Goal: Task Accomplishment & Management: Complete application form

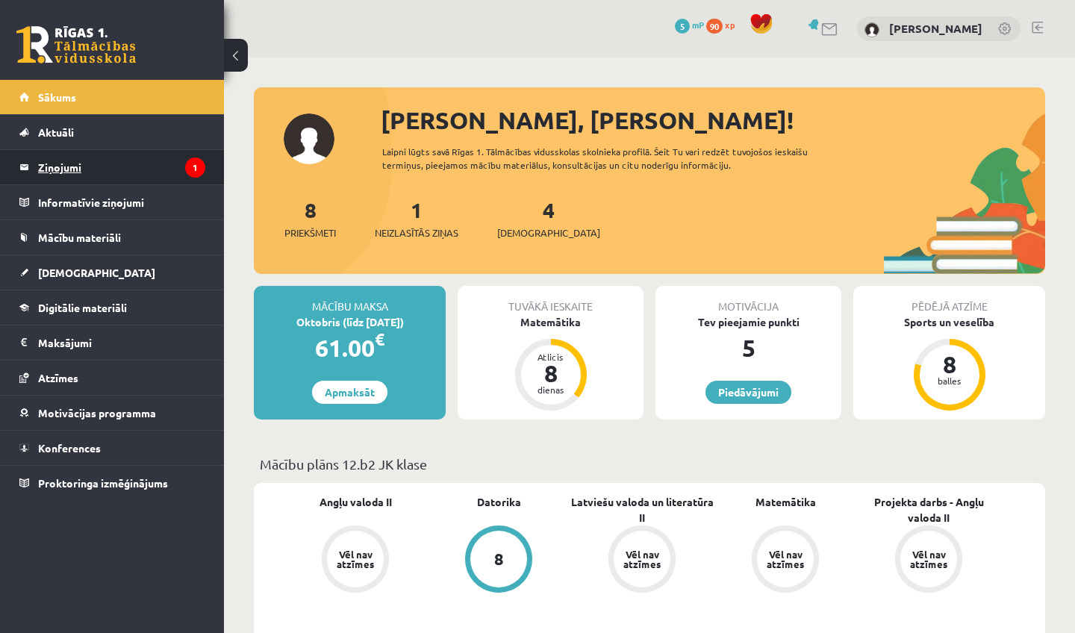
click at [69, 169] on legend "Ziņojumi 1" at bounding box center [121, 167] width 167 height 34
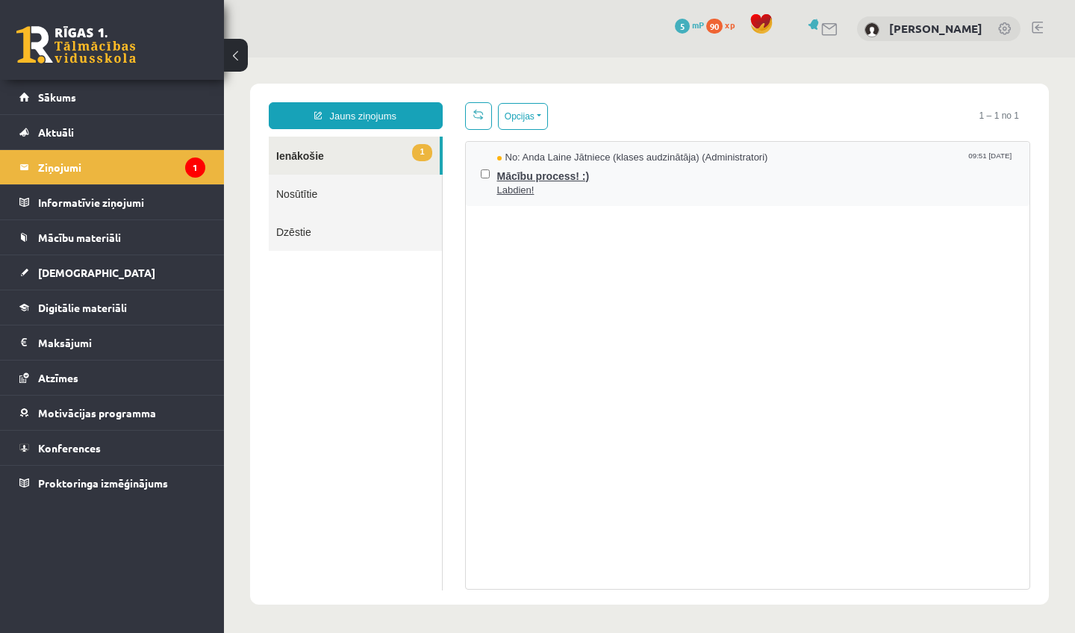
click at [564, 176] on span "Mācību process! :)" at bounding box center [756, 174] width 518 height 19
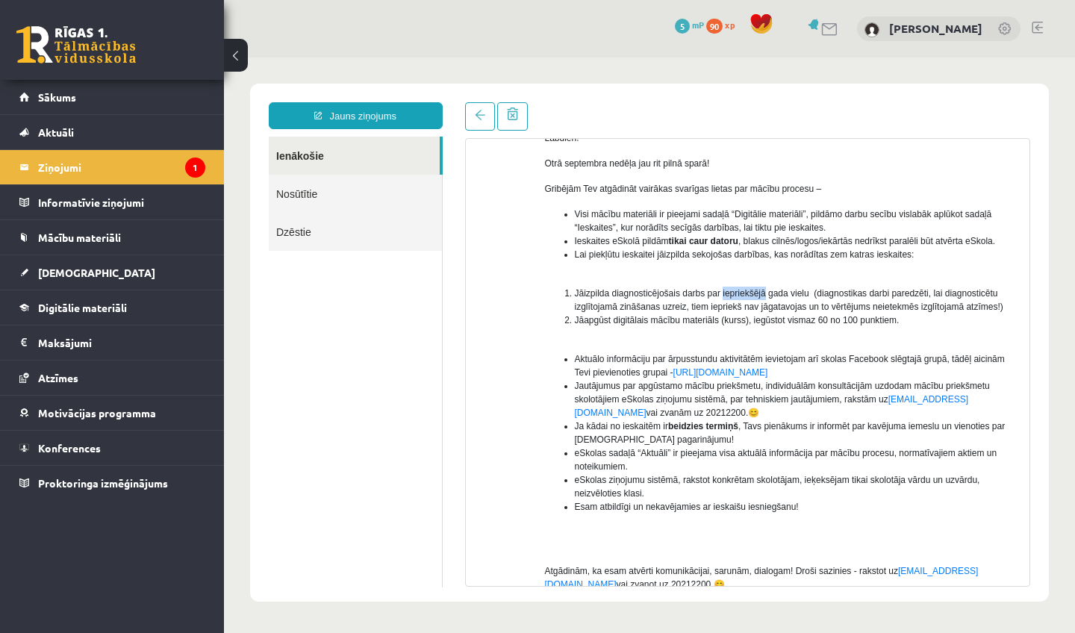
scroll to position [117, 0]
click at [726, 339] on ol "Jāizpilda diagnosticējošais darbs par iepriekšējā gada vielu (diagnostikas darb…" at bounding box center [782, 312] width 474 height 54
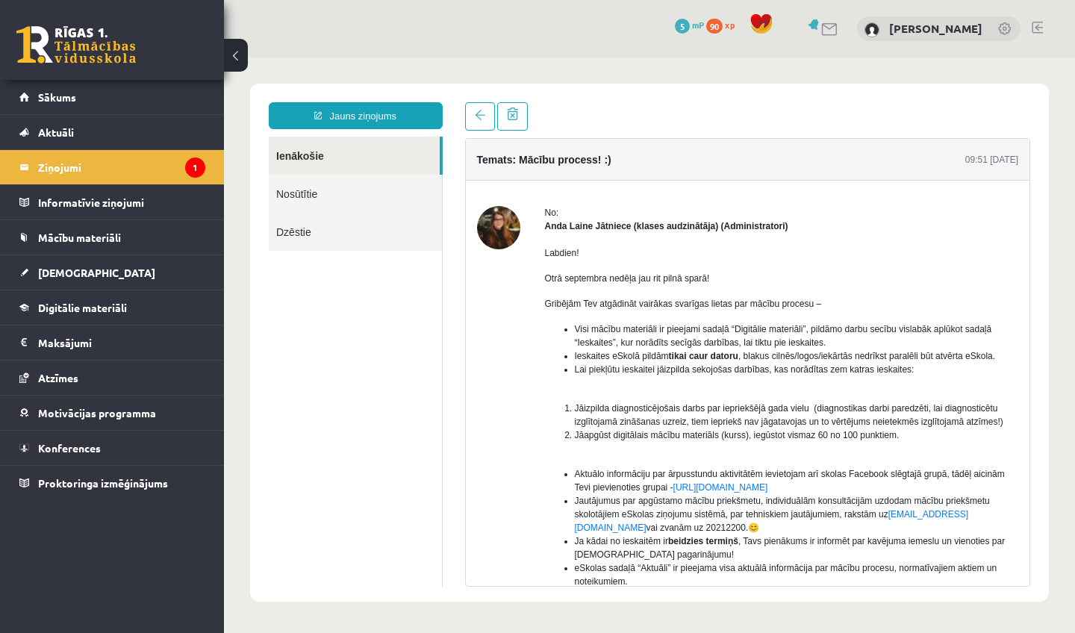
scroll to position [0, 0]
click at [494, 231] on img at bounding box center [498, 227] width 43 height 43
click at [515, 230] on img at bounding box center [498, 227] width 43 height 43
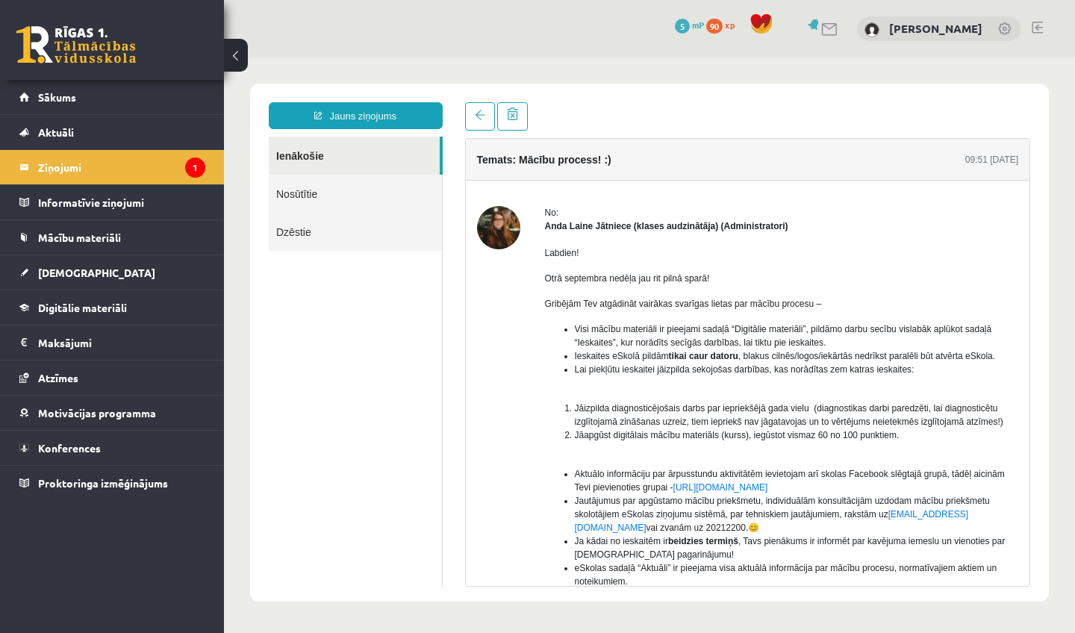
click at [515, 230] on img at bounding box center [498, 227] width 43 height 43
click at [73, 314] on link "Digitālie materiāli" at bounding box center [112, 308] width 186 height 34
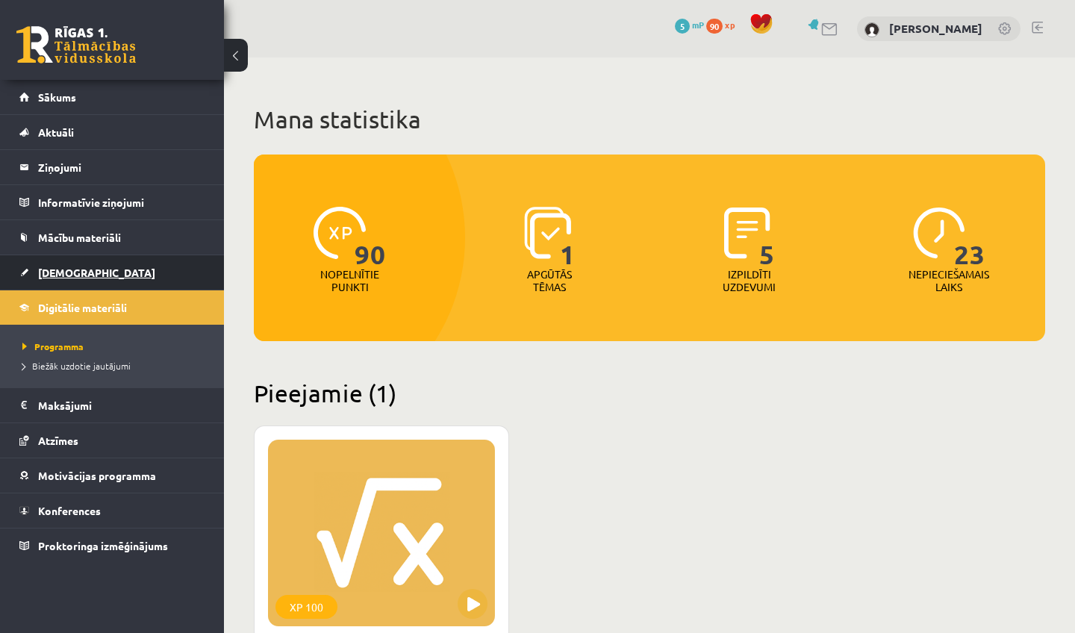
click at [72, 271] on span "[DEMOGRAPHIC_DATA]" at bounding box center [96, 272] width 117 height 13
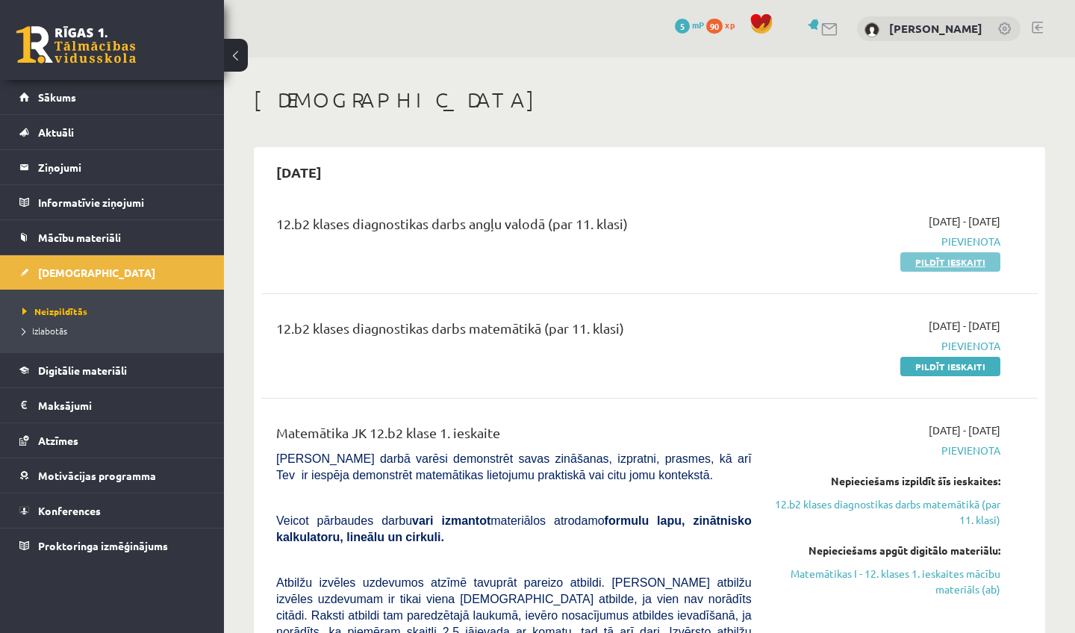
click at [951, 261] on link "Pildīt ieskaiti" at bounding box center [951, 261] width 100 height 19
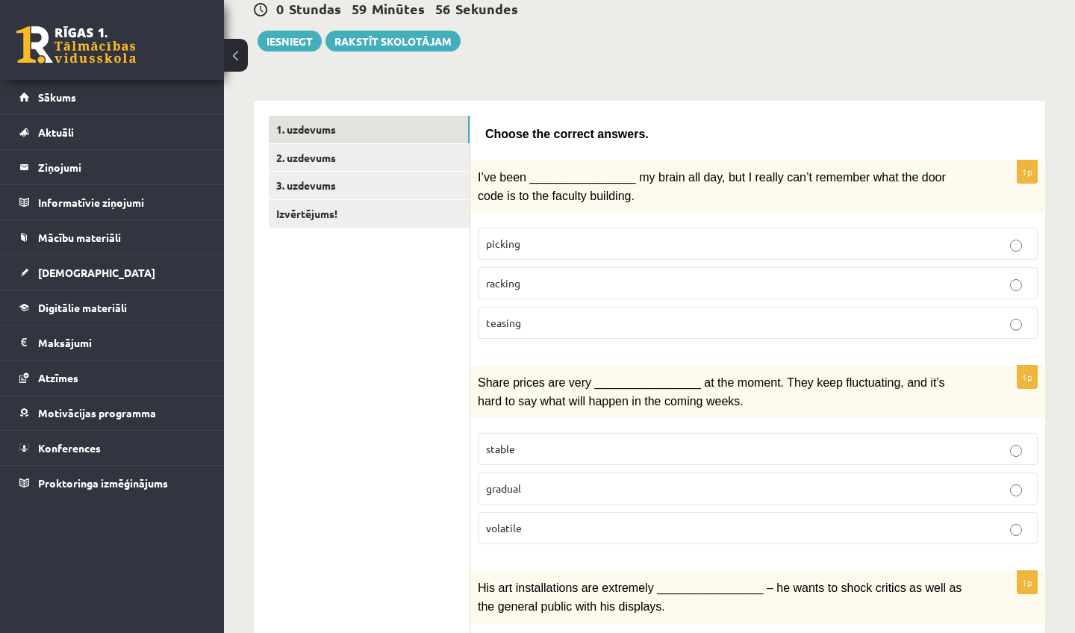
scroll to position [155, 0]
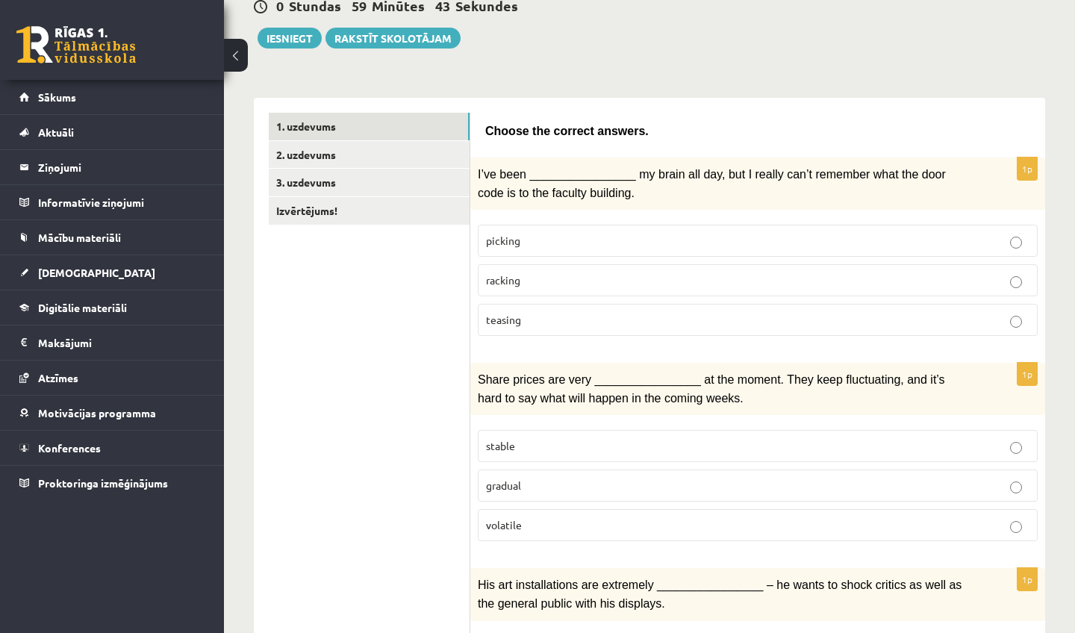
click at [686, 236] on p "picking" at bounding box center [758, 241] width 544 height 16
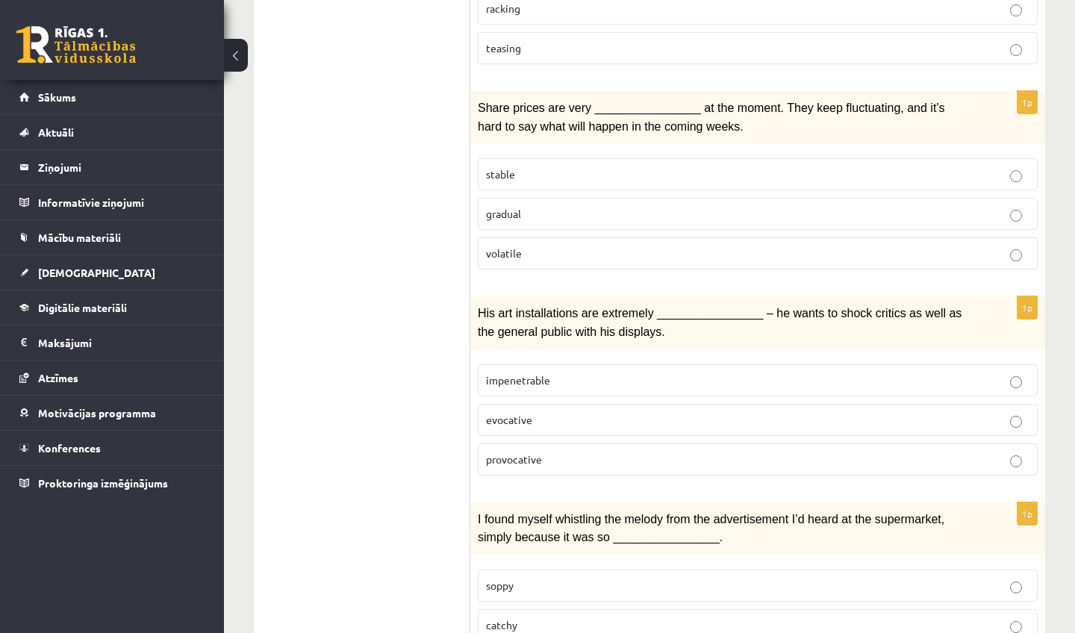
scroll to position [428, 0]
click at [646, 222] on label "gradual" at bounding box center [758, 213] width 560 height 32
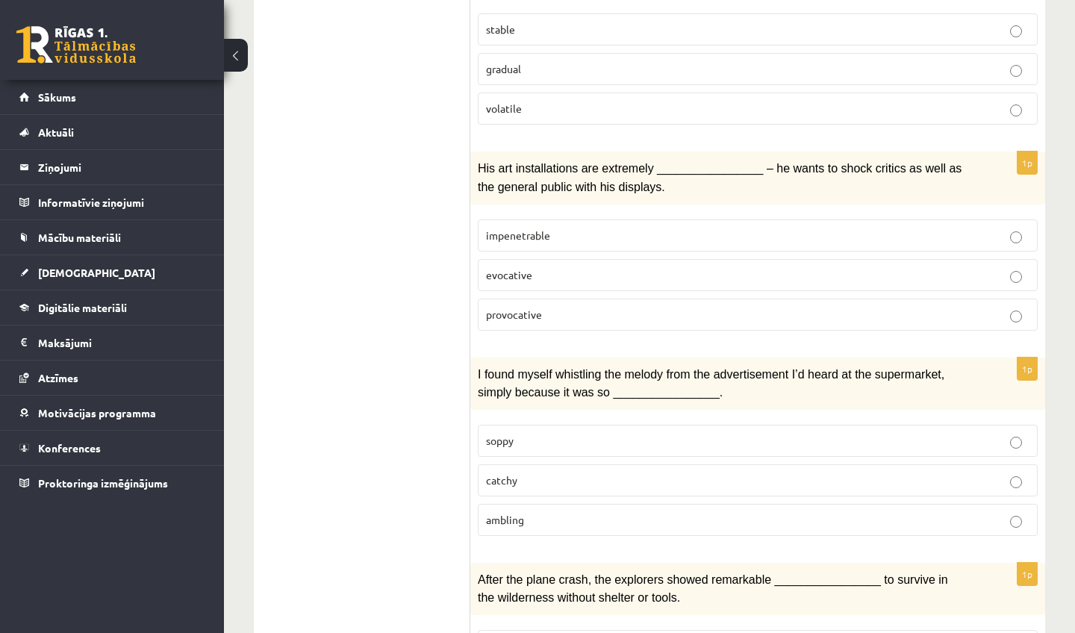
scroll to position [581, 0]
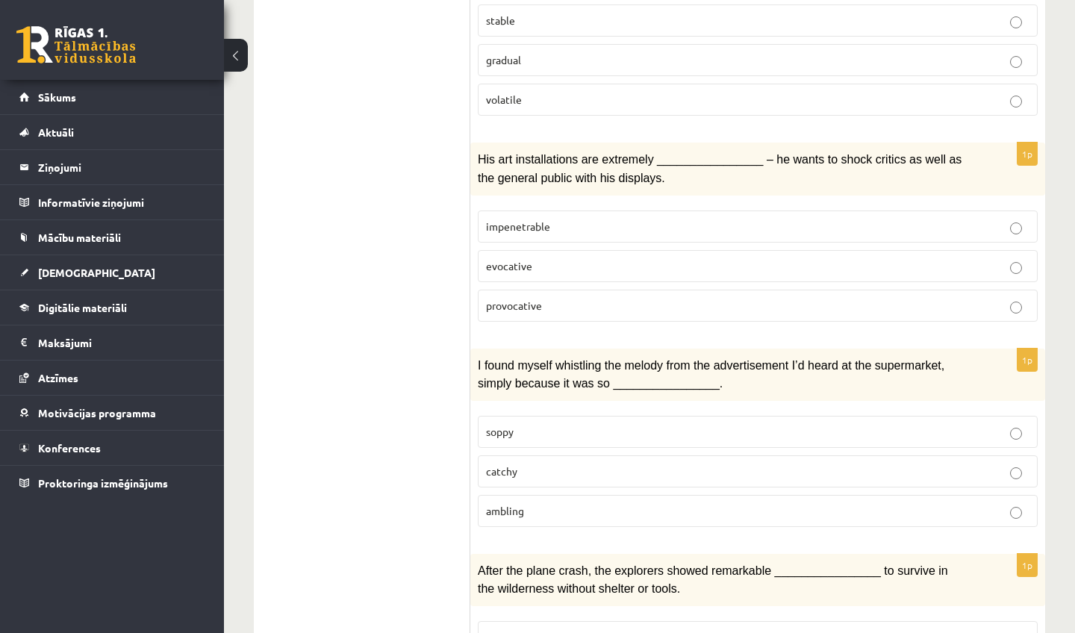
click at [620, 299] on p "provocative" at bounding box center [758, 306] width 544 height 16
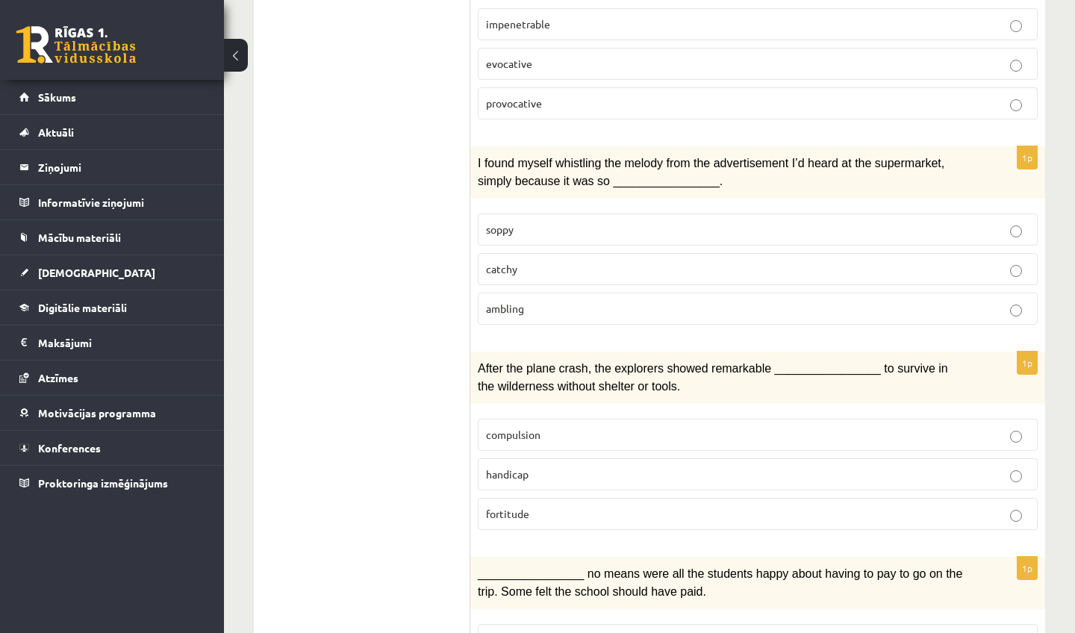
scroll to position [785, 0]
click at [613, 260] on p "catchy" at bounding box center [758, 268] width 544 height 16
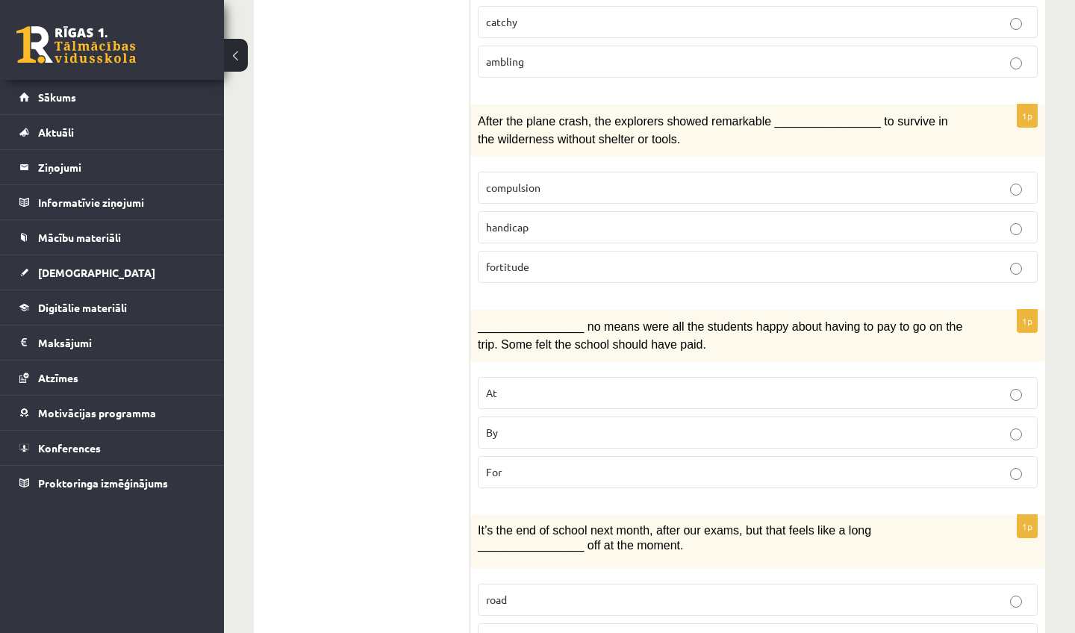
scroll to position [1034, 0]
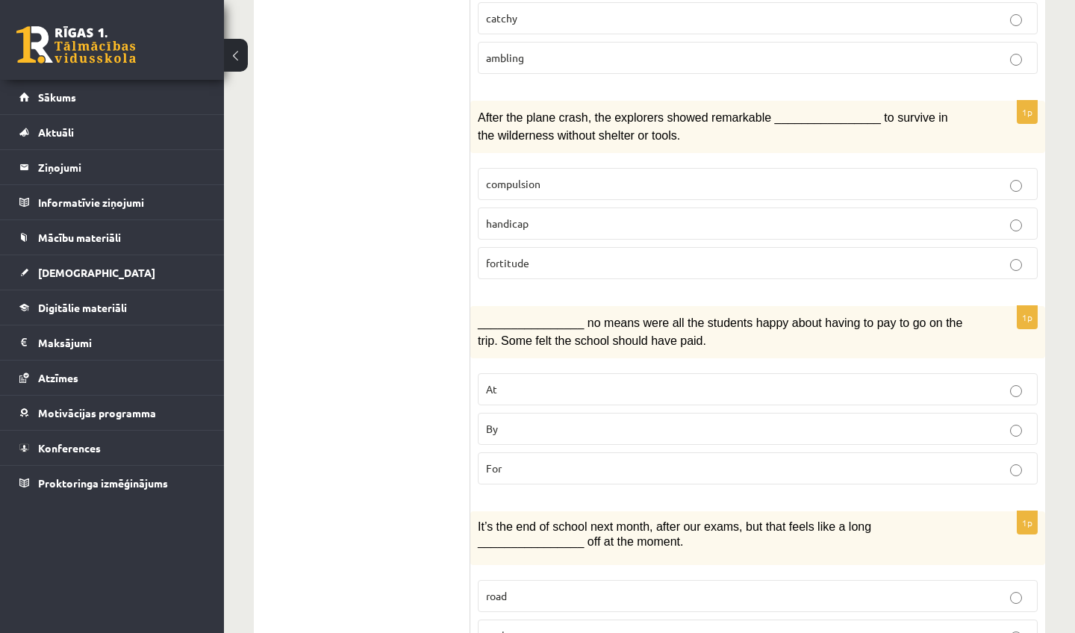
click at [671, 216] on p "handicap" at bounding box center [758, 224] width 544 height 16
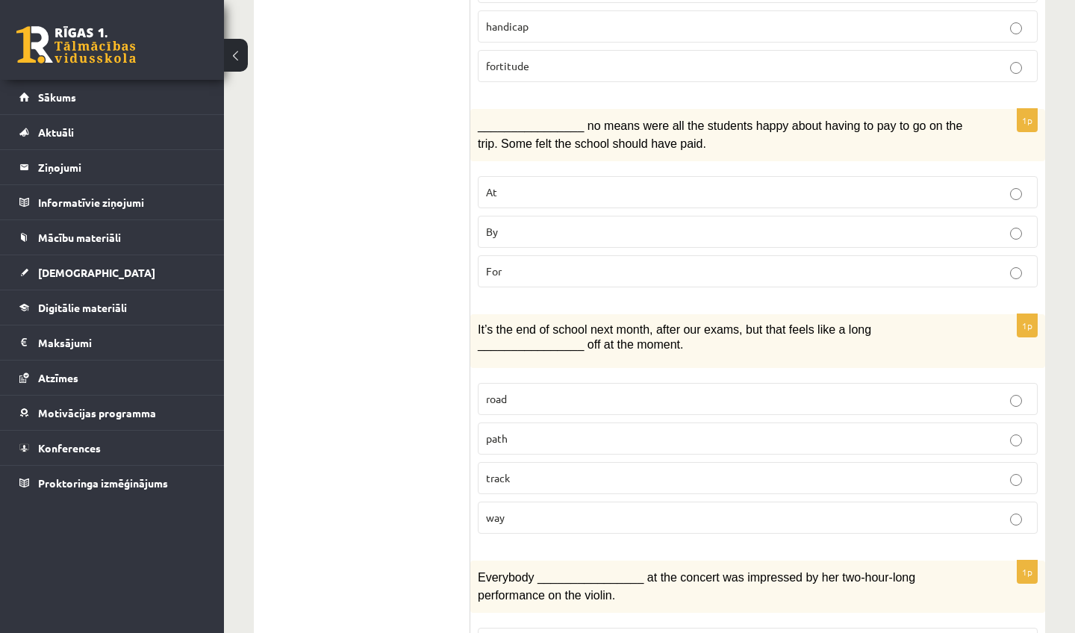
scroll to position [1234, 0]
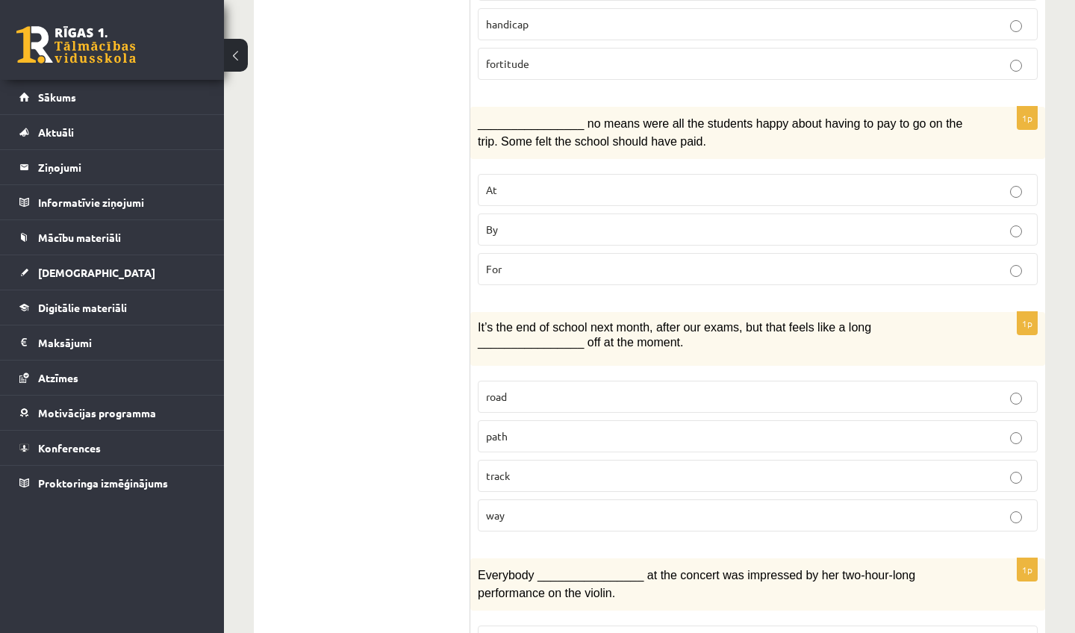
click at [656, 222] on p "By" at bounding box center [758, 230] width 544 height 16
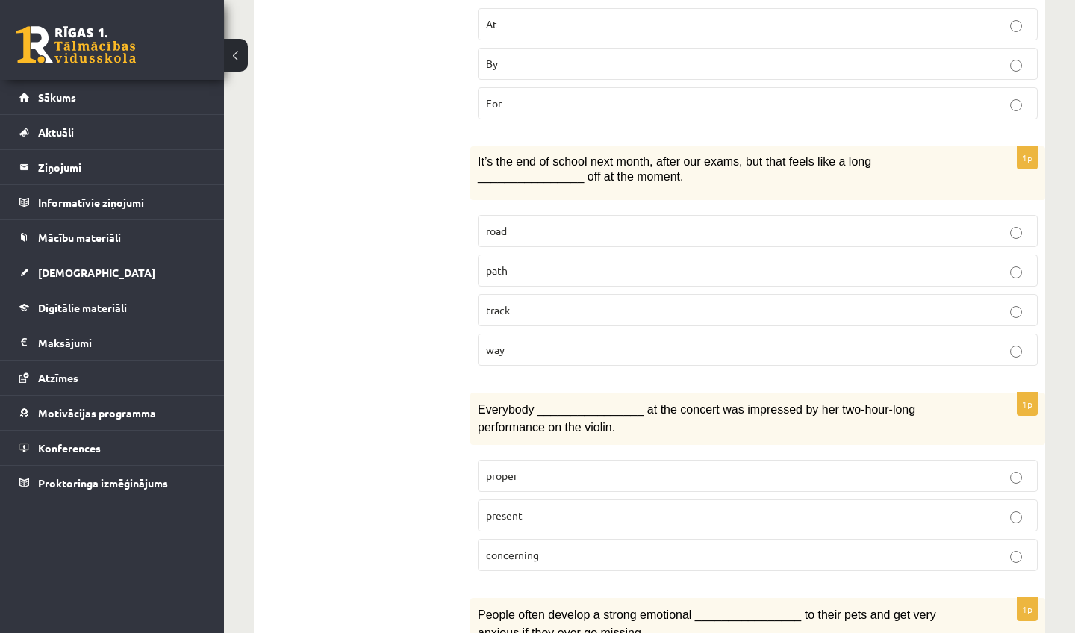
scroll to position [1400, 0]
click at [550, 345] on label "way" at bounding box center [758, 349] width 560 height 32
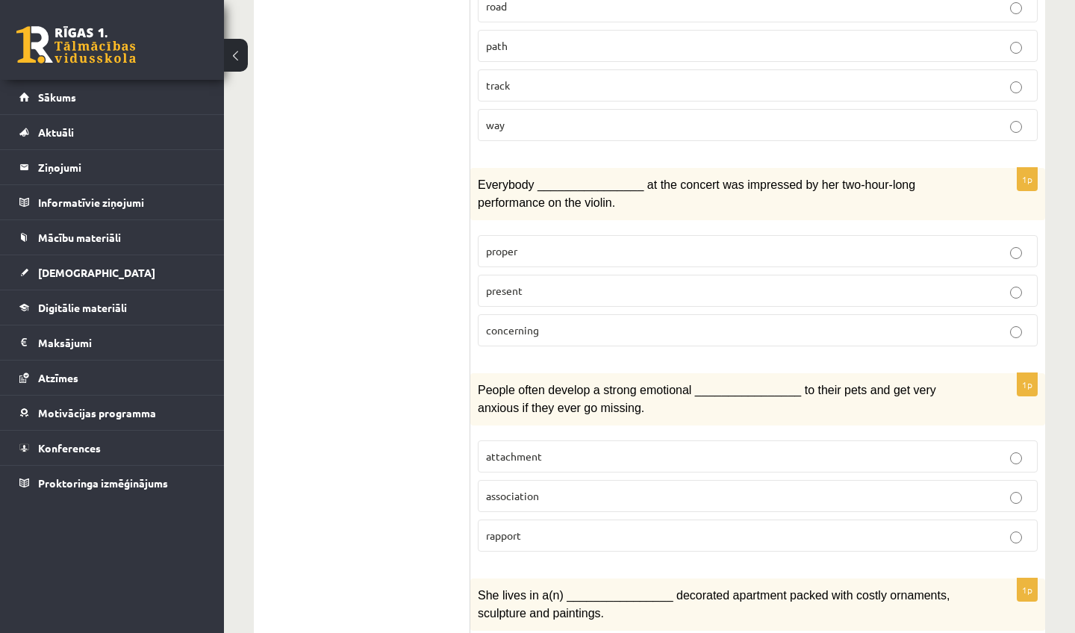
scroll to position [1629, 0]
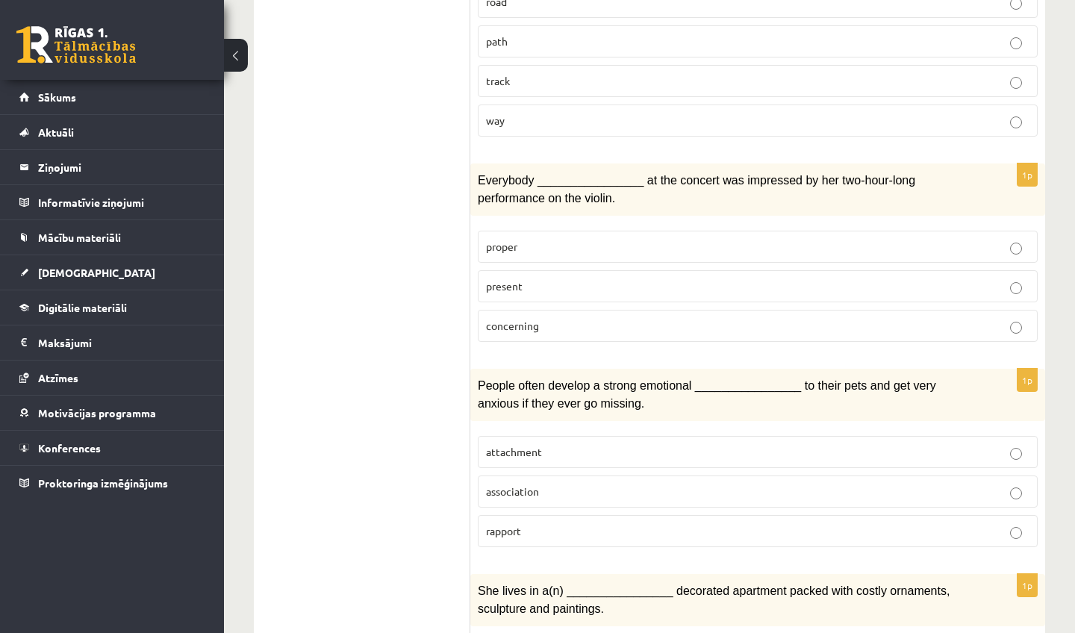
click at [608, 282] on label "present" at bounding box center [758, 286] width 560 height 32
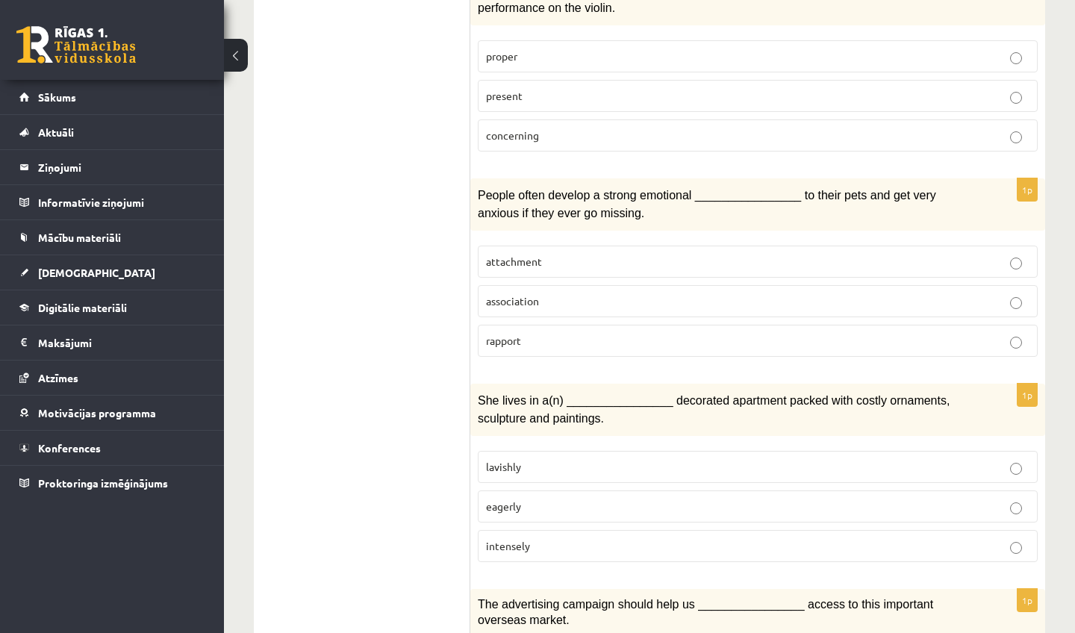
scroll to position [1821, 0]
click at [599, 255] on label "attachment" at bounding box center [758, 260] width 560 height 32
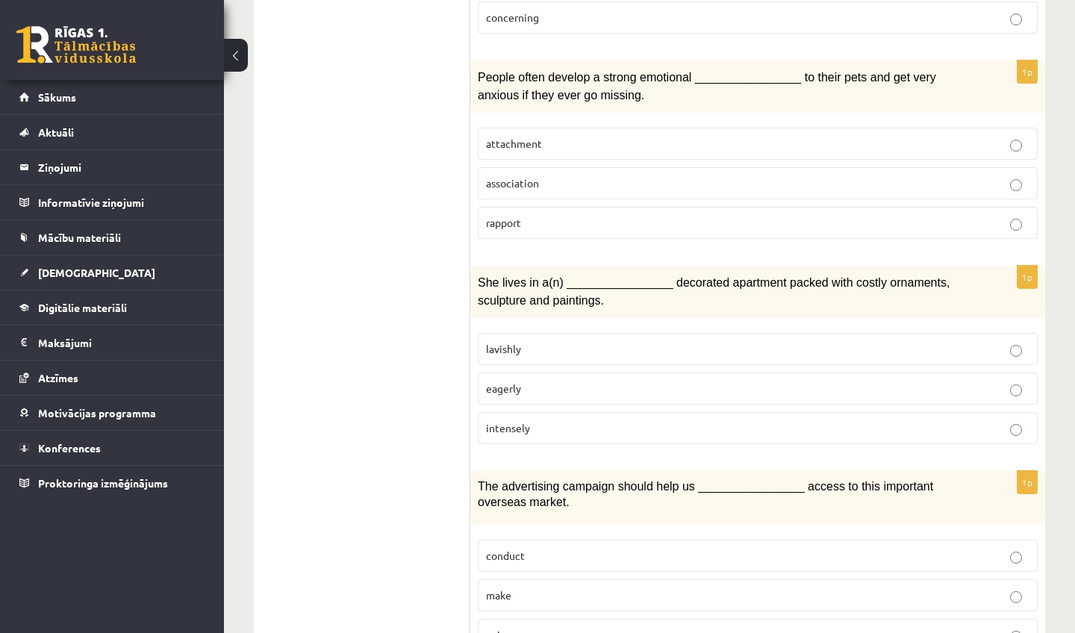
scroll to position [1945, 0]
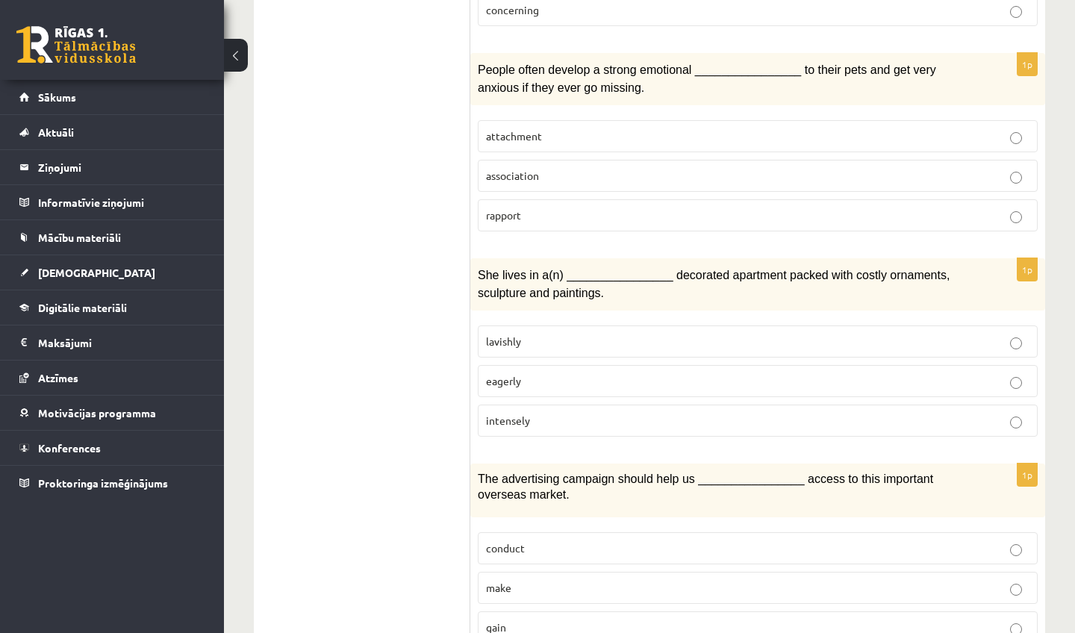
click at [591, 413] on p "intensely" at bounding box center [758, 421] width 544 height 16
click at [588, 413] on p "intensely" at bounding box center [758, 421] width 544 height 16
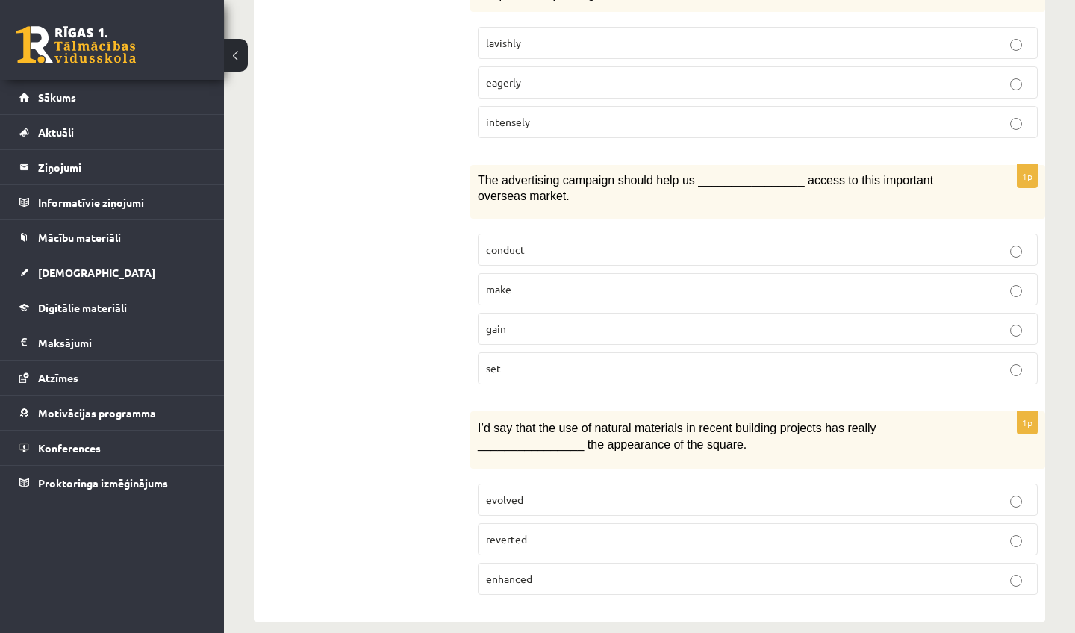
scroll to position [2243, 0]
click at [617, 322] on p "gain" at bounding box center [758, 330] width 544 height 16
click at [551, 572] on p "enhanced" at bounding box center [758, 580] width 544 height 16
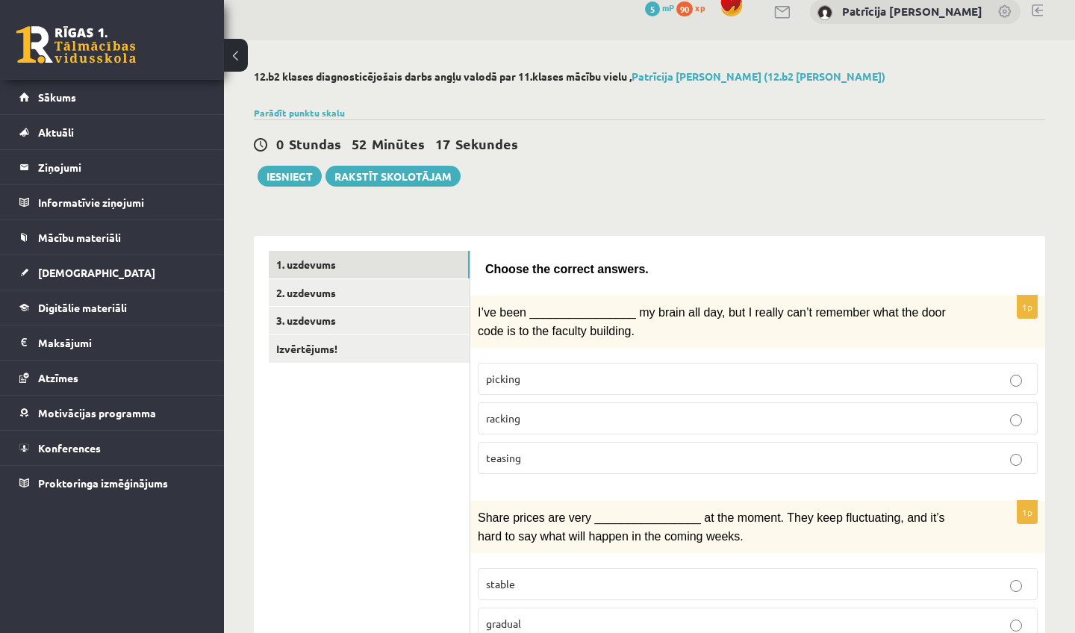
scroll to position [34, 0]
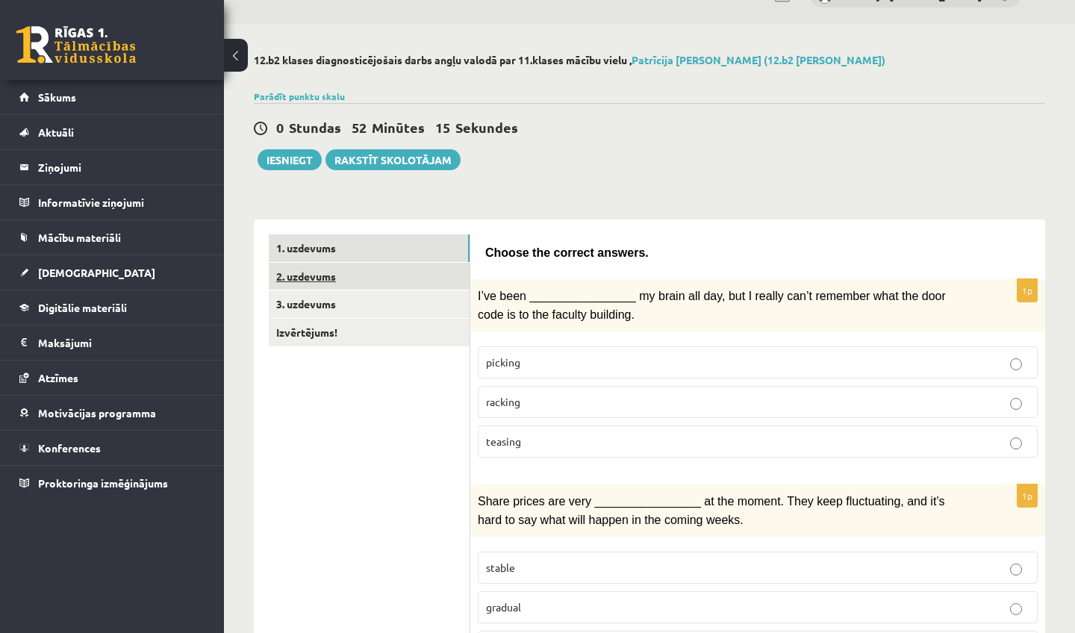
click at [444, 272] on link "2. uzdevums" at bounding box center [369, 277] width 201 height 28
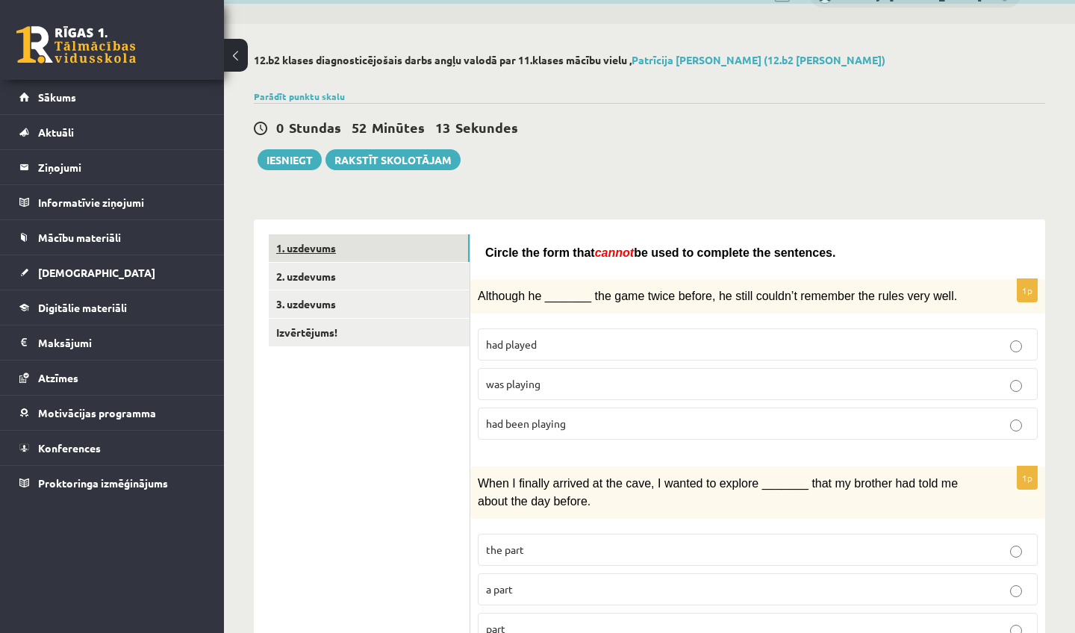
click at [420, 254] on link "1. uzdevums" at bounding box center [369, 249] width 201 height 28
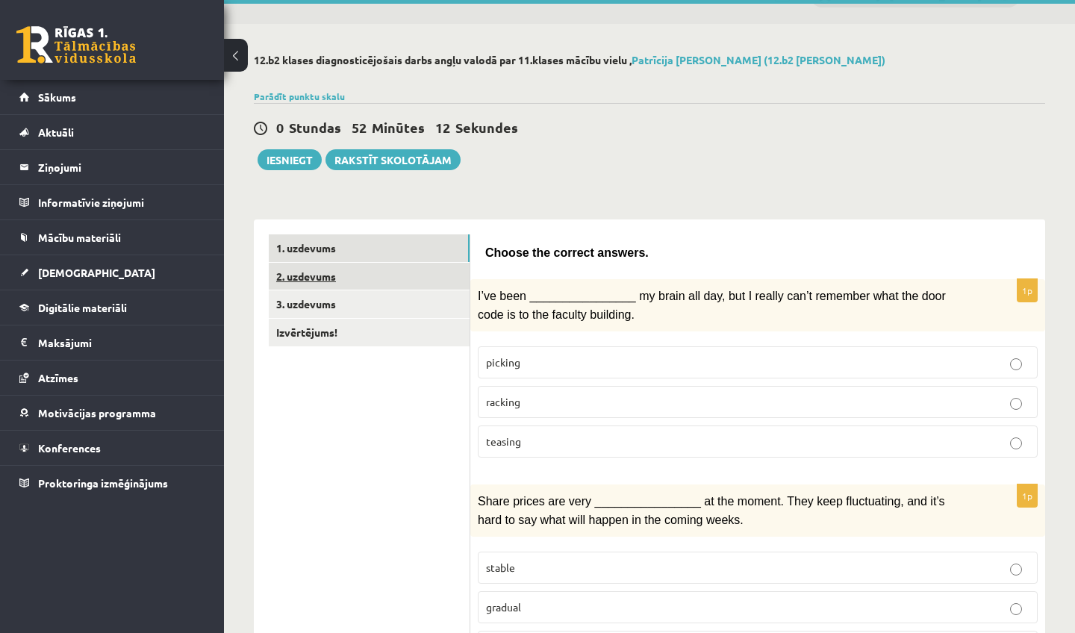
click at [423, 279] on link "2. uzdevums" at bounding box center [369, 277] width 201 height 28
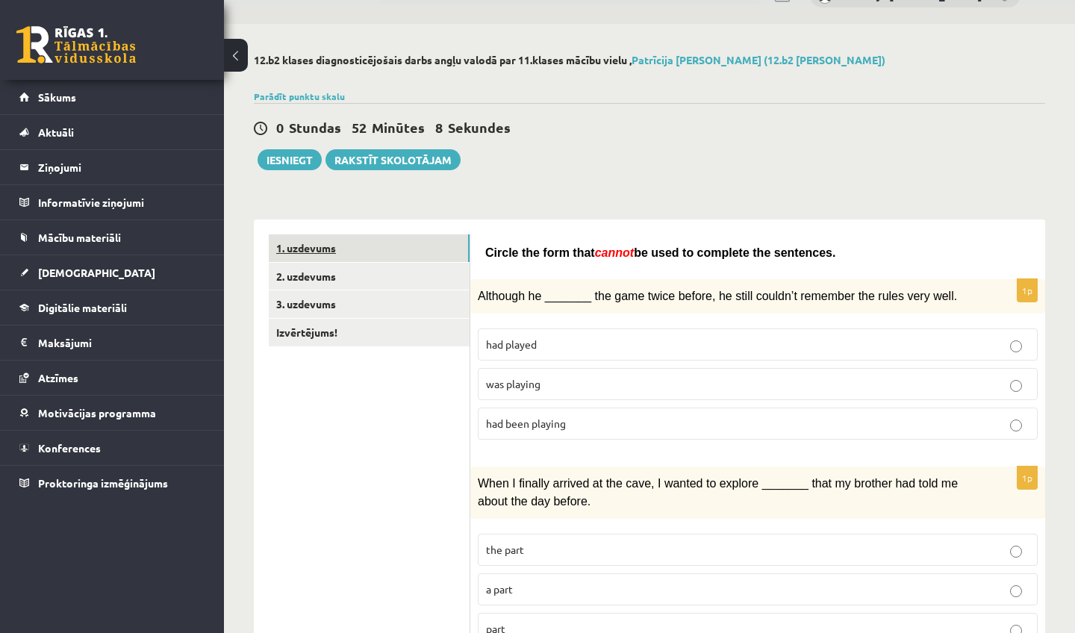
click at [468, 251] on link "1. uzdevums" at bounding box center [369, 249] width 201 height 28
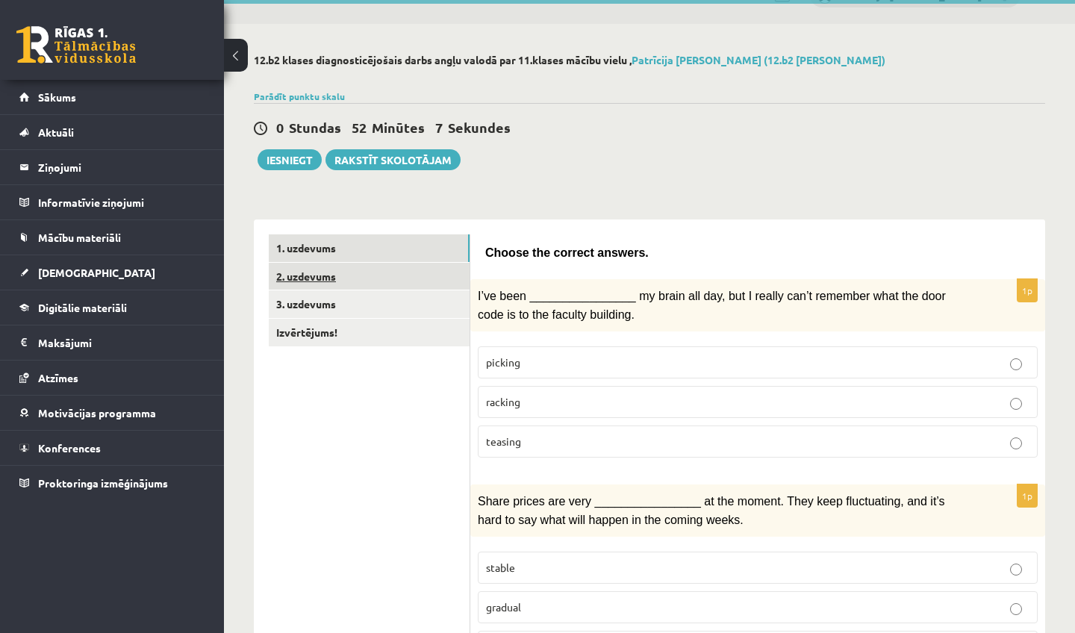
click at [444, 273] on link "2. uzdevums" at bounding box center [369, 277] width 201 height 28
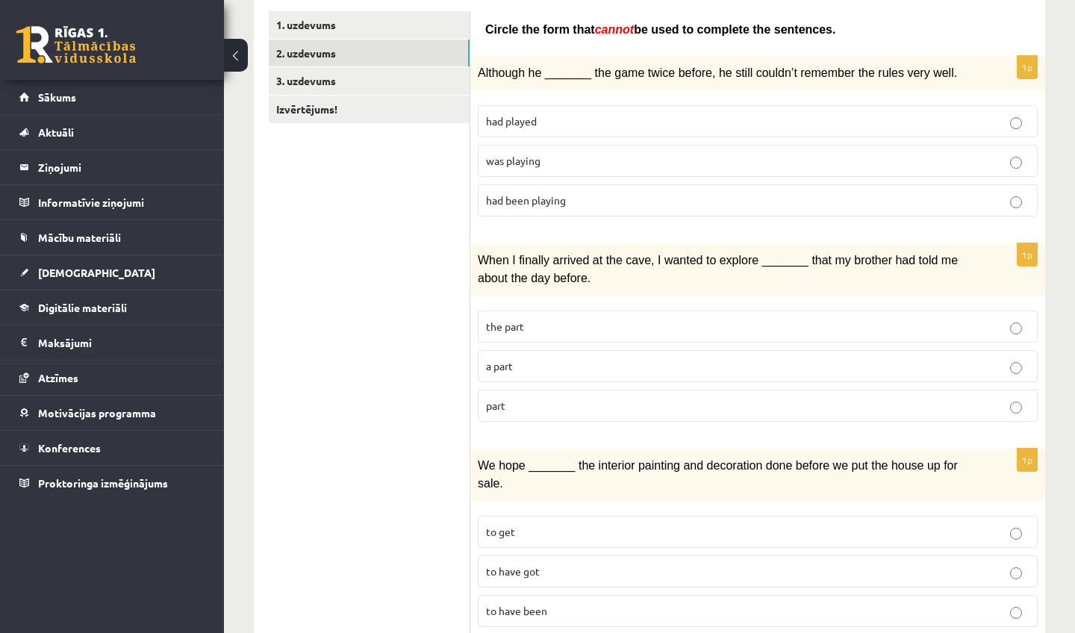
scroll to position [257, 0]
click at [581, 157] on p "was playing" at bounding box center [758, 161] width 544 height 16
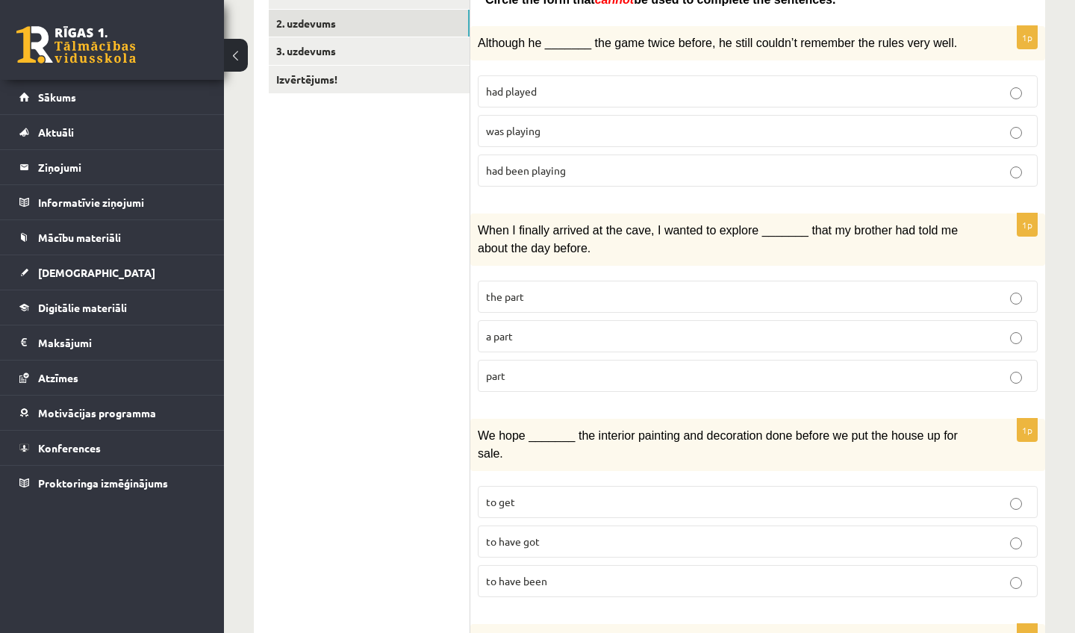
scroll to position [296, 0]
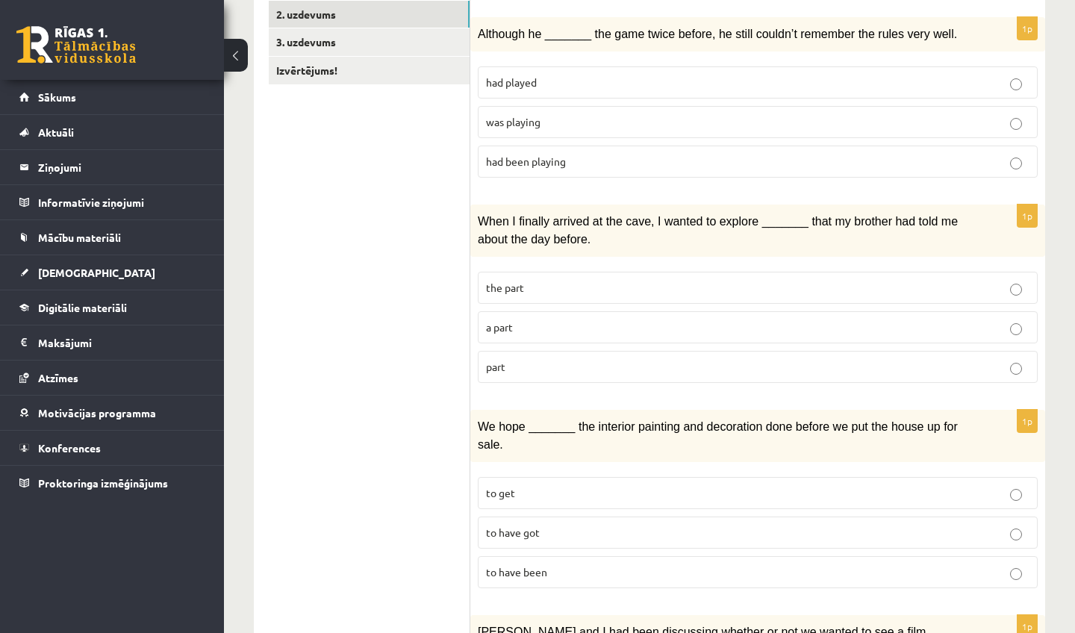
click at [647, 375] on label "part" at bounding box center [758, 367] width 560 height 32
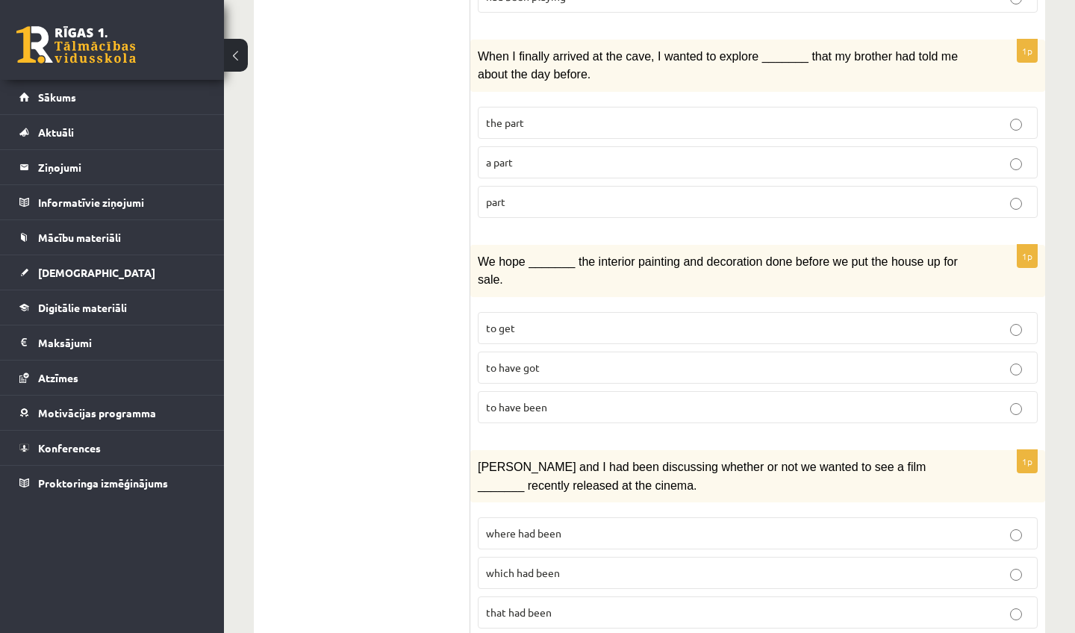
scroll to position [464, 0]
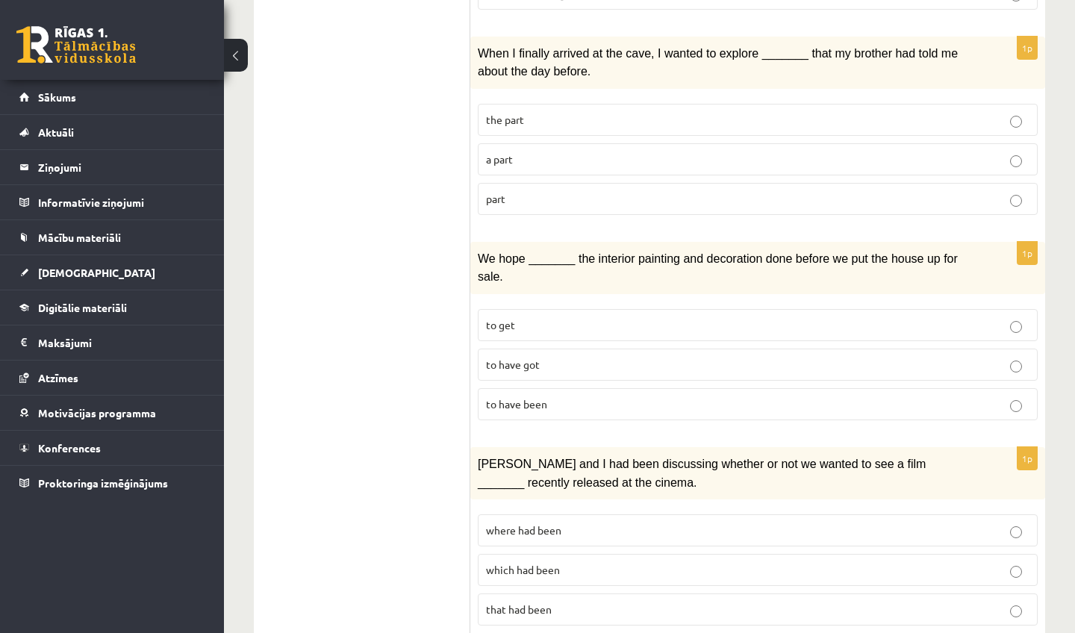
click at [625, 403] on p "to have been" at bounding box center [758, 405] width 544 height 16
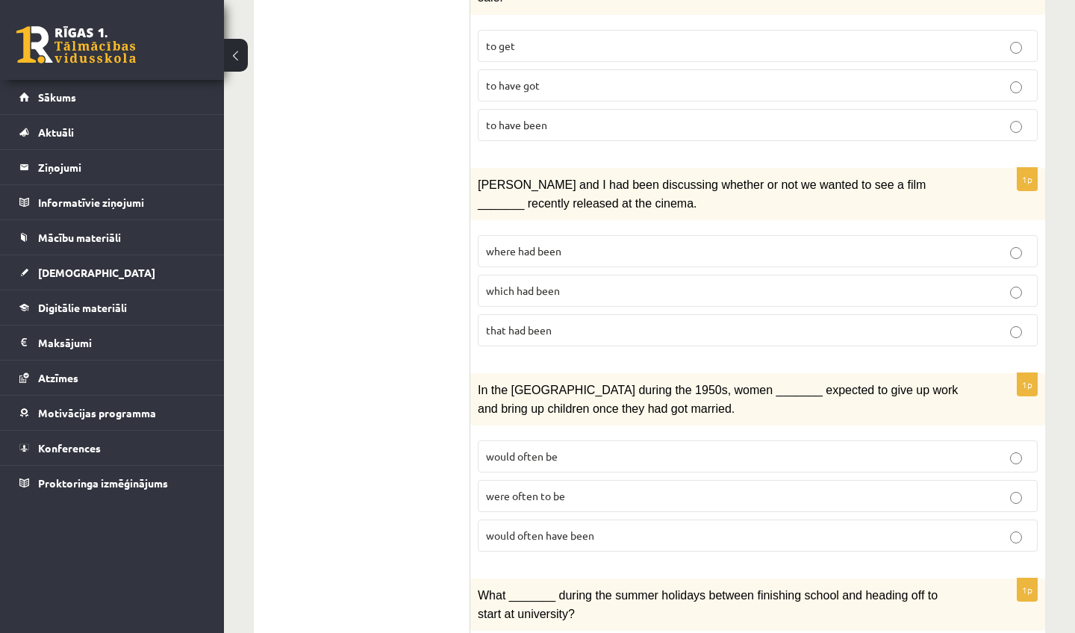
scroll to position [745, 0]
click at [656, 242] on p "where had been" at bounding box center [758, 250] width 544 height 16
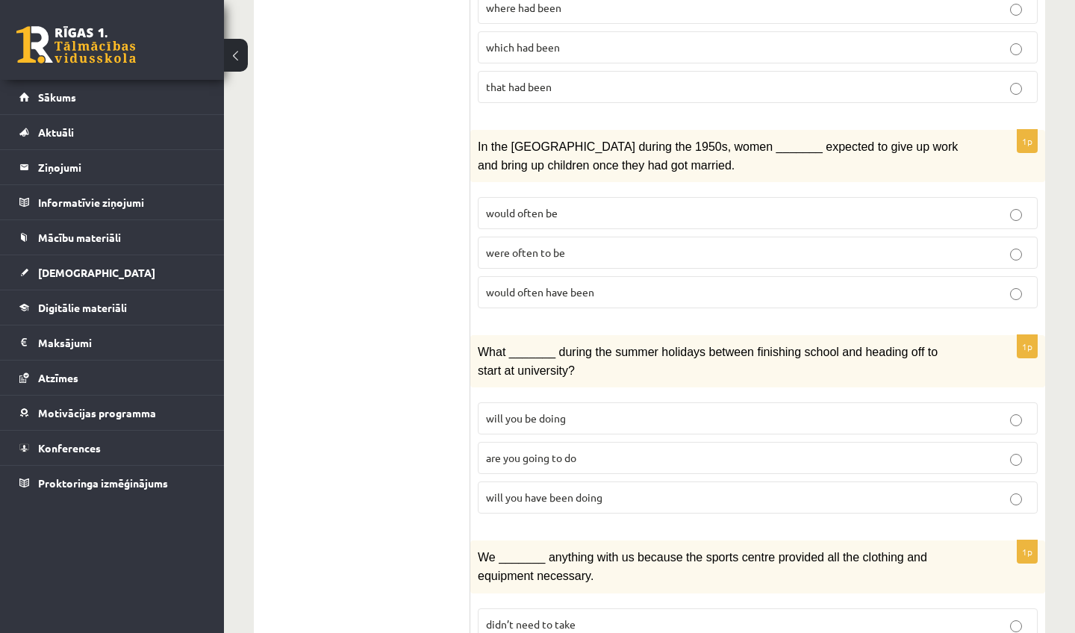
scroll to position [988, 0]
click at [600, 283] on p "would often have been" at bounding box center [758, 291] width 544 height 16
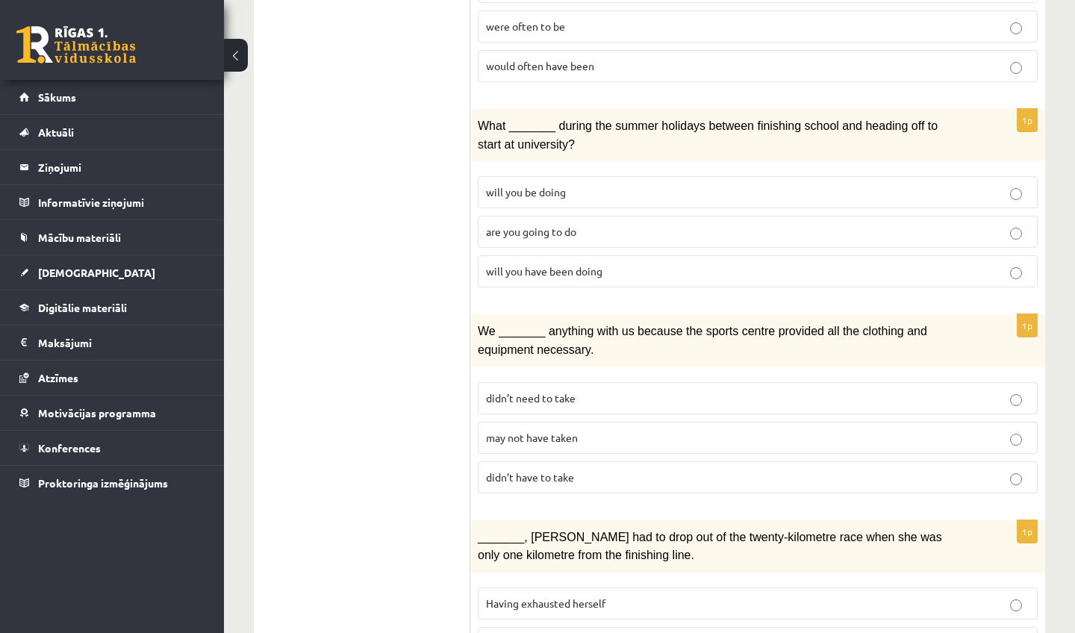
scroll to position [1218, 0]
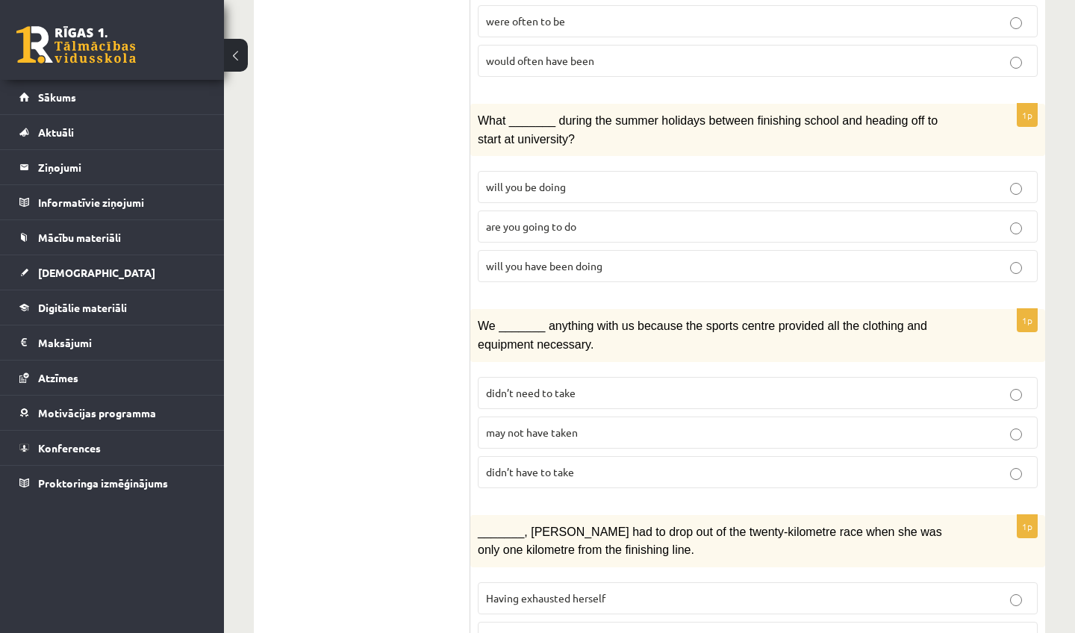
click at [616, 258] on p "will you have been doing" at bounding box center [758, 266] width 544 height 16
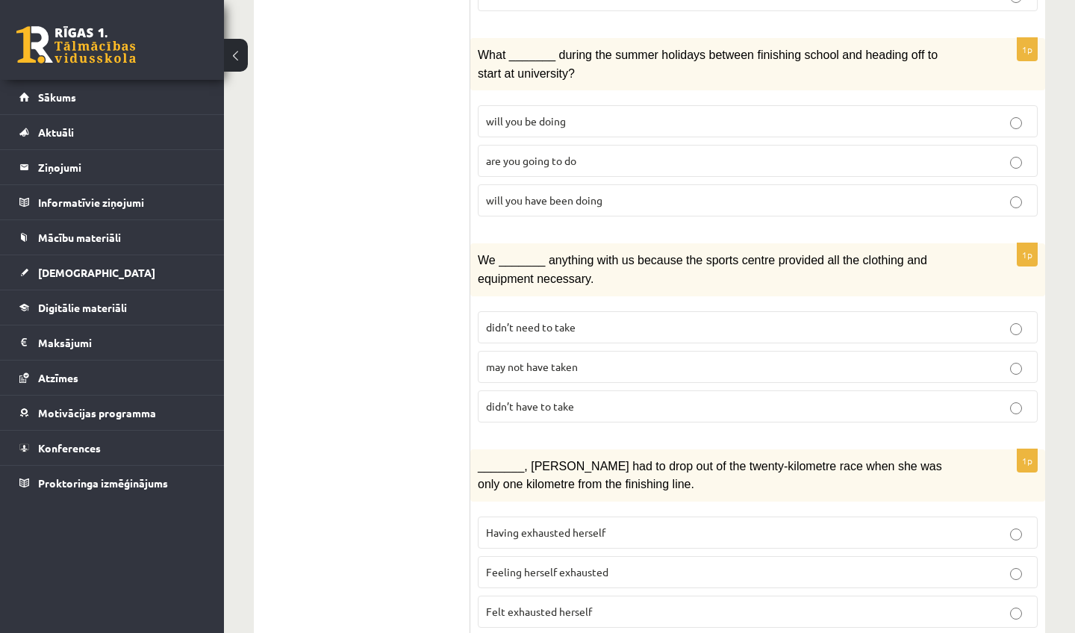
scroll to position [1303, 0]
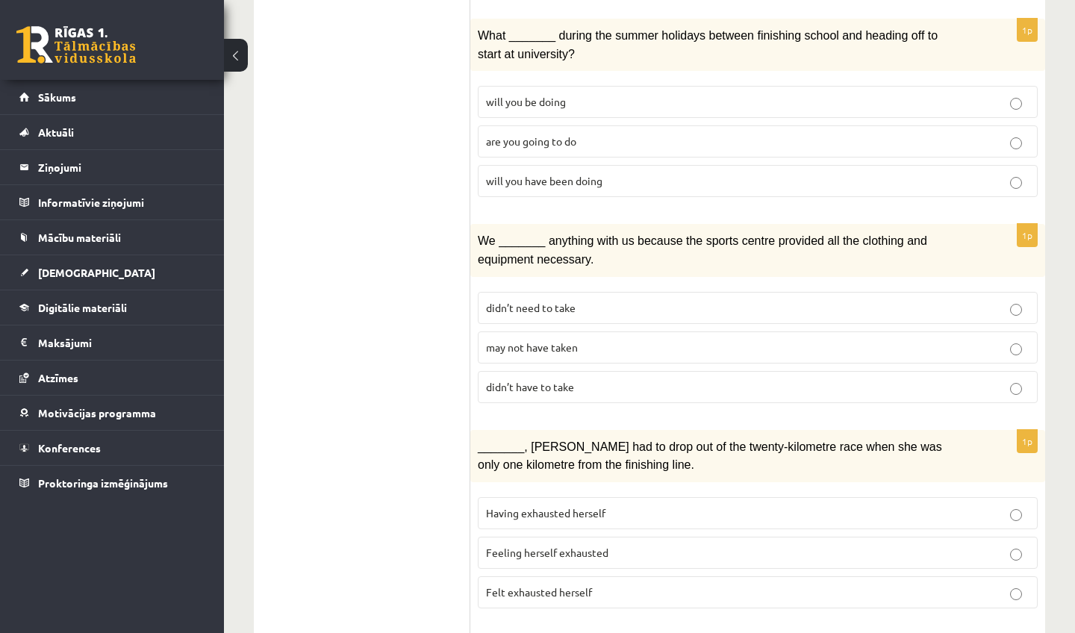
click at [606, 340] on p "may not have taken" at bounding box center [758, 348] width 544 height 16
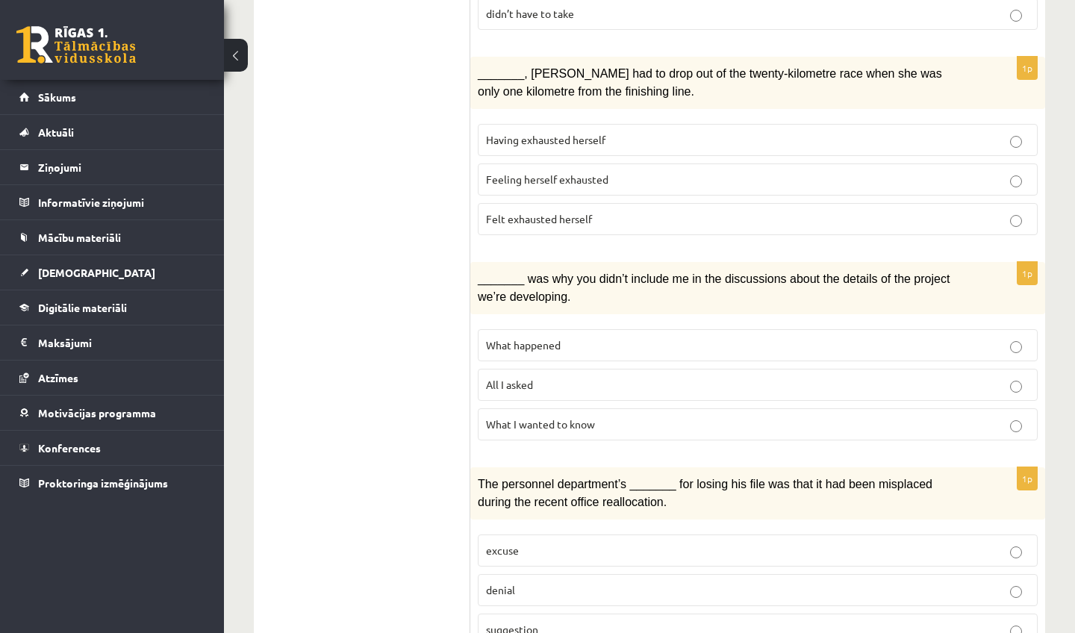
scroll to position [1678, 0]
click at [591, 211] on span "Felt exhausted herself" at bounding box center [539, 217] width 106 height 13
click at [558, 337] on span "What happened" at bounding box center [523, 343] width 75 height 13
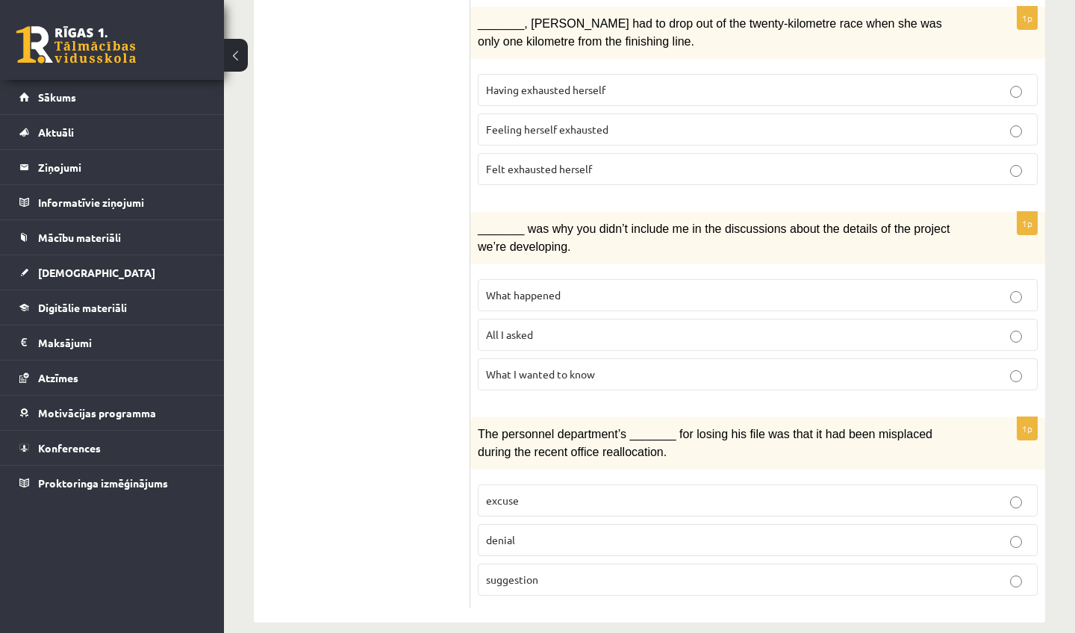
scroll to position [1725, 0]
click at [566, 574] on p "suggestion" at bounding box center [758, 582] width 544 height 16
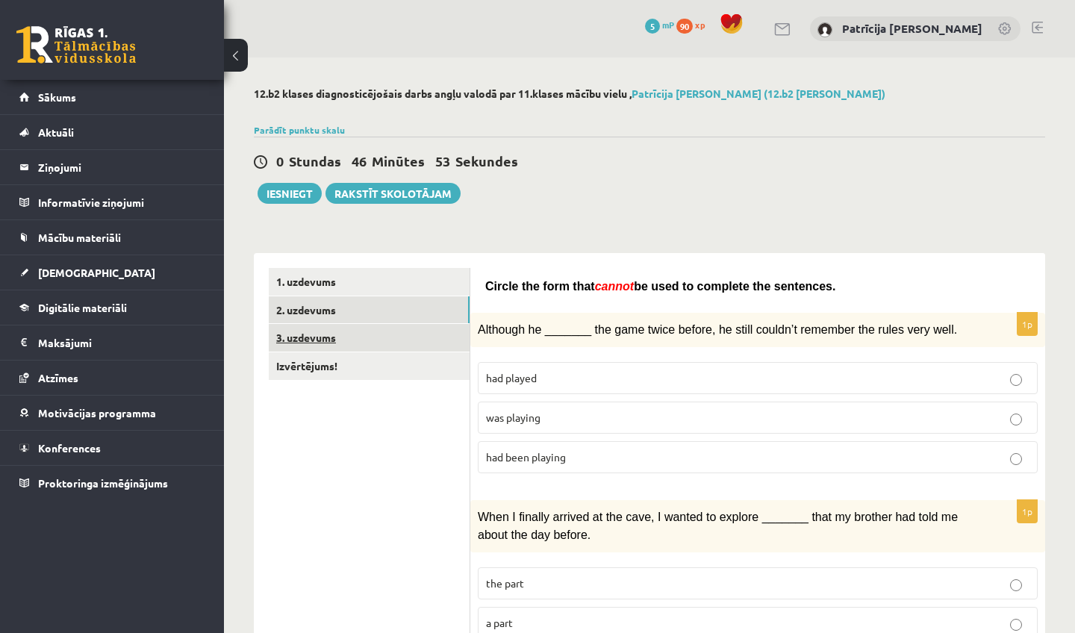
scroll to position [0, 0]
click at [379, 341] on link "3. uzdevums" at bounding box center [369, 338] width 201 height 28
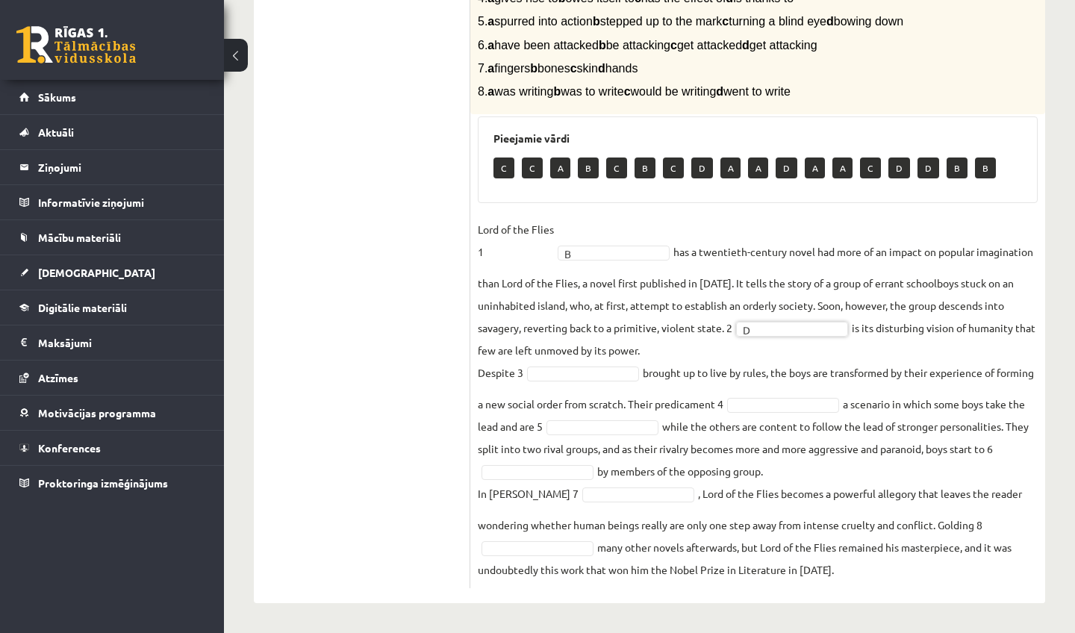
scroll to position [434, 0]
click at [683, 418] on fieldset "Lord of the Flies 1 B * has a twentieth-century novel had more of an impact on …" at bounding box center [758, 399] width 560 height 363
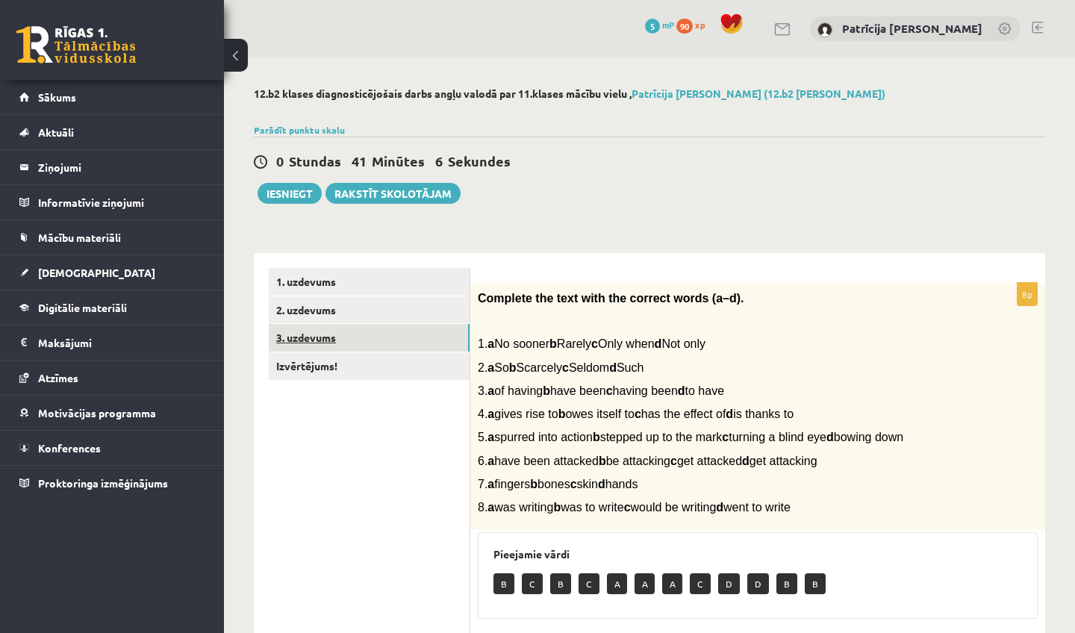
scroll to position [0, 0]
click at [329, 365] on link "Izvērtējums!" at bounding box center [369, 367] width 201 height 28
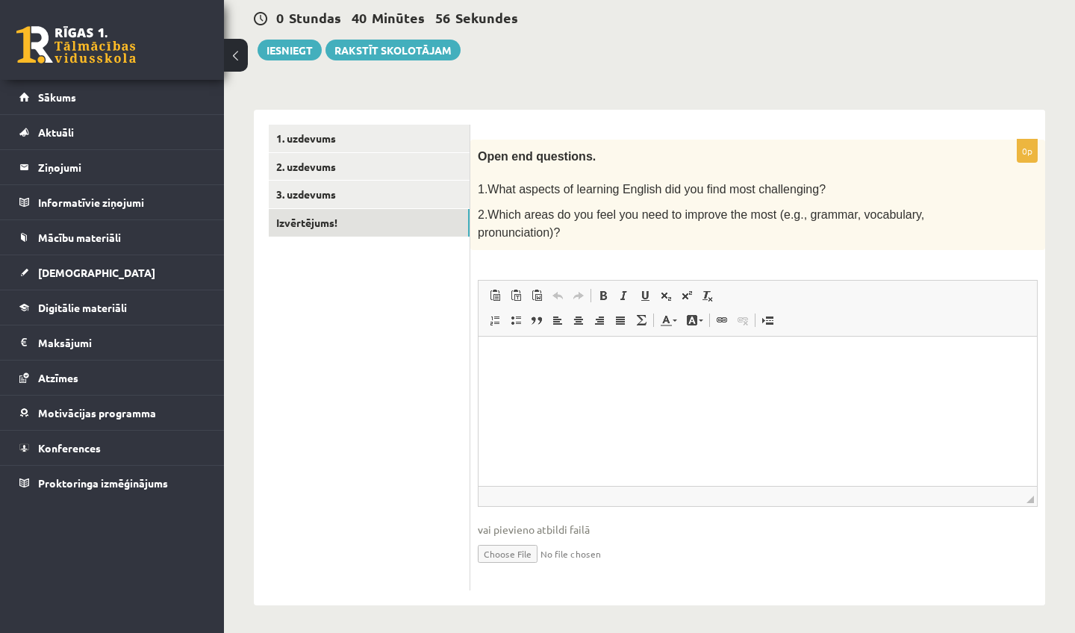
scroll to position [143, 0]
click at [538, 373] on html at bounding box center [758, 360] width 559 height 46
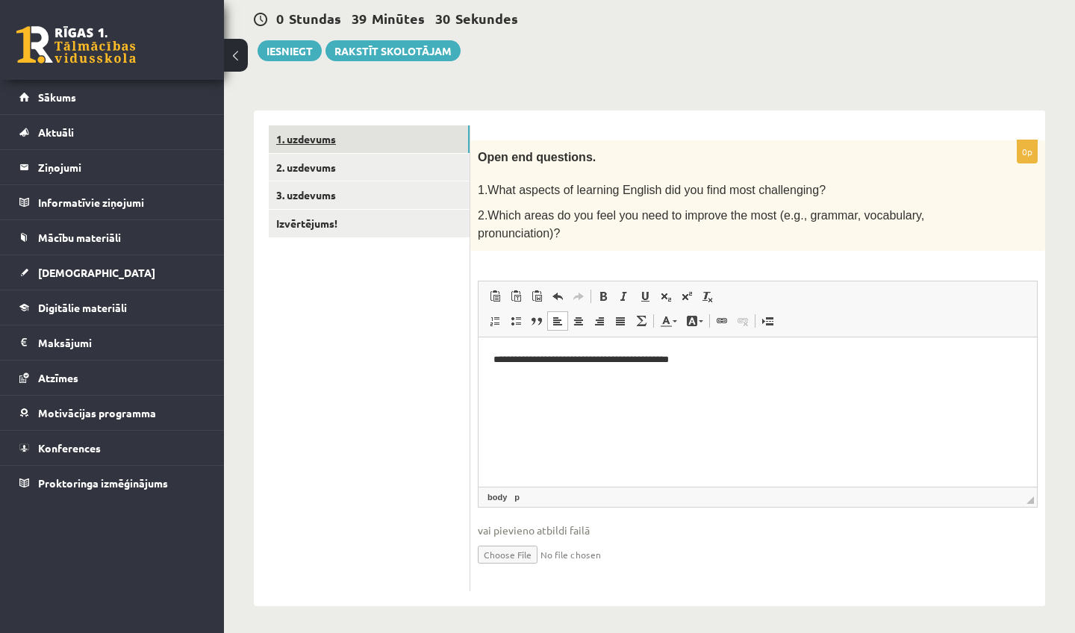
click at [326, 143] on link "1. uzdevums" at bounding box center [369, 139] width 201 height 28
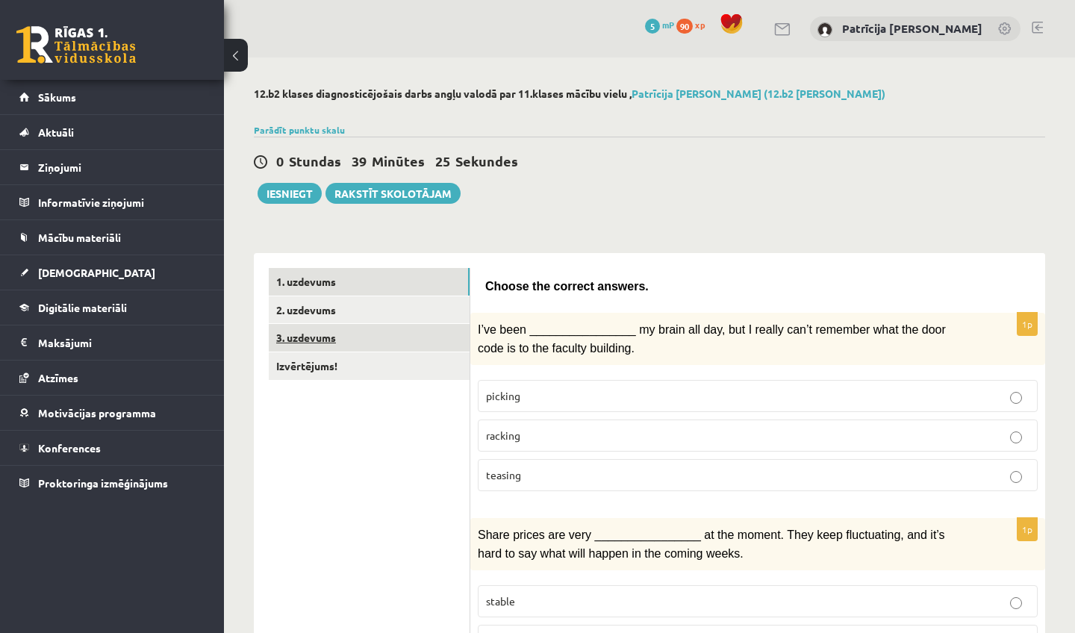
scroll to position [0, 0]
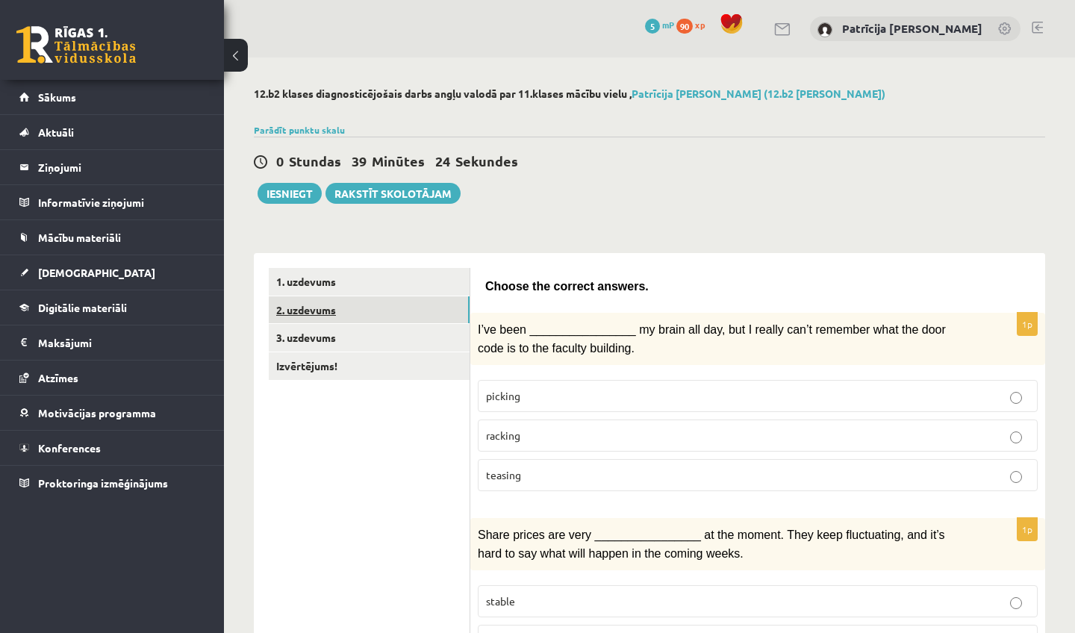
click at [373, 310] on link "2. uzdevums" at bounding box center [369, 310] width 201 height 28
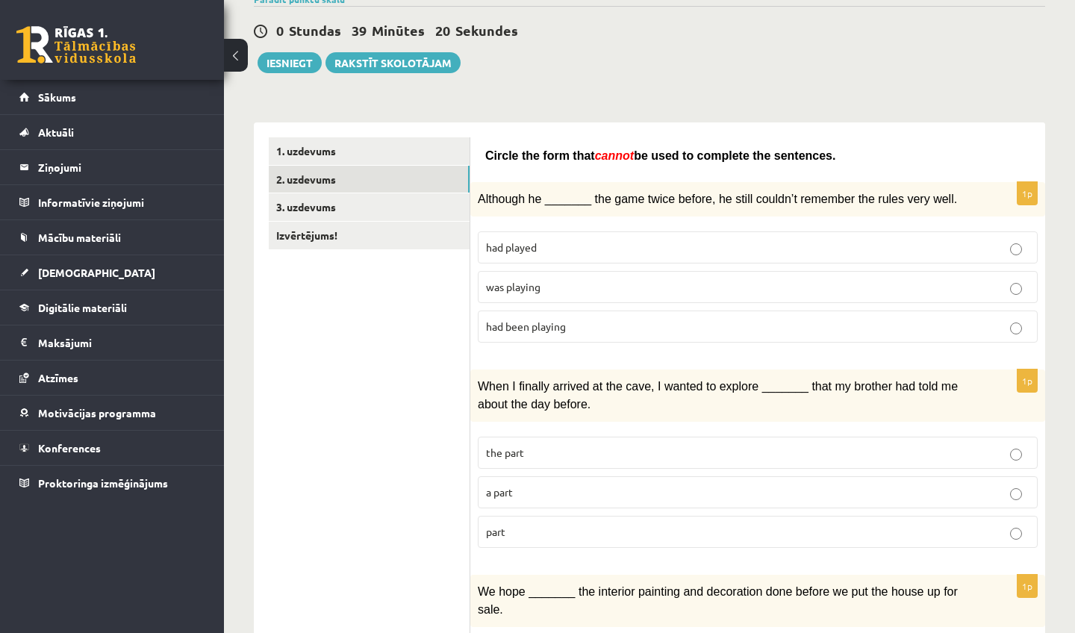
scroll to position [117, 0]
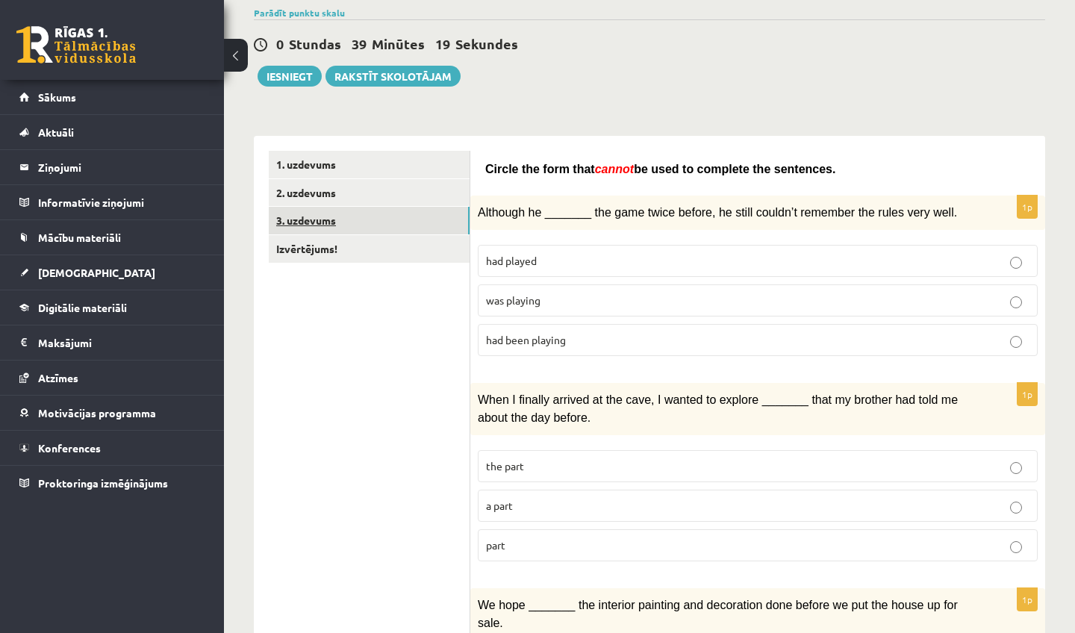
click at [353, 220] on link "3. uzdevums" at bounding box center [369, 221] width 201 height 28
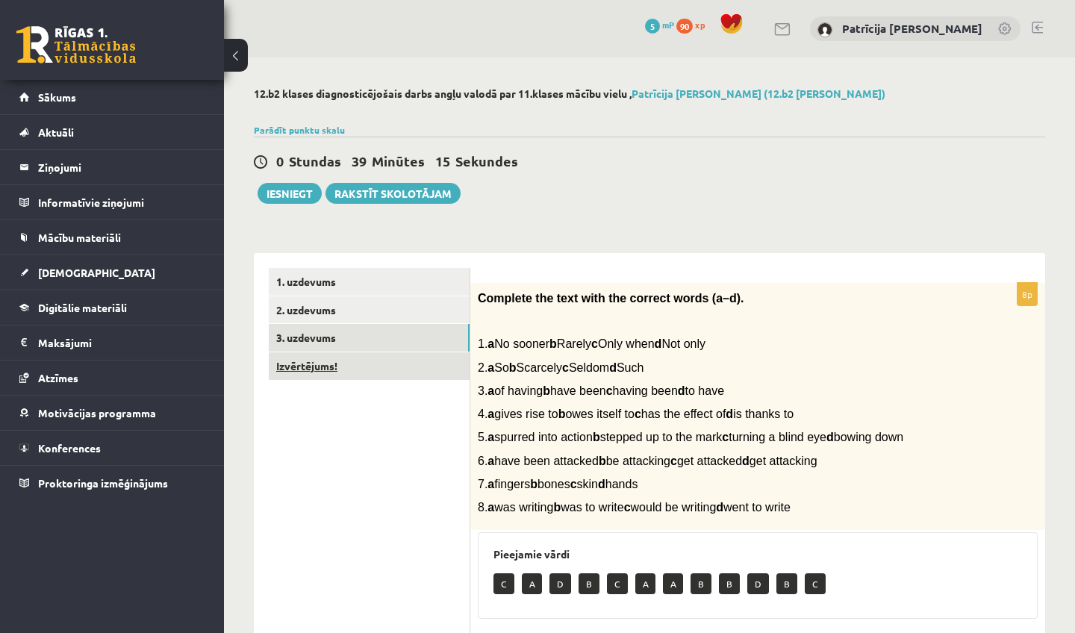
scroll to position [0, 0]
click at [341, 369] on link "Izvērtējums!" at bounding box center [369, 367] width 201 height 28
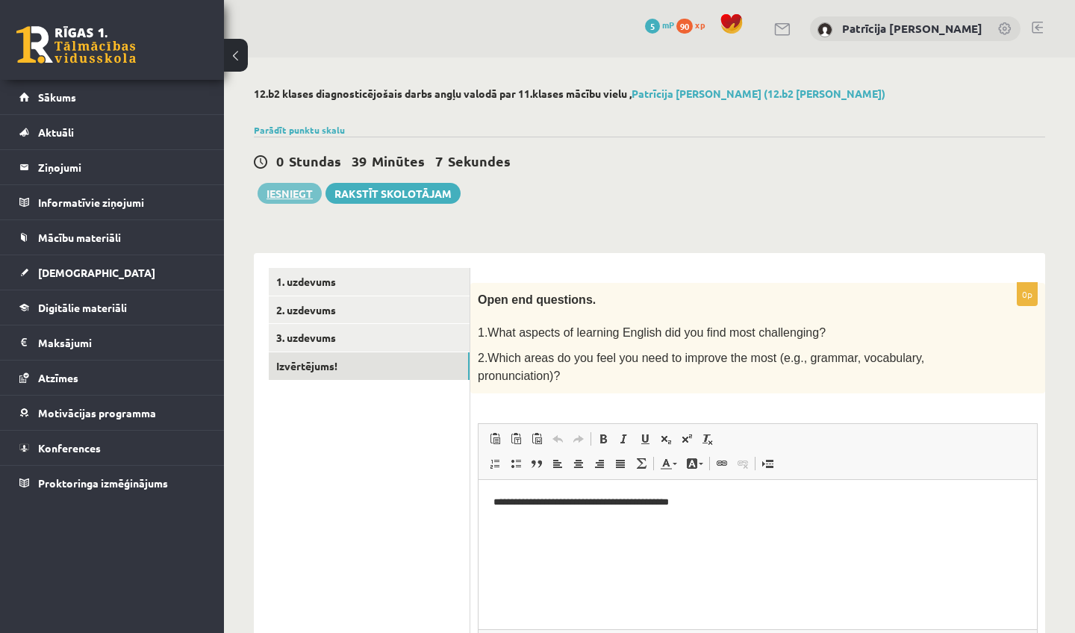
click at [291, 190] on button "Iesniegt" at bounding box center [290, 193] width 64 height 21
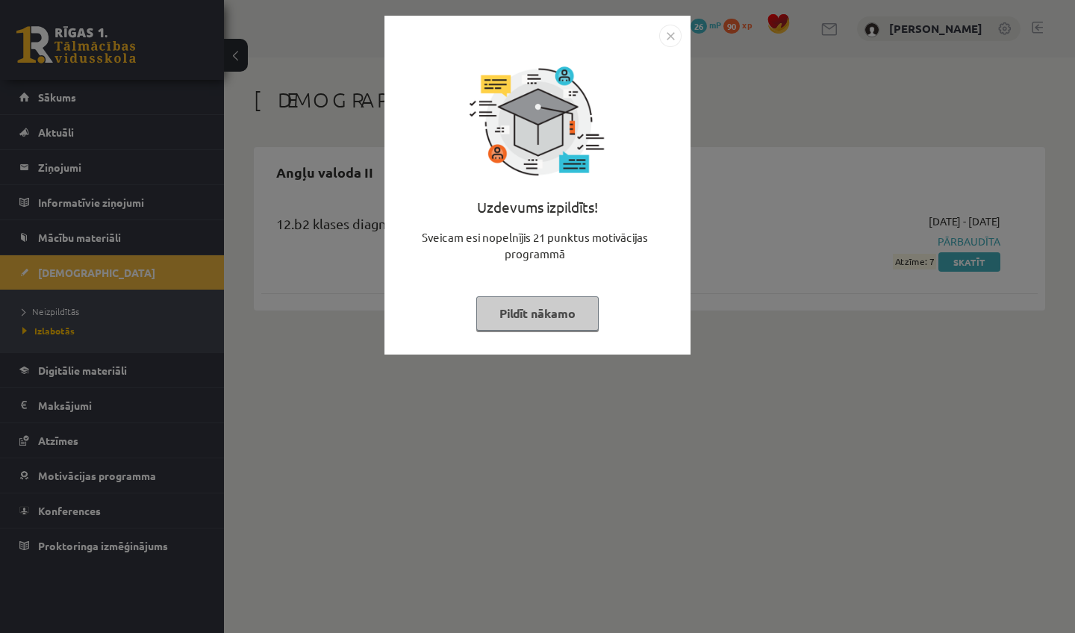
click at [665, 33] on img "Close" at bounding box center [670, 36] width 22 height 22
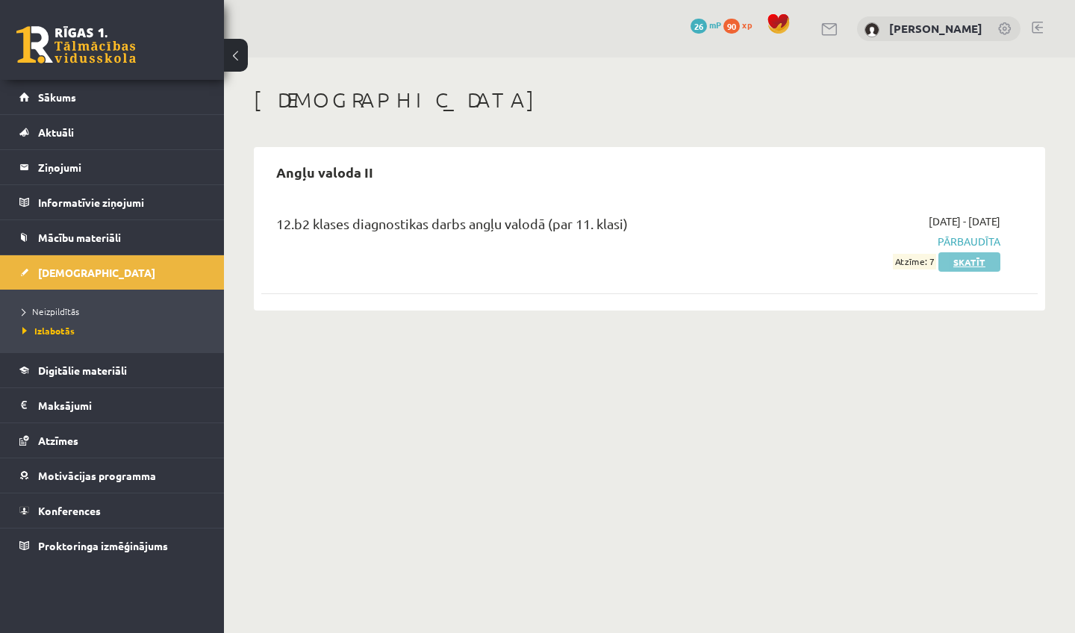
click at [985, 264] on link "Skatīt" at bounding box center [970, 261] width 62 height 19
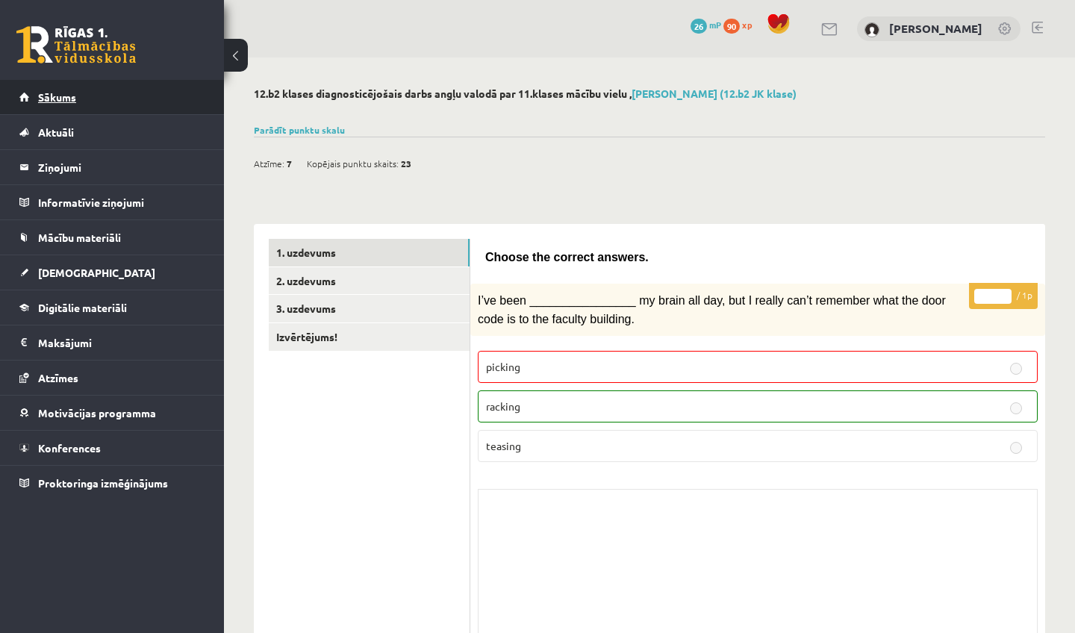
click at [69, 96] on span "Sākums" at bounding box center [57, 96] width 38 height 13
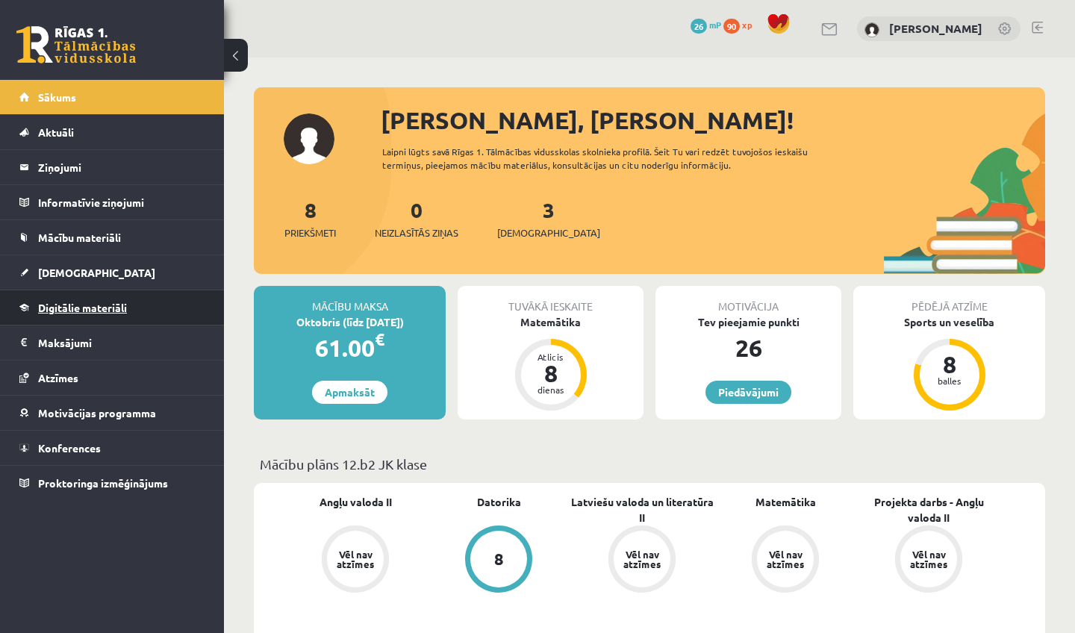
click at [98, 305] on span "Digitālie materiāli" at bounding box center [82, 307] width 89 height 13
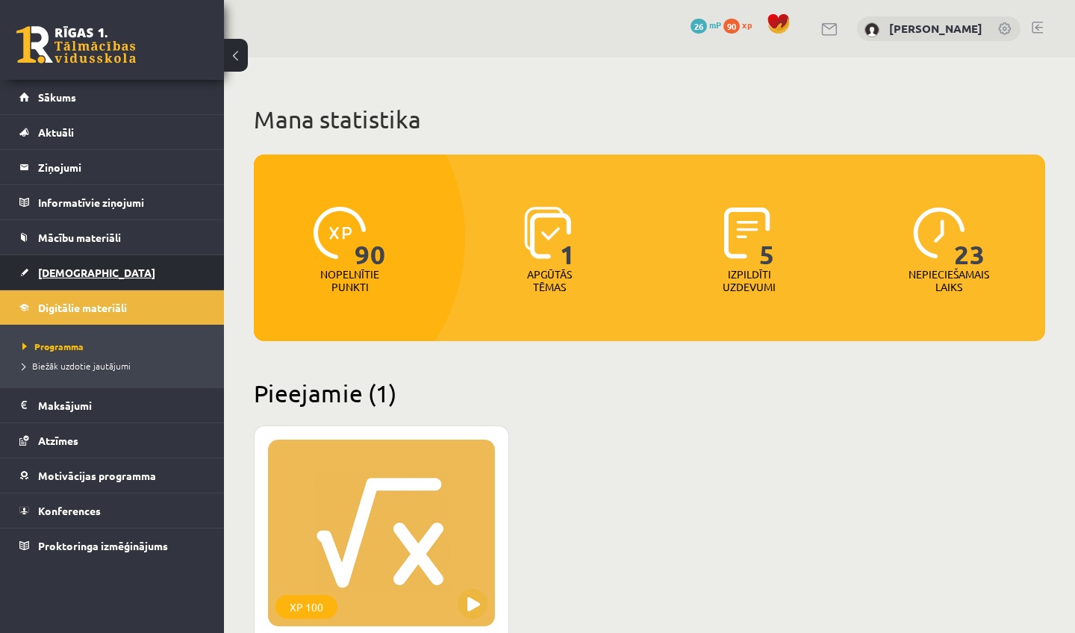
click at [75, 268] on span "[DEMOGRAPHIC_DATA]" at bounding box center [96, 272] width 117 height 13
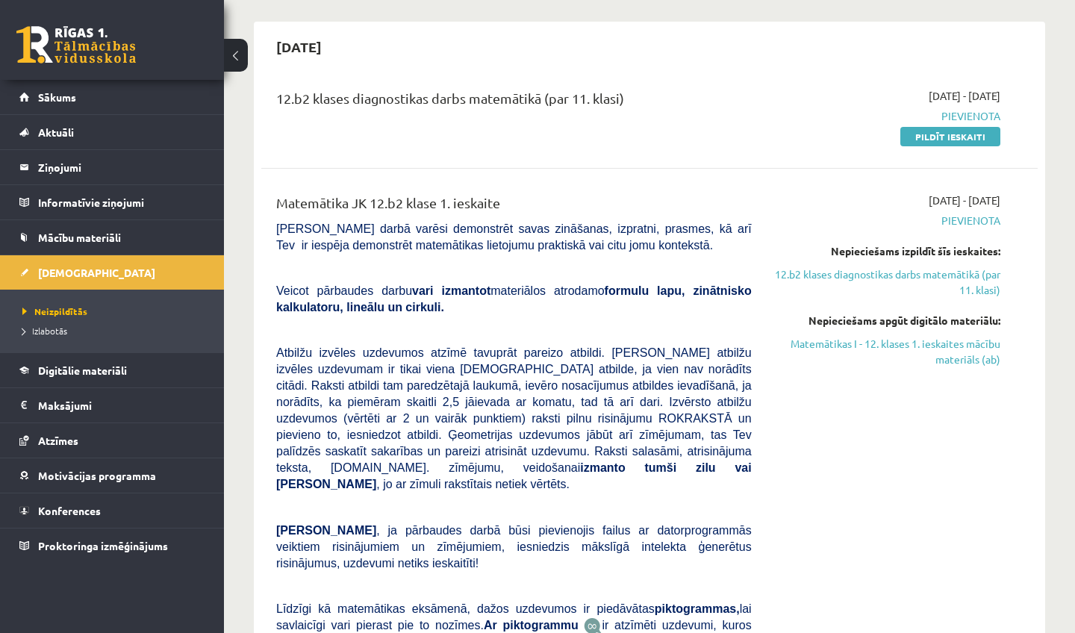
scroll to position [125, 0]
click at [943, 344] on link "Matemātikas I - 12. klases 1. ieskaites mācību materiāls (ab)" at bounding box center [887, 352] width 226 height 31
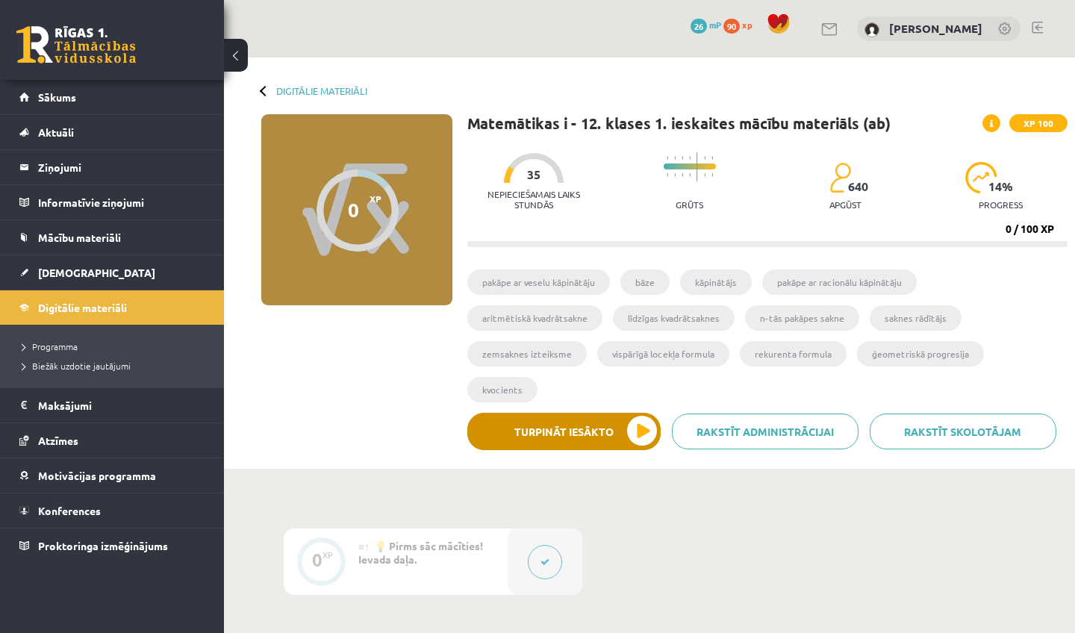
click at [576, 413] on button "Turpināt iesākto" at bounding box center [564, 431] width 193 height 37
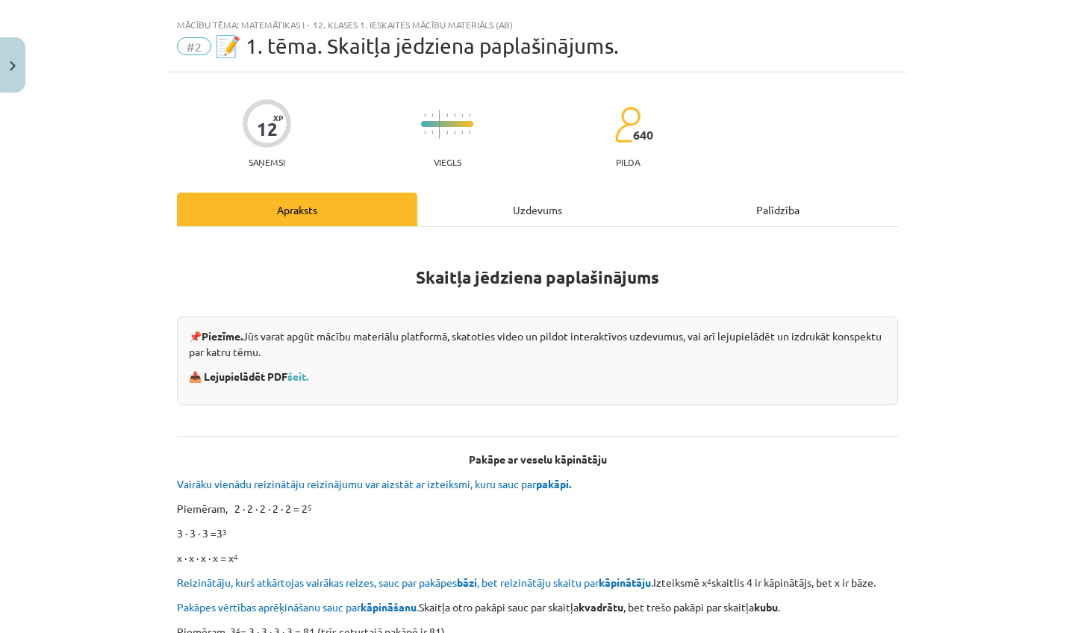
scroll to position [28, 0]
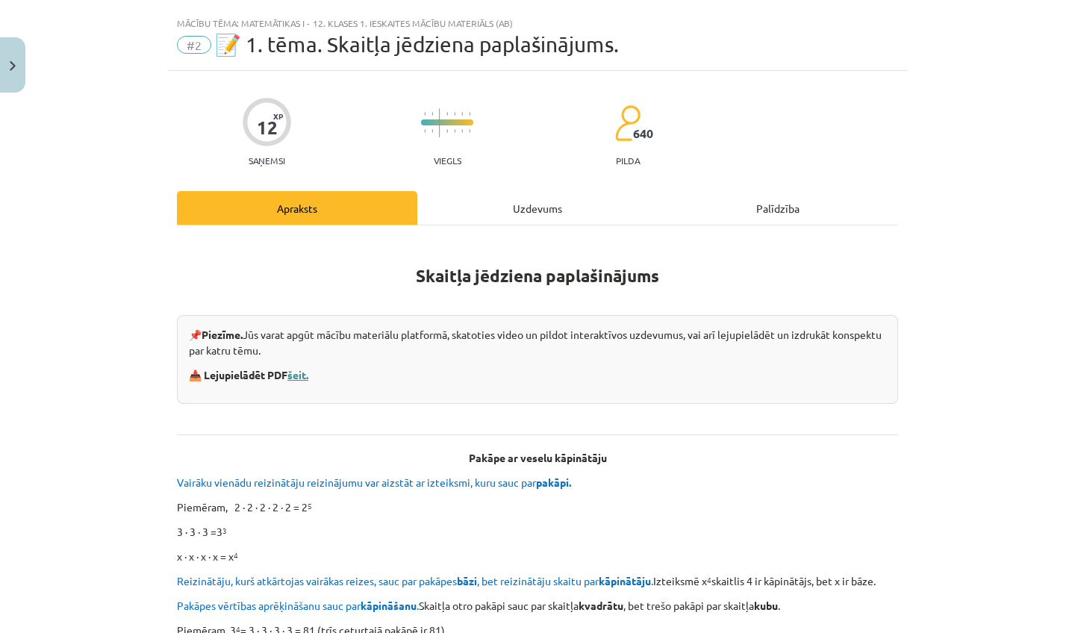
click at [305, 375] on link "šeit." at bounding box center [298, 374] width 21 height 13
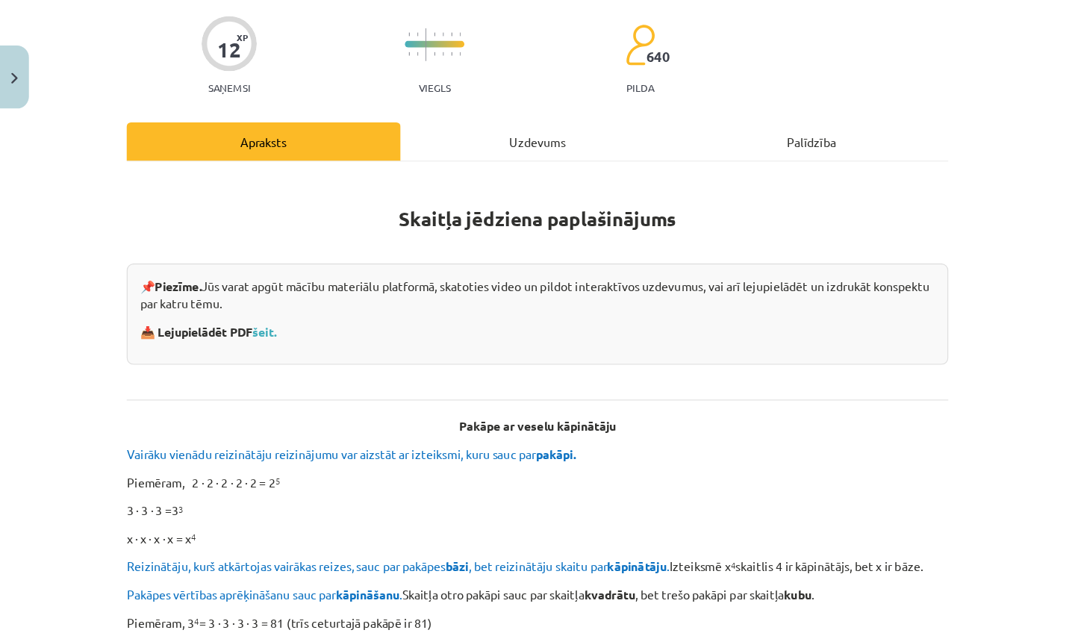
scroll to position [119, 0]
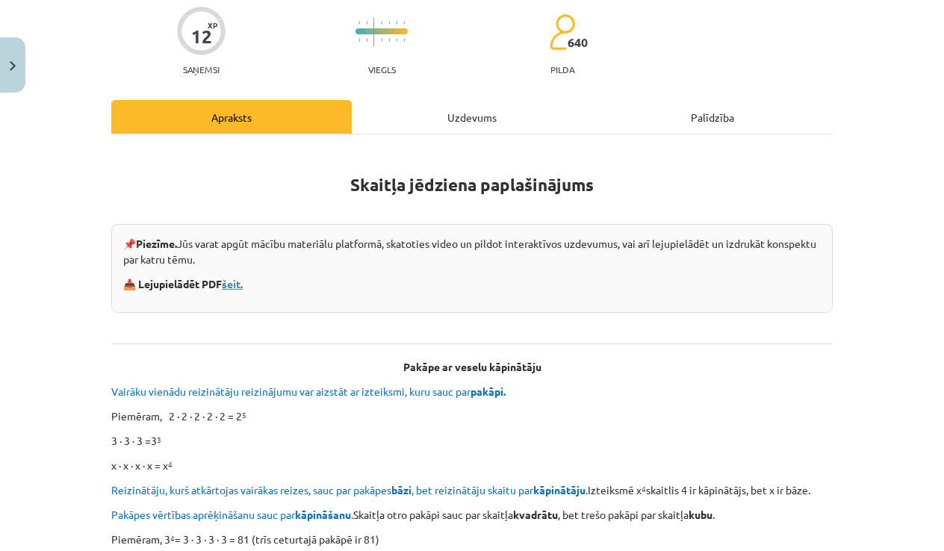
click at [235, 285] on link "šeit." at bounding box center [232, 283] width 21 height 13
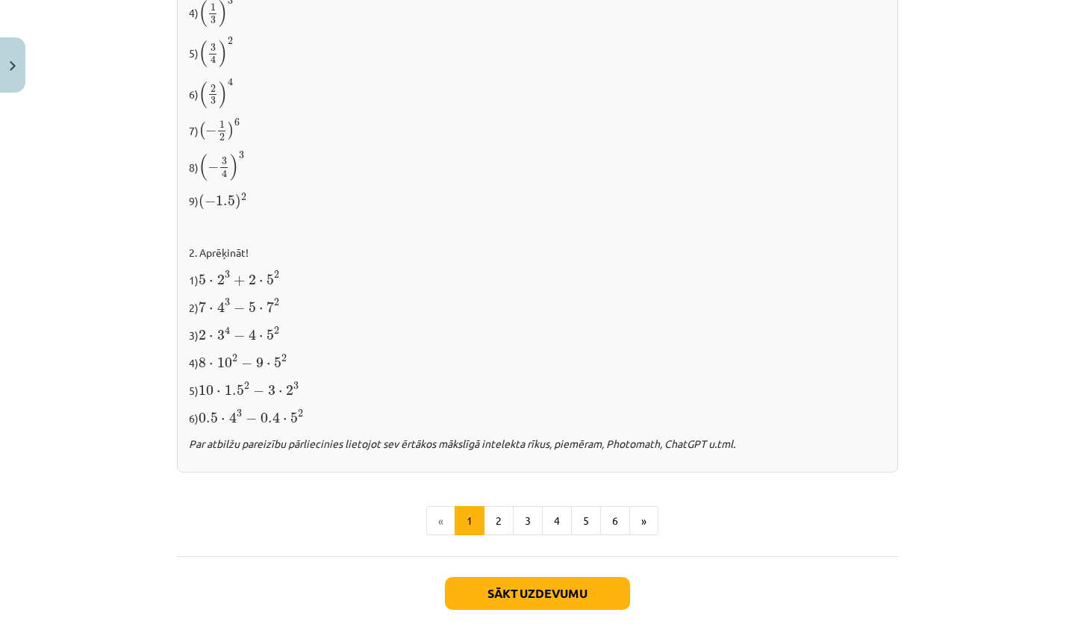
scroll to position [1424, 0]
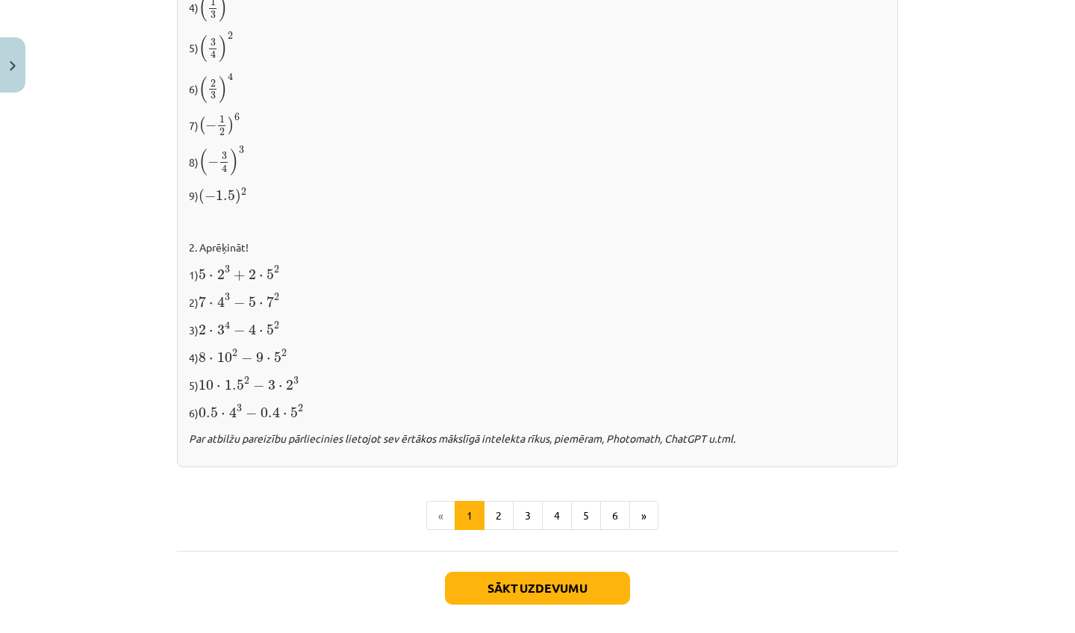
click at [497, 577] on button "Sākt uzdevumu" at bounding box center [537, 588] width 185 height 33
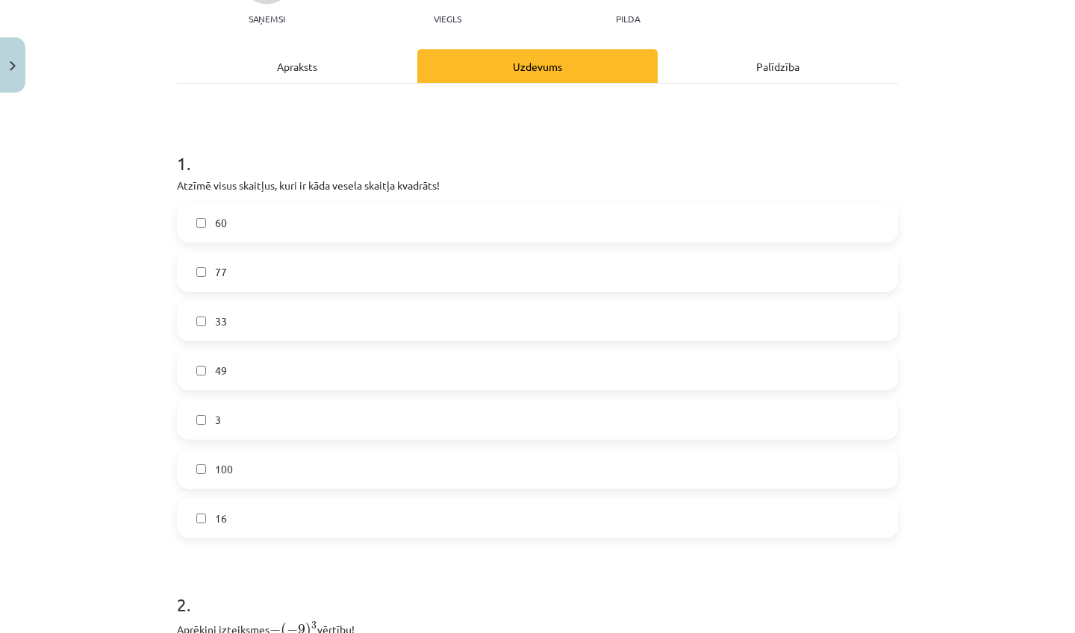
scroll to position [171, 0]
click at [314, 519] on label "16" at bounding box center [537, 517] width 718 height 37
click at [380, 372] on label "49" at bounding box center [537, 369] width 718 height 37
click at [309, 460] on label "100" at bounding box center [537, 468] width 718 height 37
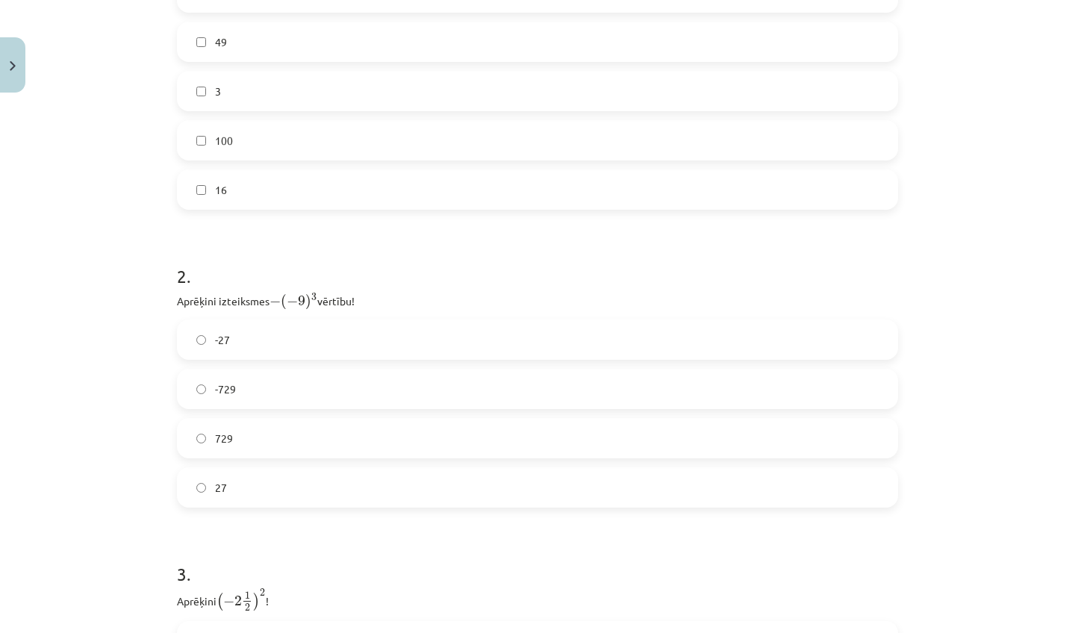
scroll to position [501, 0]
click at [571, 432] on label "729" at bounding box center [537, 435] width 718 height 37
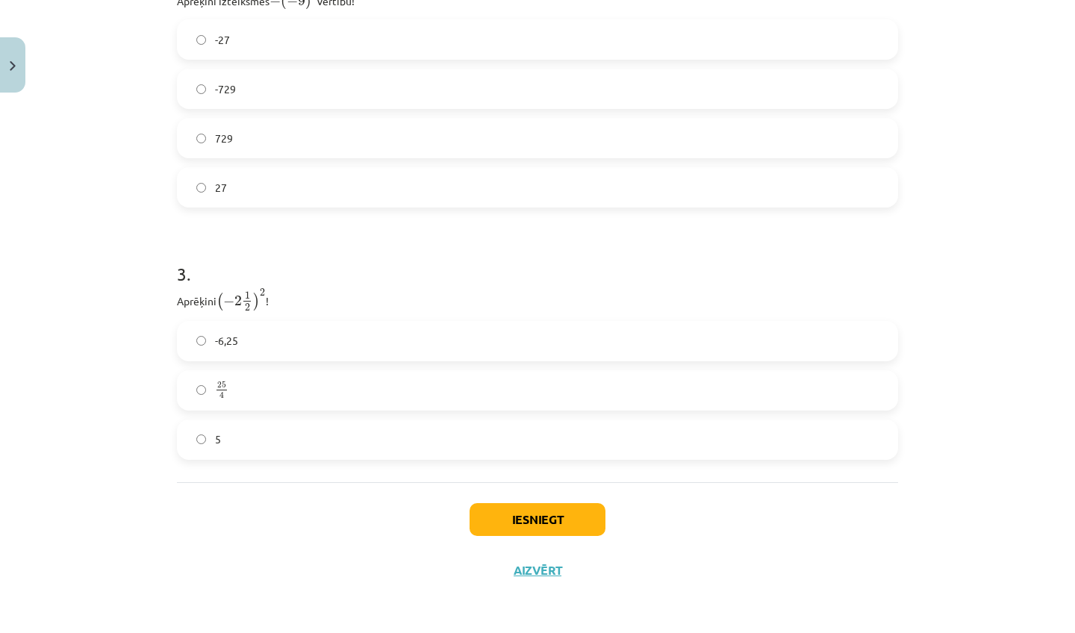
scroll to position [821, 0]
click at [197, 372] on label "25 4 25 4" at bounding box center [537, 390] width 718 height 37
click at [515, 503] on button "Iesniegt" at bounding box center [538, 519] width 136 height 33
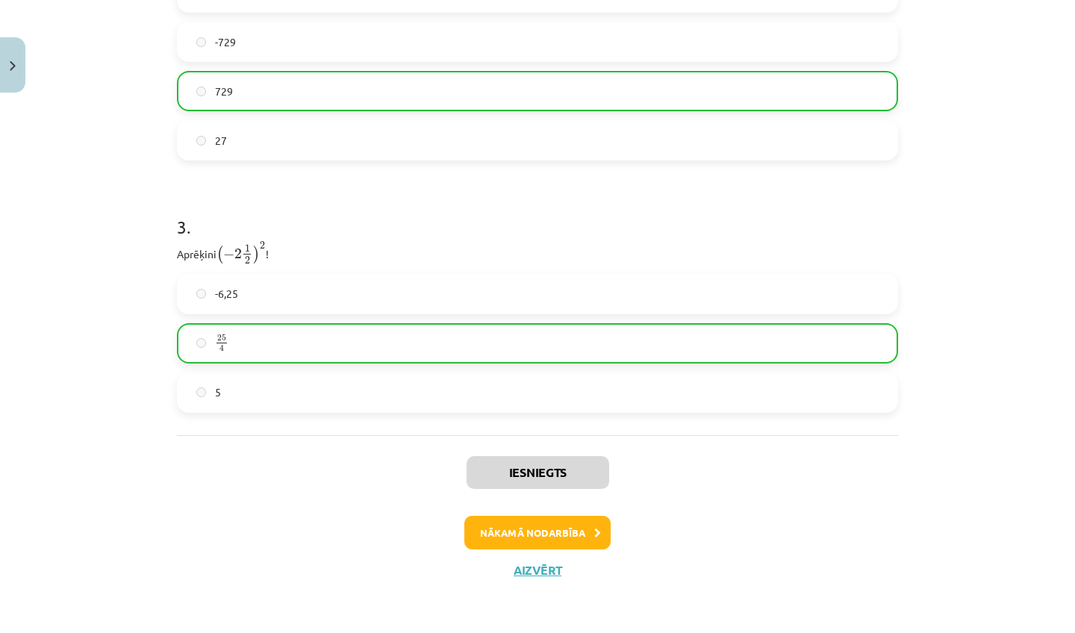
scroll to position [868, 0]
click at [574, 516] on button "Nākamā nodarbība" at bounding box center [538, 533] width 146 height 34
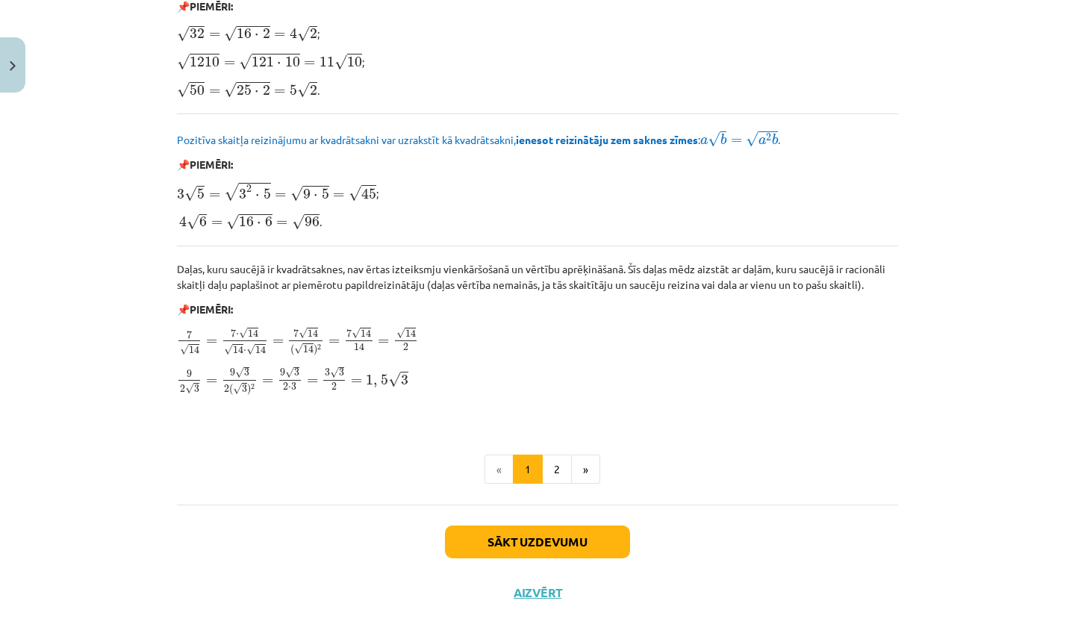
scroll to position [1682, 0]
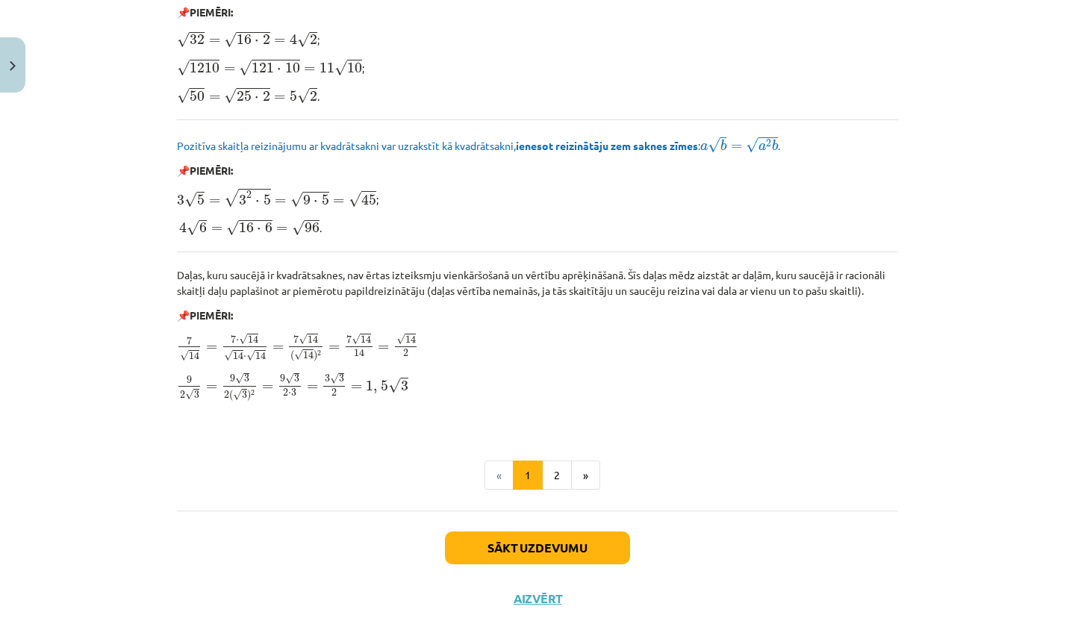
click at [575, 547] on button "Sākt uzdevumu" at bounding box center [537, 548] width 185 height 33
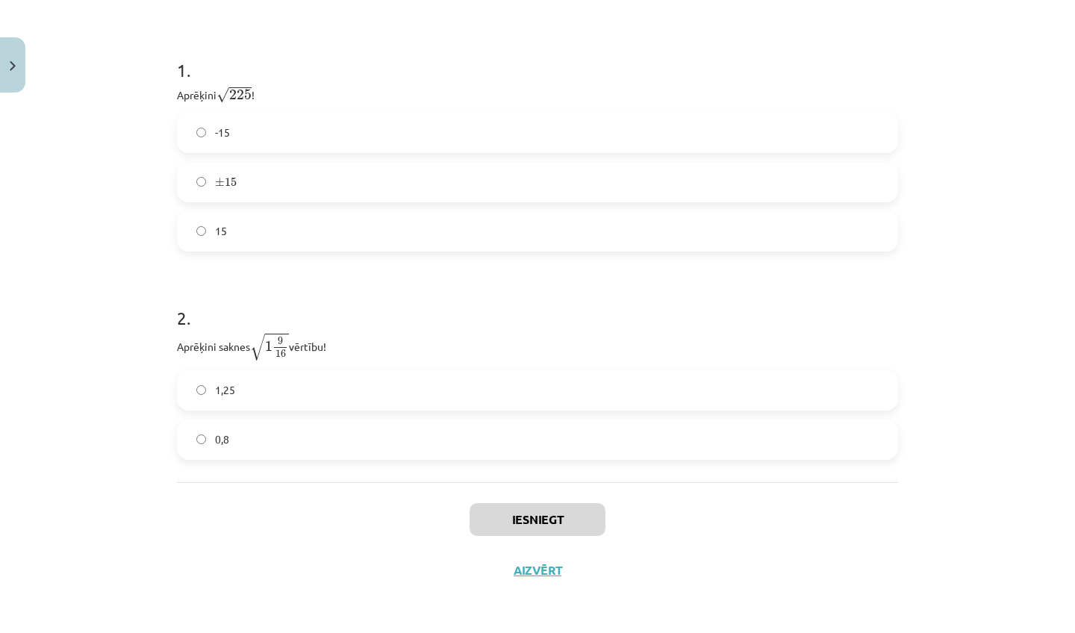
scroll to position [311, 0]
click at [499, 213] on label "15" at bounding box center [537, 231] width 718 height 37
click at [413, 372] on label "1,25" at bounding box center [537, 390] width 718 height 37
click at [497, 503] on button "Iesniegt" at bounding box center [538, 519] width 136 height 33
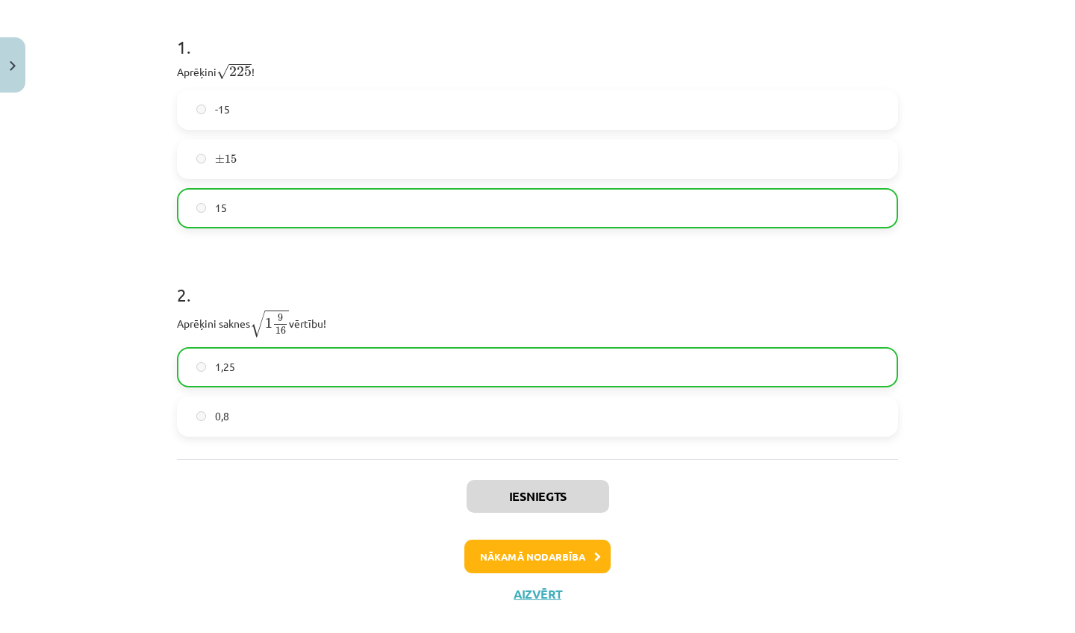
click at [527, 554] on button "Nākamā nodarbība" at bounding box center [538, 557] width 146 height 34
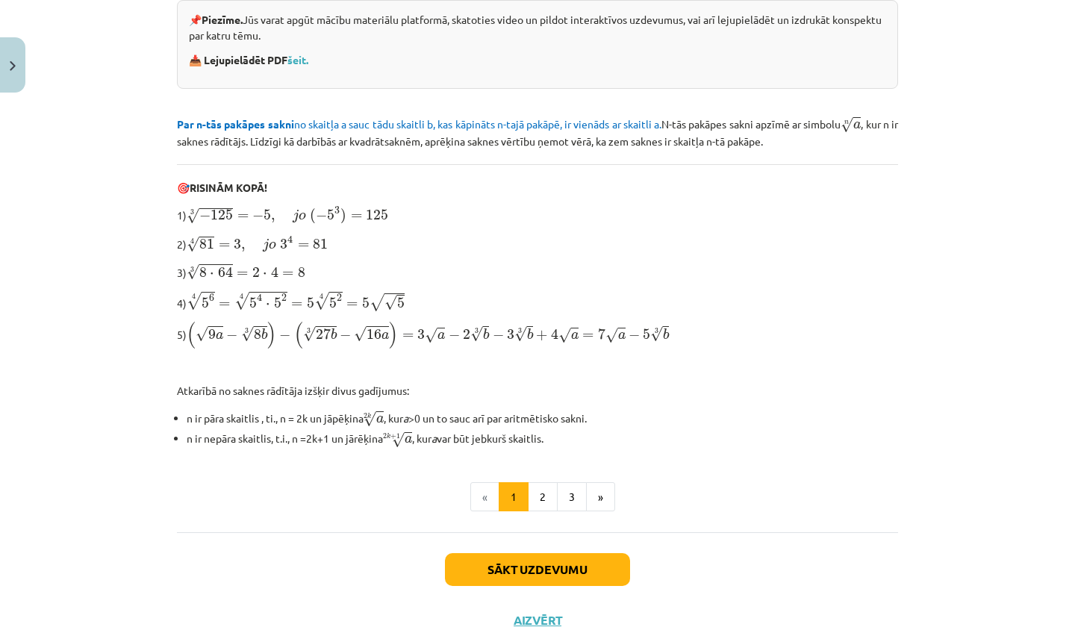
scroll to position [350, 0]
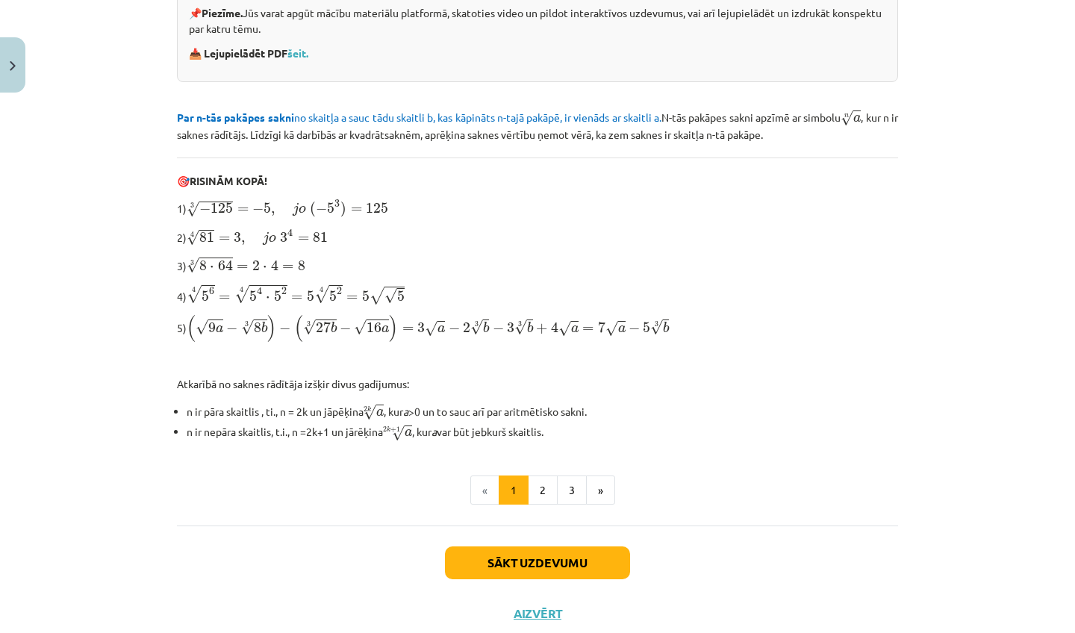
click at [511, 567] on button "Sākt uzdevumu" at bounding box center [537, 563] width 185 height 33
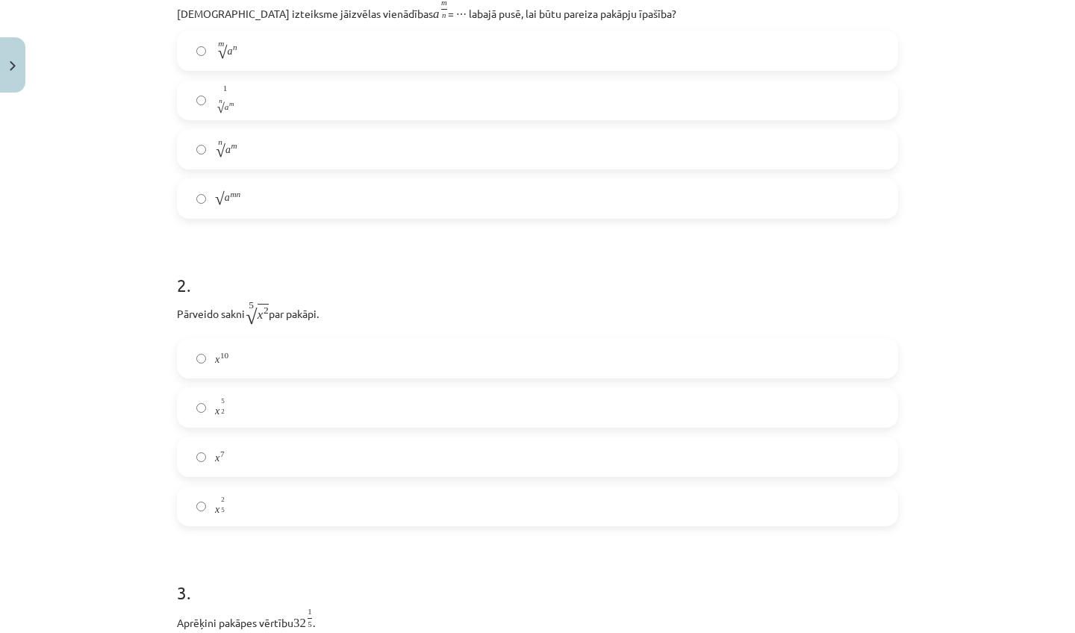
scroll to position [37, 0]
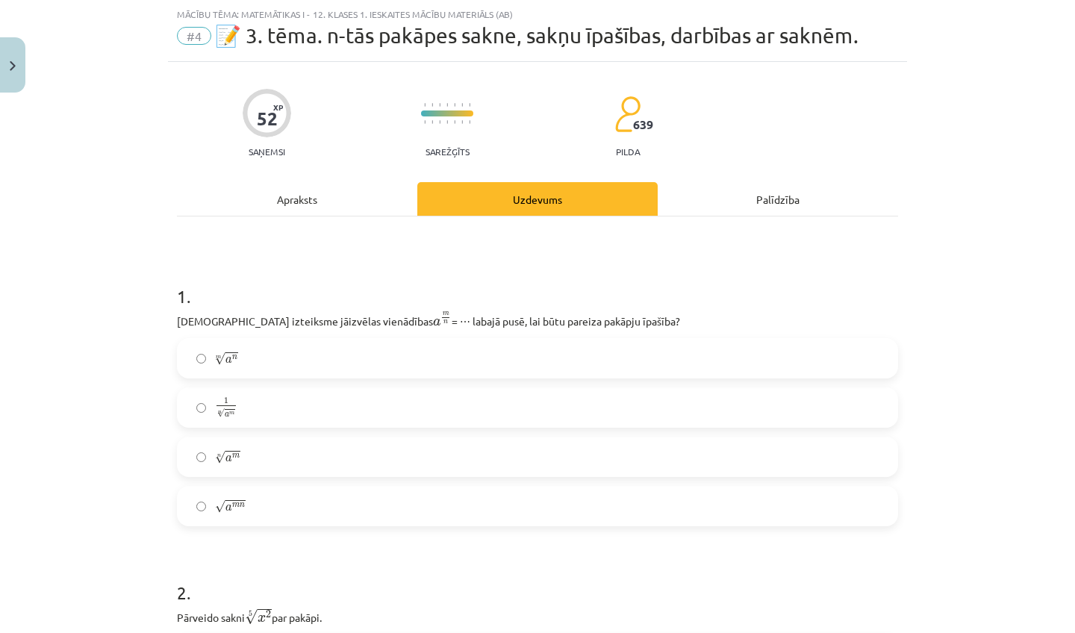
click at [345, 208] on div "Apraksts" at bounding box center [297, 199] width 240 height 34
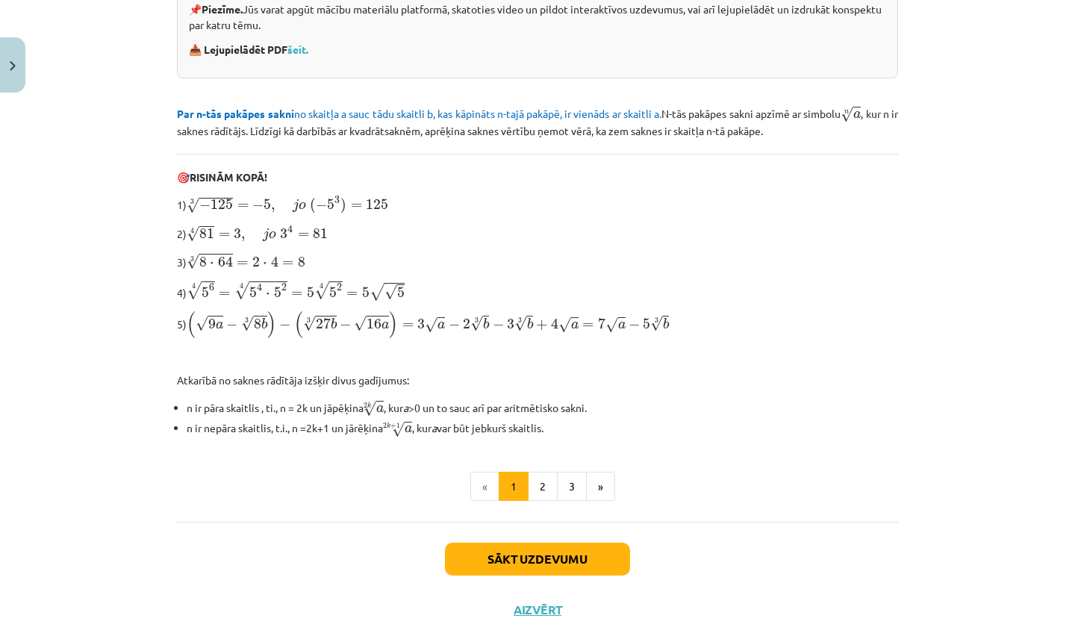
scroll to position [355, 0]
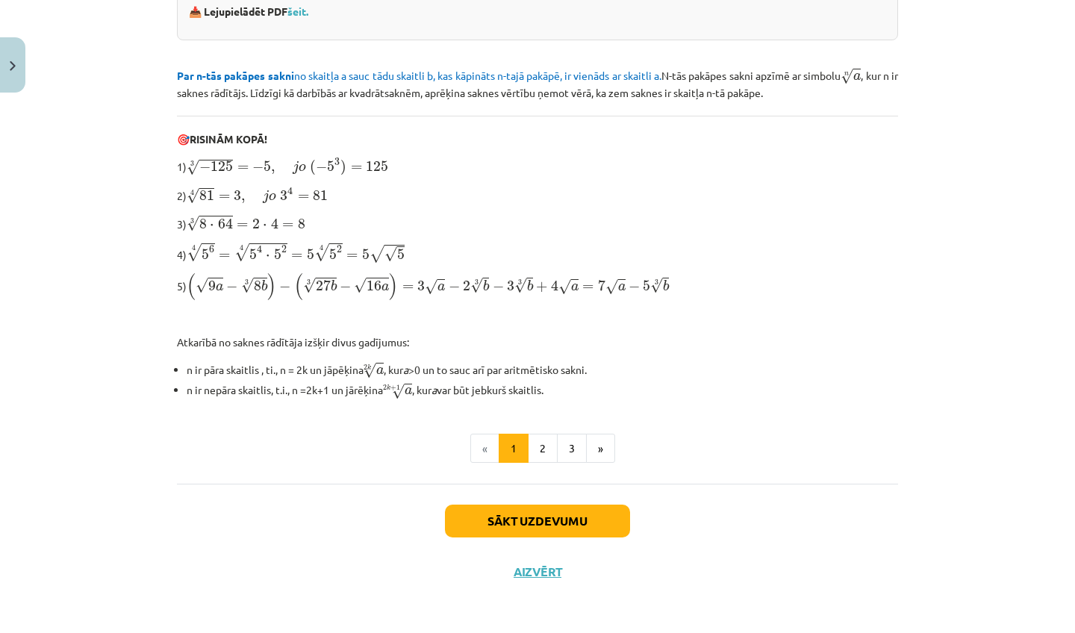
click at [486, 532] on button "Sākt uzdevumu" at bounding box center [537, 521] width 185 height 33
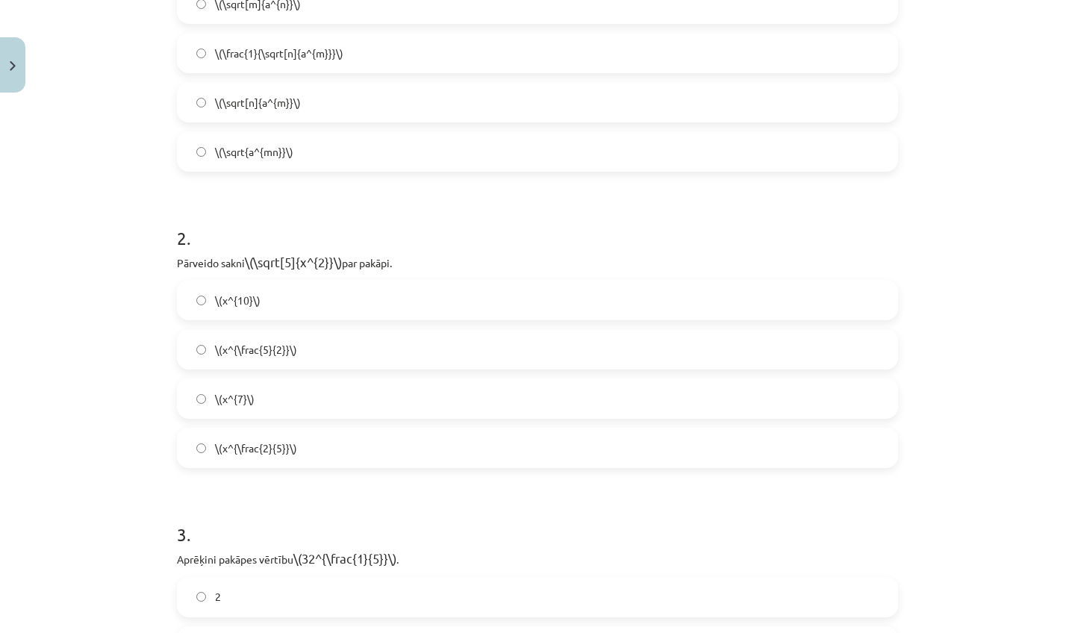
scroll to position [37, 0]
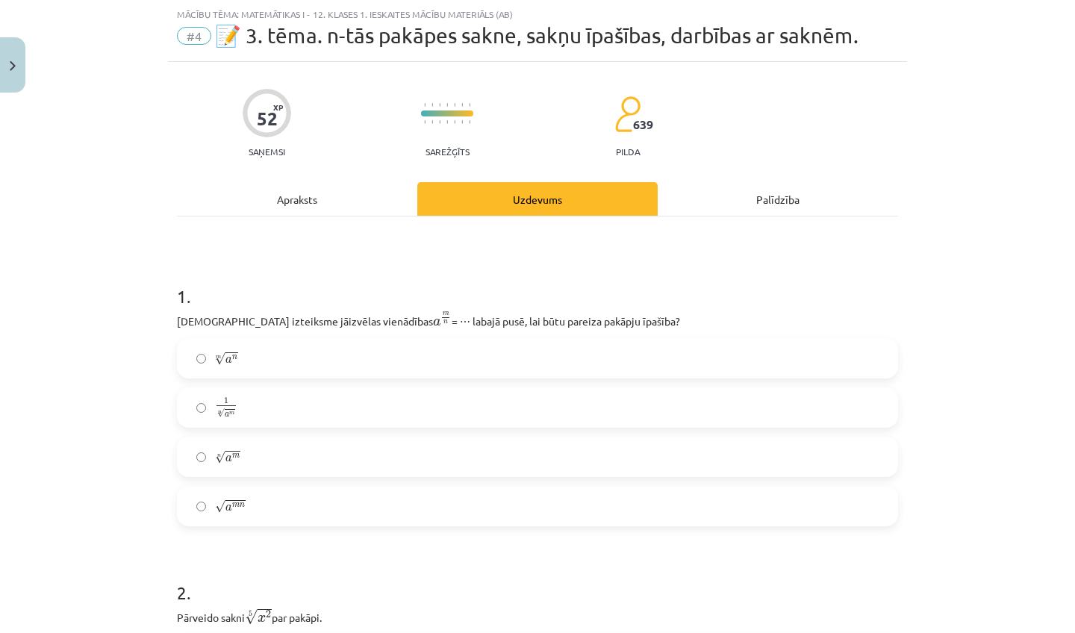
click at [404, 500] on label "√ a m n a m n" at bounding box center [537, 506] width 718 height 37
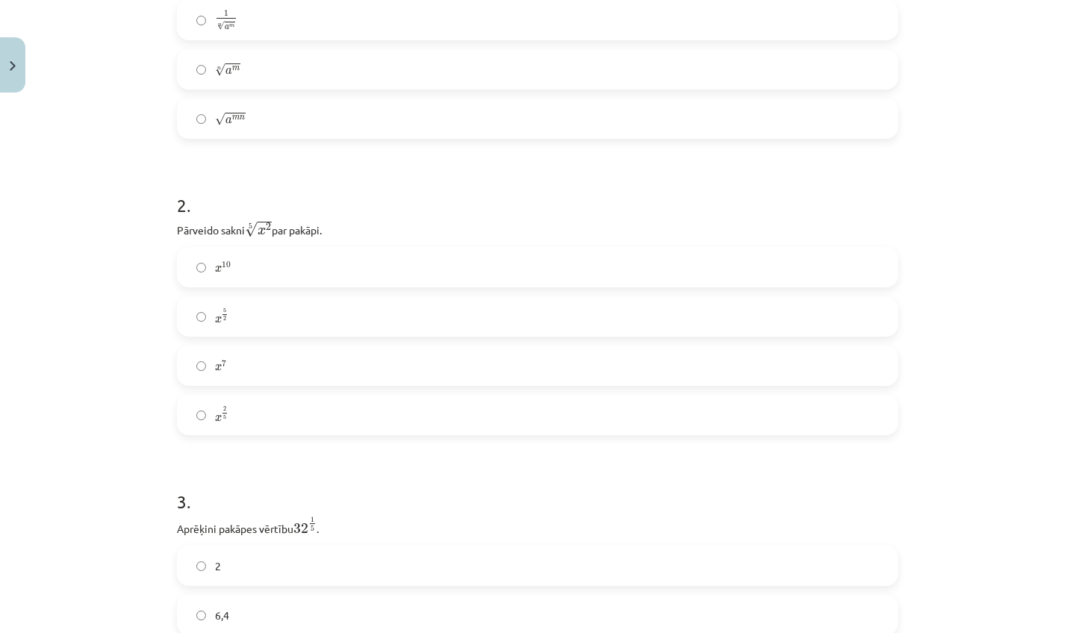
scroll to position [426, 0]
click at [382, 404] on label "x 2 5 x 2 5" at bounding box center [537, 413] width 718 height 37
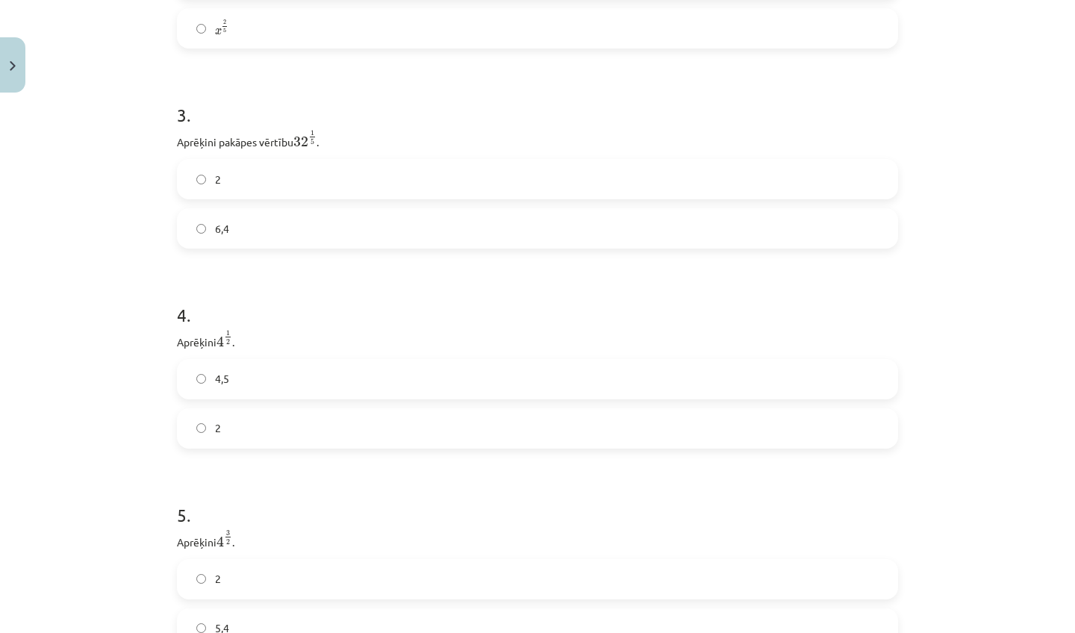
scroll to position [813, 0]
click at [267, 184] on label "2" at bounding box center [537, 177] width 718 height 37
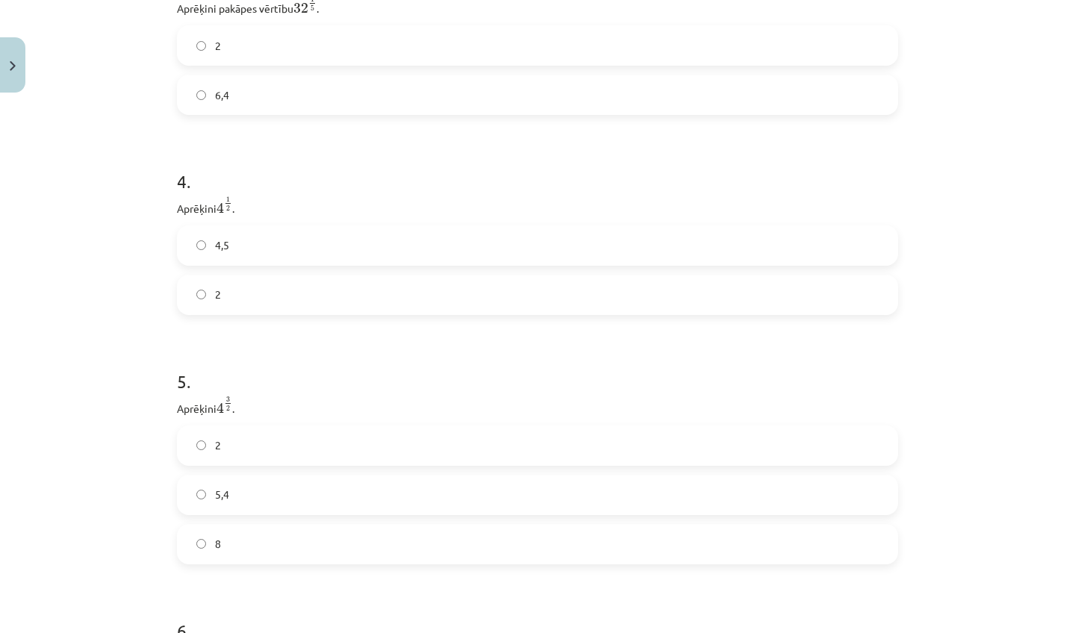
scroll to position [945, 0]
click at [276, 255] on label "4,5" at bounding box center [537, 246] width 718 height 37
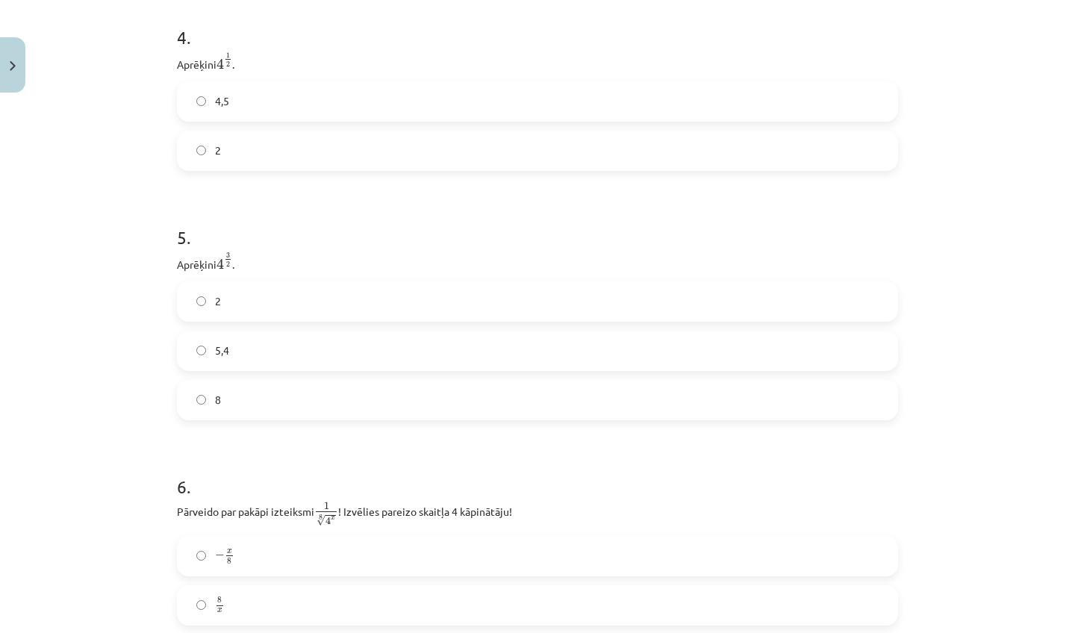
scroll to position [1091, 0]
click at [287, 353] on label "5,4" at bounding box center [537, 349] width 718 height 37
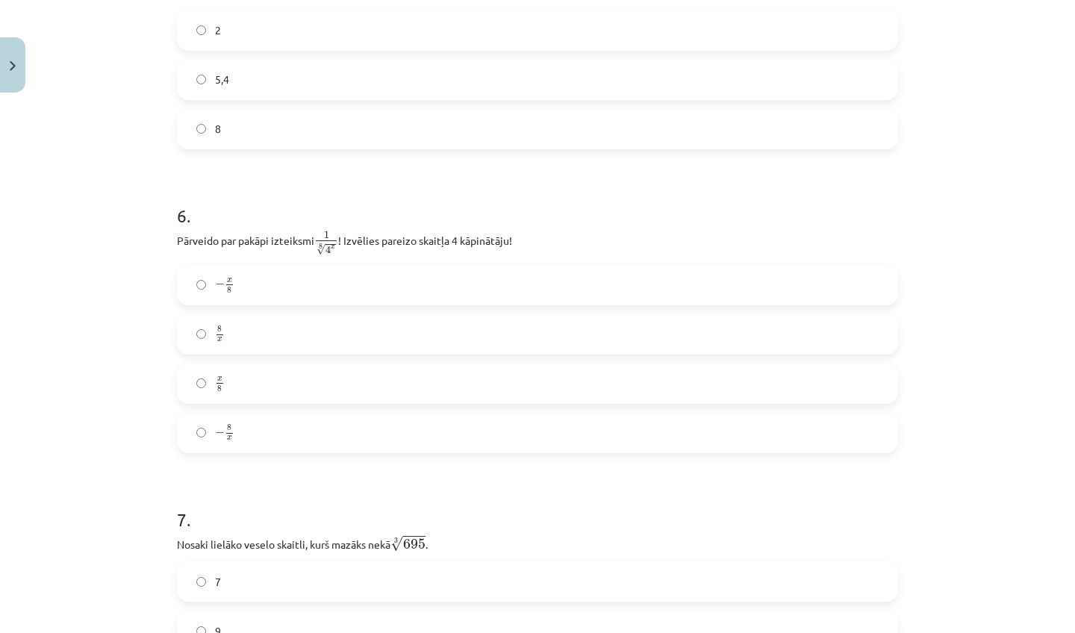
scroll to position [1364, 0]
click at [263, 285] on label "− x 8 − x 8" at bounding box center [537, 281] width 718 height 37
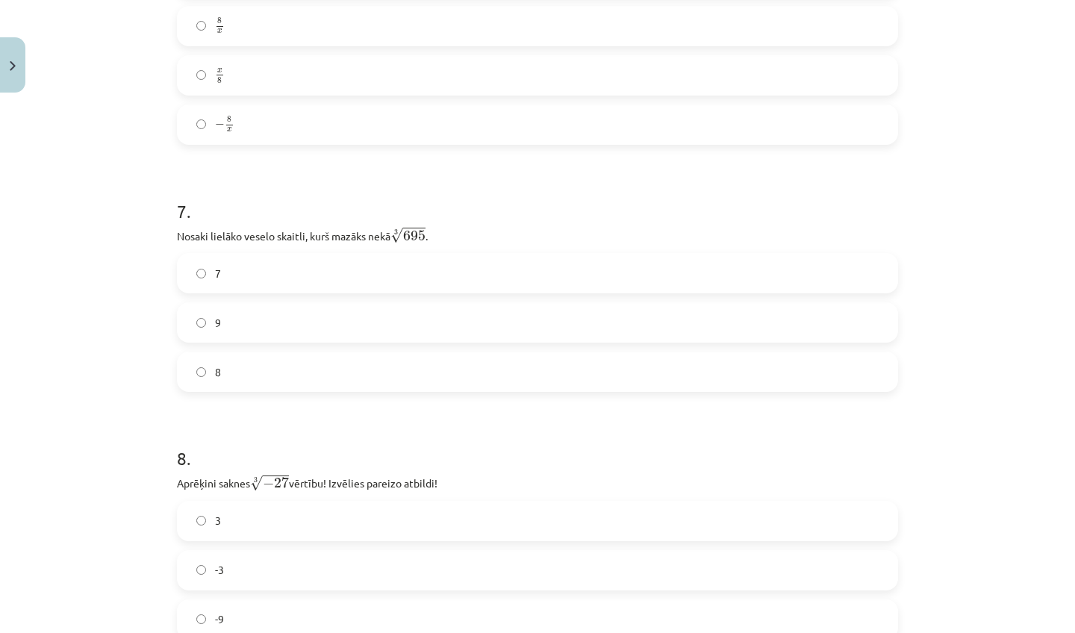
scroll to position [1670, 0]
click at [236, 267] on label "7" at bounding box center [537, 272] width 718 height 37
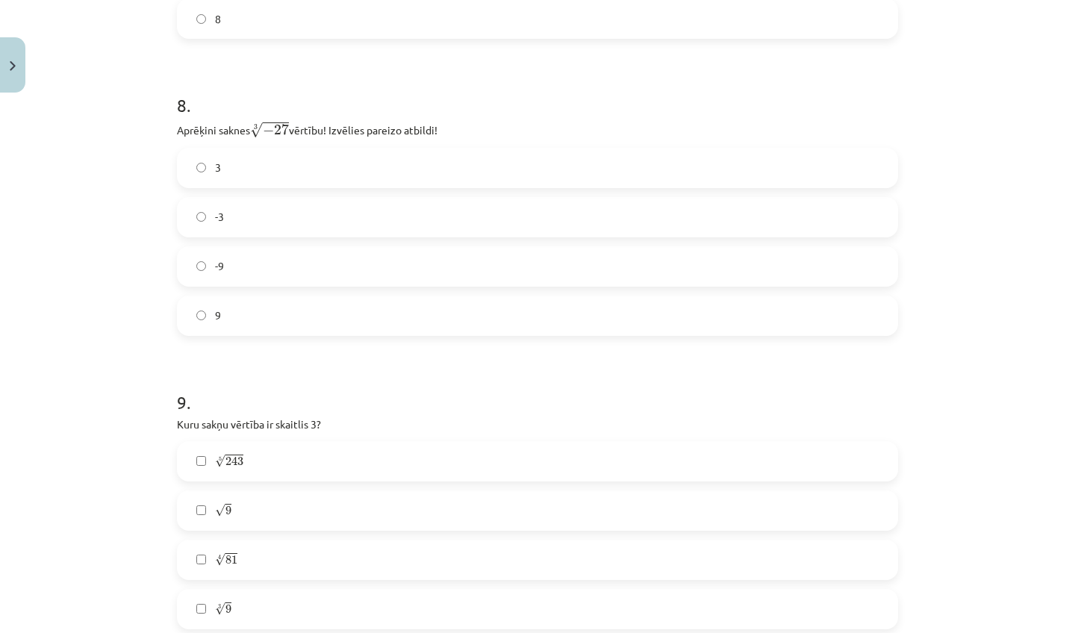
scroll to position [2027, 0]
click at [220, 214] on span "-3" at bounding box center [219, 213] width 9 height 16
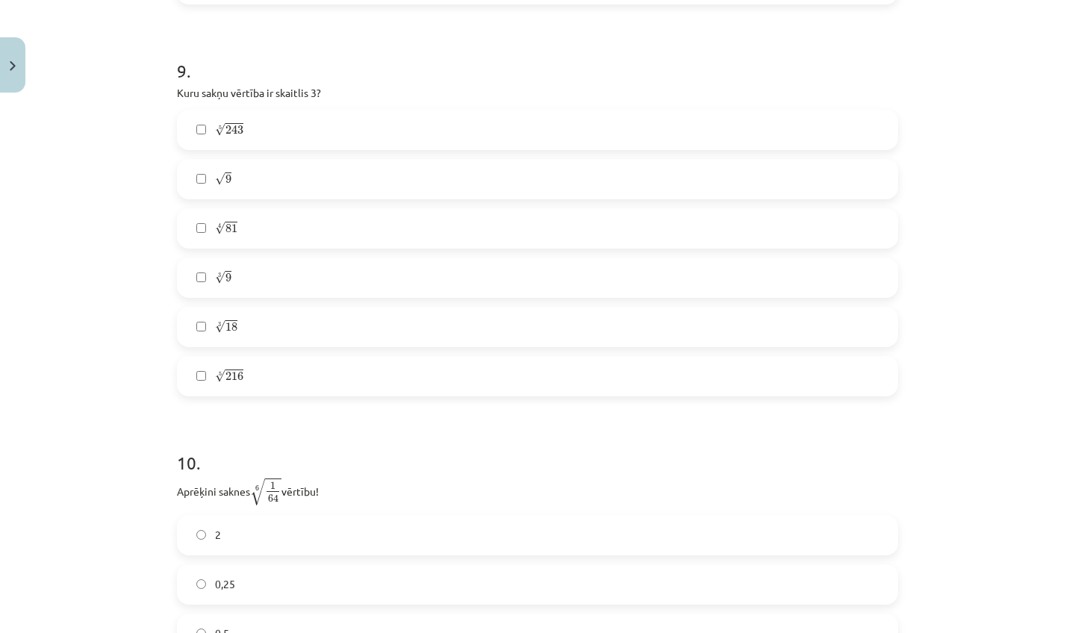
scroll to position [2356, 0]
click at [217, 184] on span "√" at bounding box center [220, 177] width 10 height 13
click at [193, 140] on label "5 √ 243 243 5" at bounding box center [537, 128] width 718 height 37
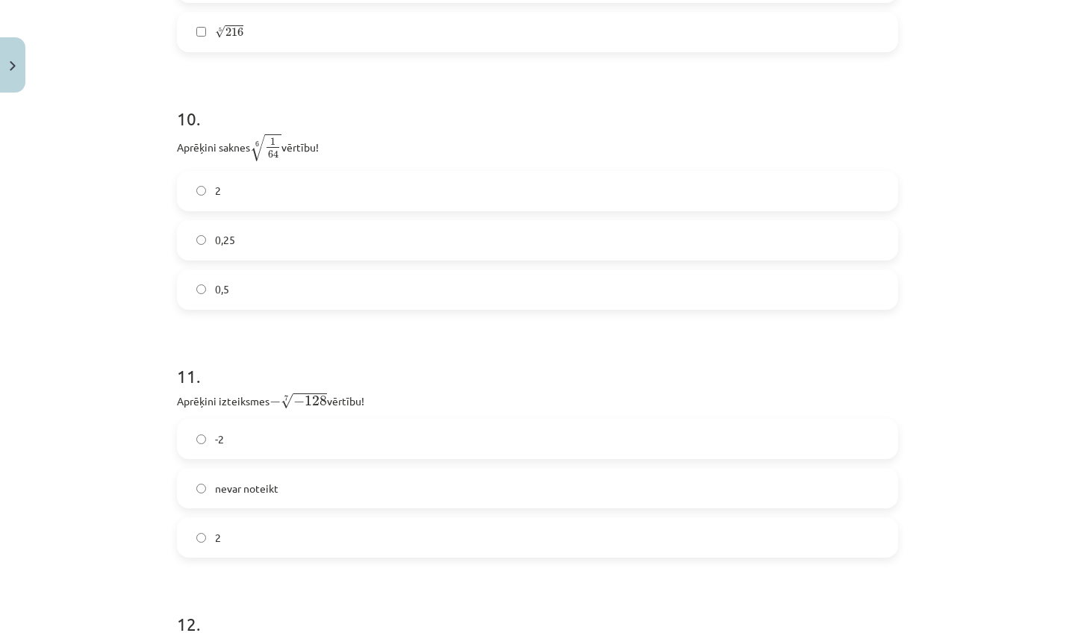
scroll to position [2703, 0]
drag, startPoint x: 384, startPoint y: 294, endPoint x: 384, endPoint y: 286, distance: 8.2
click at [384, 294] on label "0,5" at bounding box center [537, 285] width 718 height 37
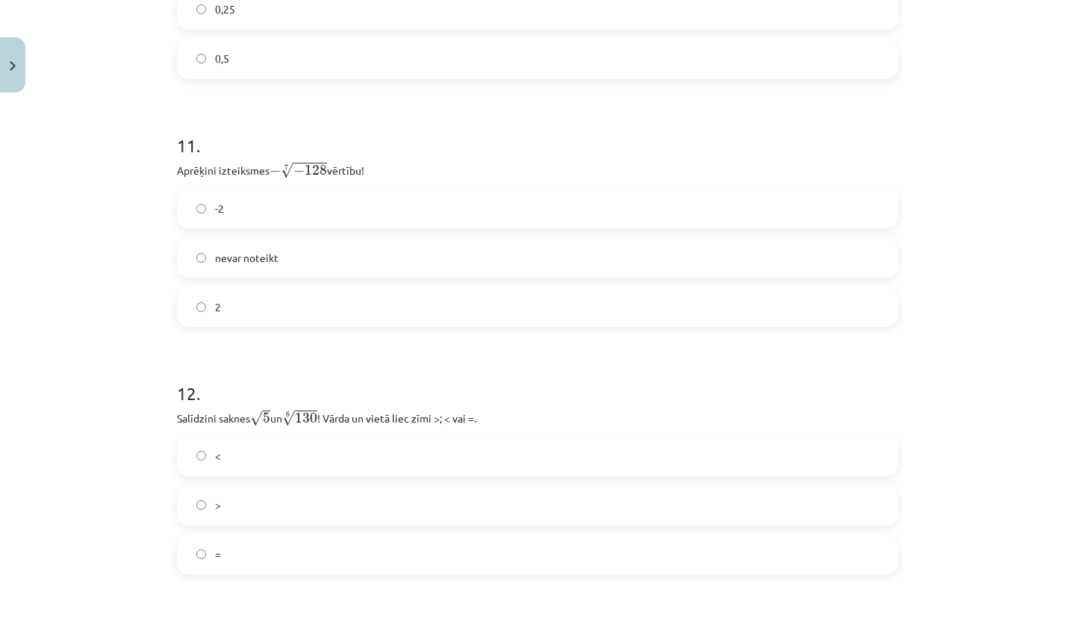
scroll to position [2927, 0]
click at [220, 313] on span "2" at bounding box center [218, 310] width 6 height 16
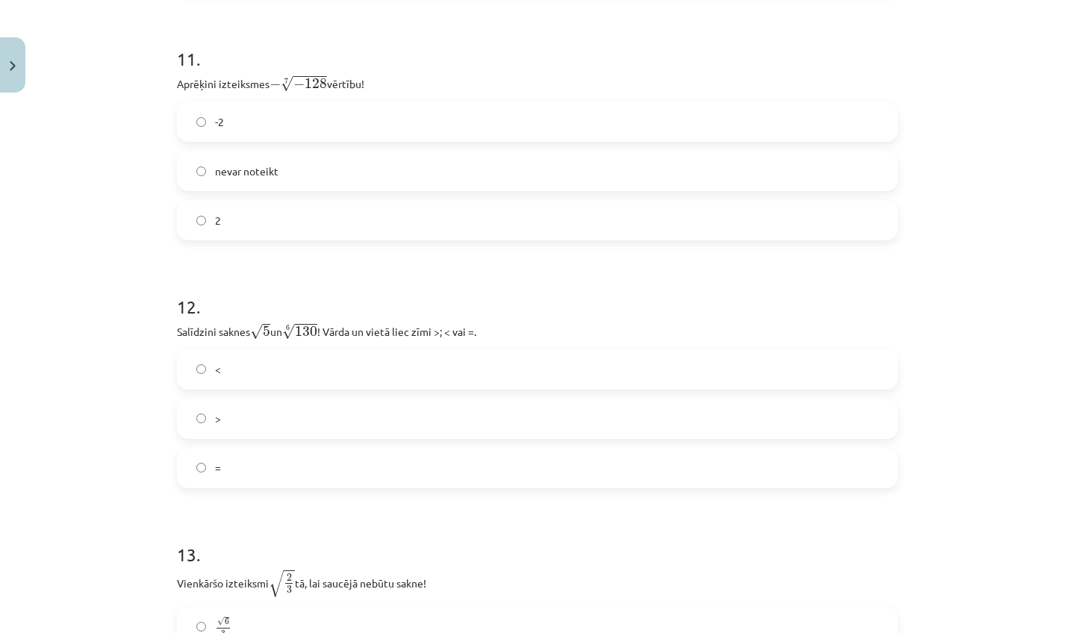
scroll to position [3016, 0]
click at [288, 366] on label "<" at bounding box center [537, 368] width 718 height 37
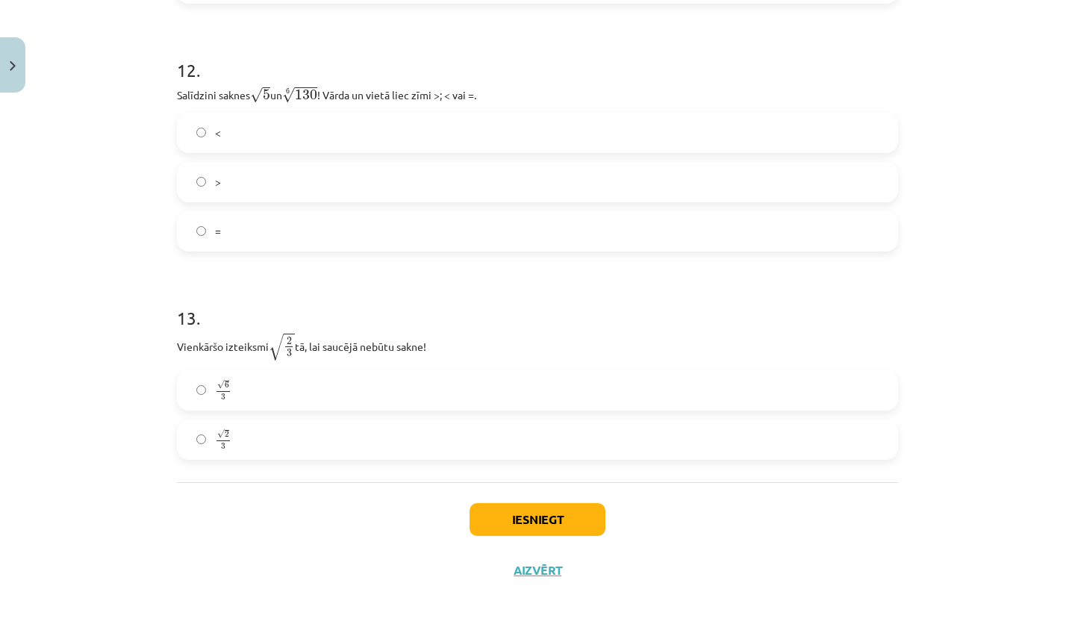
scroll to position [3273, 0]
click at [460, 421] on label "√ 2 3 2 3" at bounding box center [537, 439] width 718 height 37
click at [532, 503] on button "Iesniegt" at bounding box center [538, 519] width 136 height 33
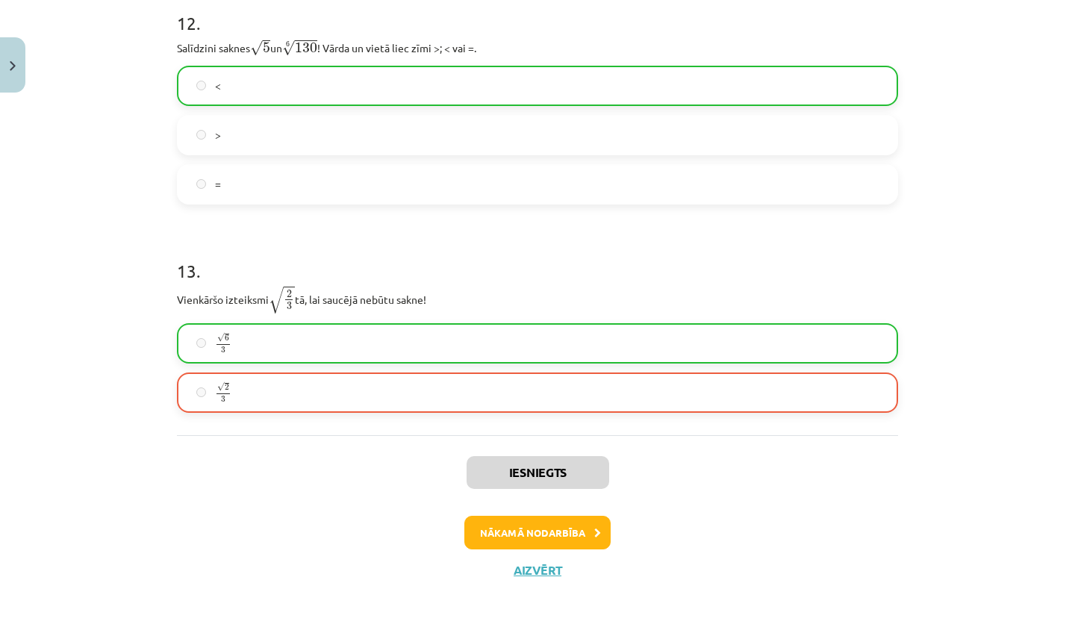
scroll to position [3326, 0]
click at [541, 516] on button "Nākamā nodarbība" at bounding box center [538, 533] width 146 height 34
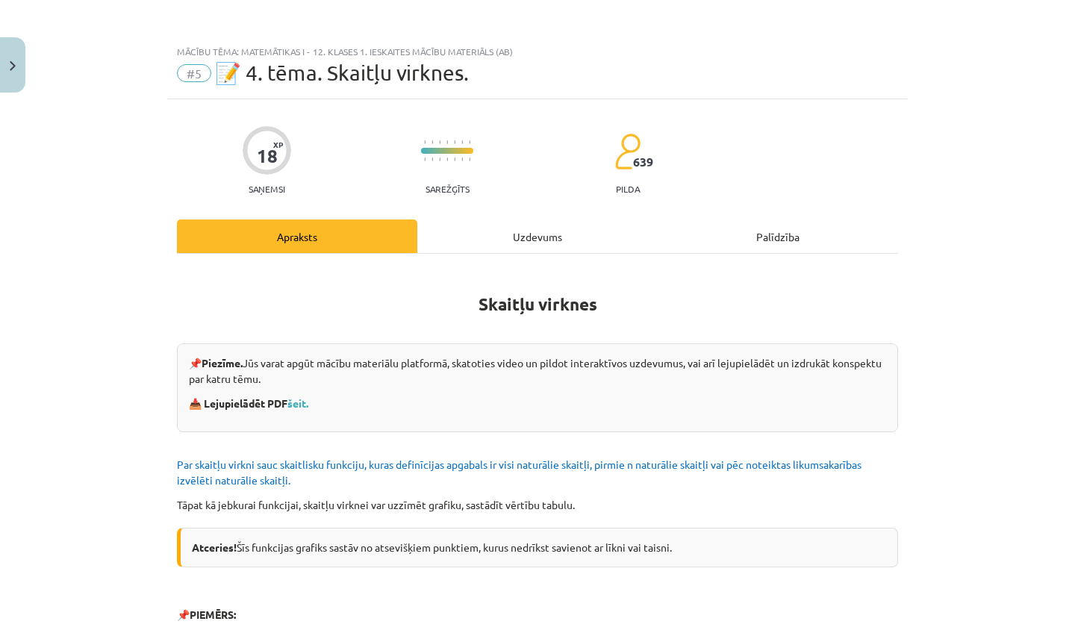
scroll to position [0, 0]
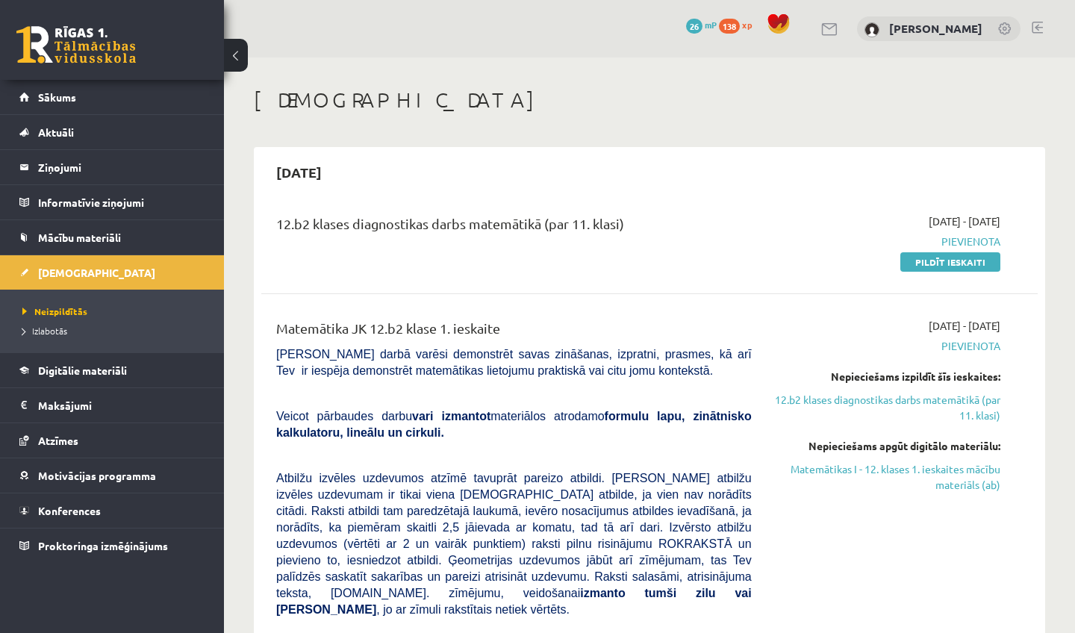
scroll to position [125, 0]
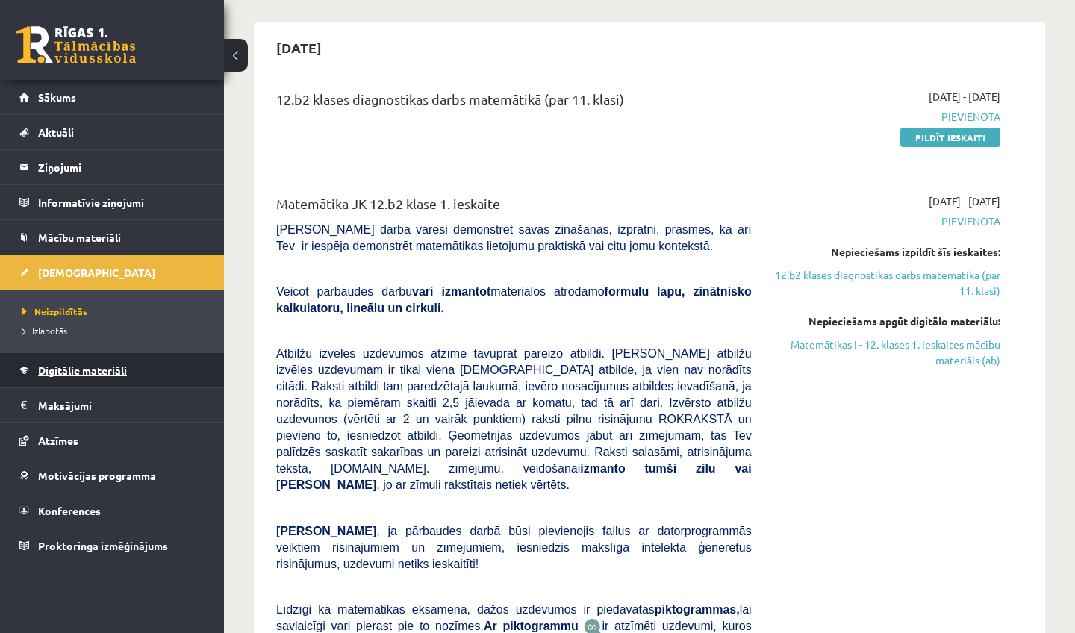
click at [74, 370] on span "Digitālie materiāli" at bounding box center [82, 370] width 89 height 13
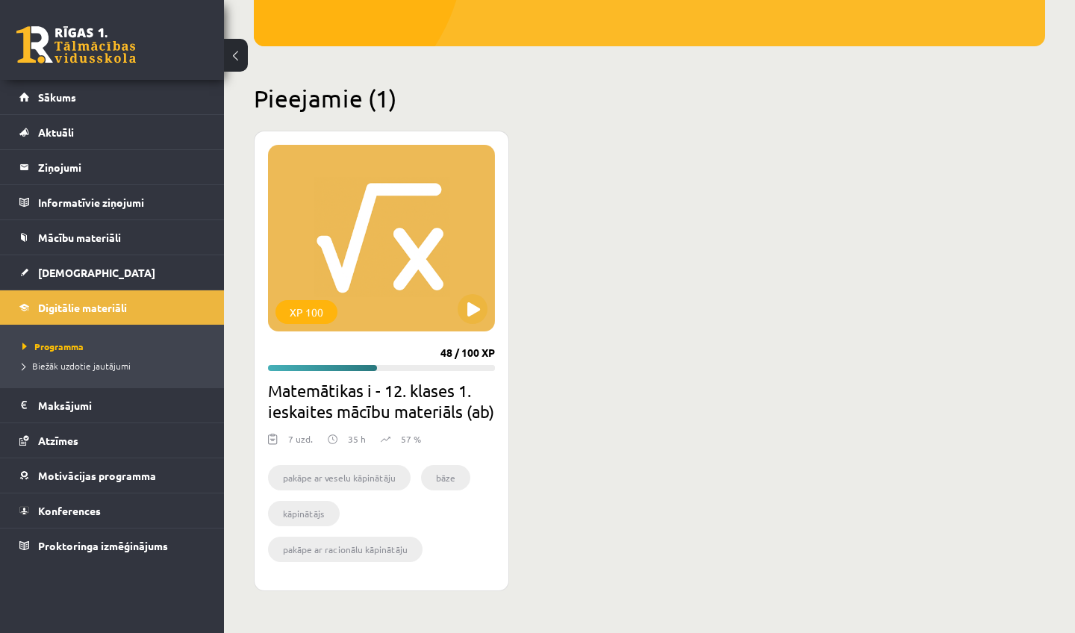
scroll to position [302, 0]
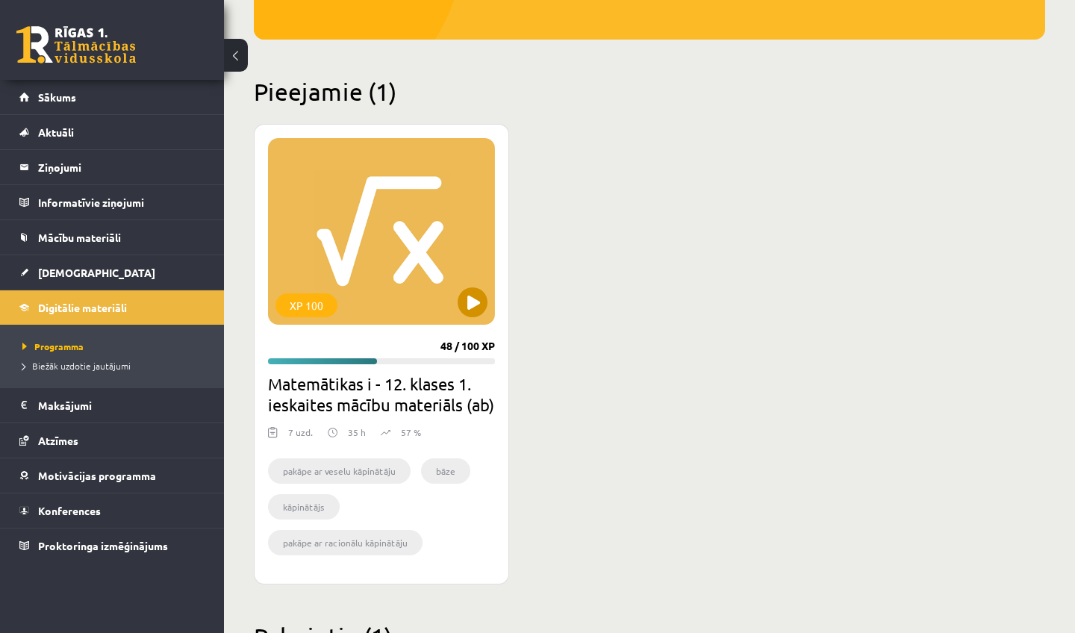
click at [480, 306] on button at bounding box center [473, 303] width 30 height 30
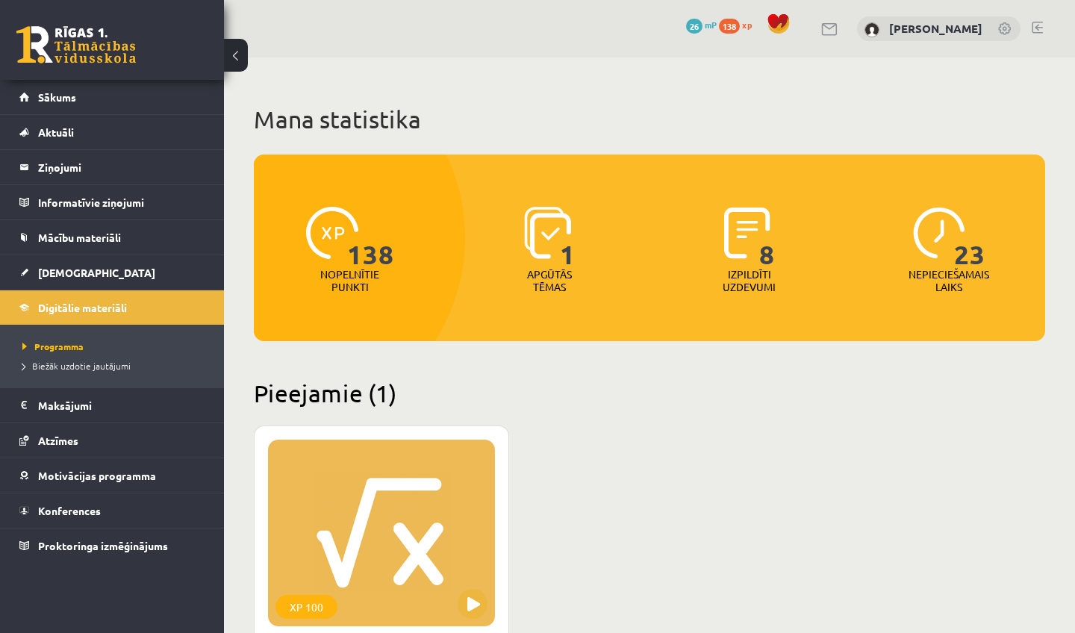
scroll to position [0, 0]
click at [55, 90] on link "Sākums" at bounding box center [112, 97] width 186 height 34
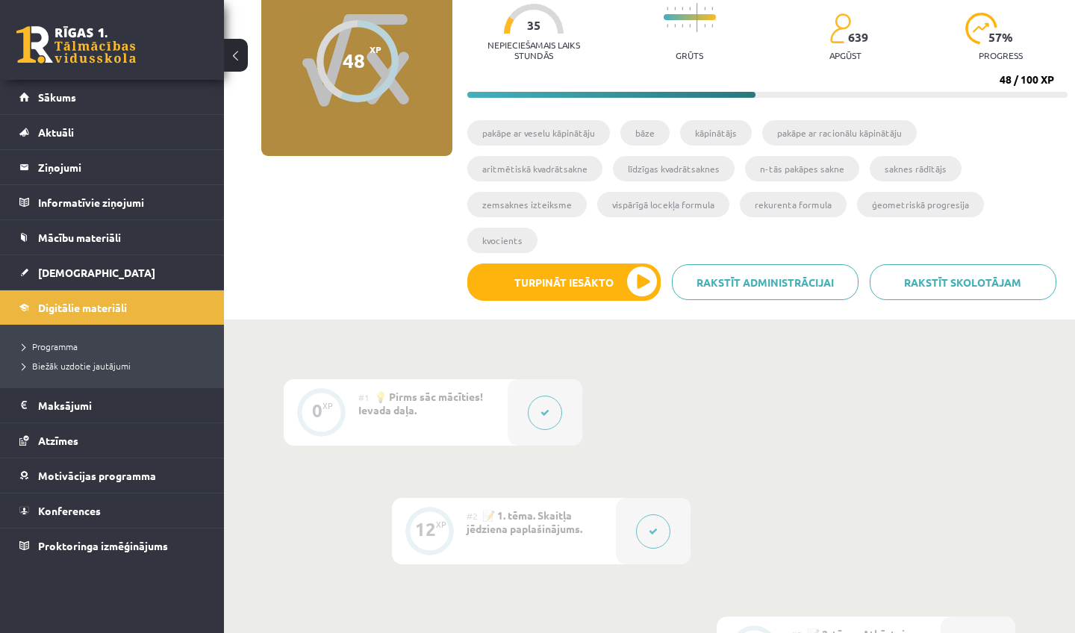
scroll to position [149, 0]
click at [640, 264] on button "Turpināt iesākto" at bounding box center [564, 282] width 193 height 37
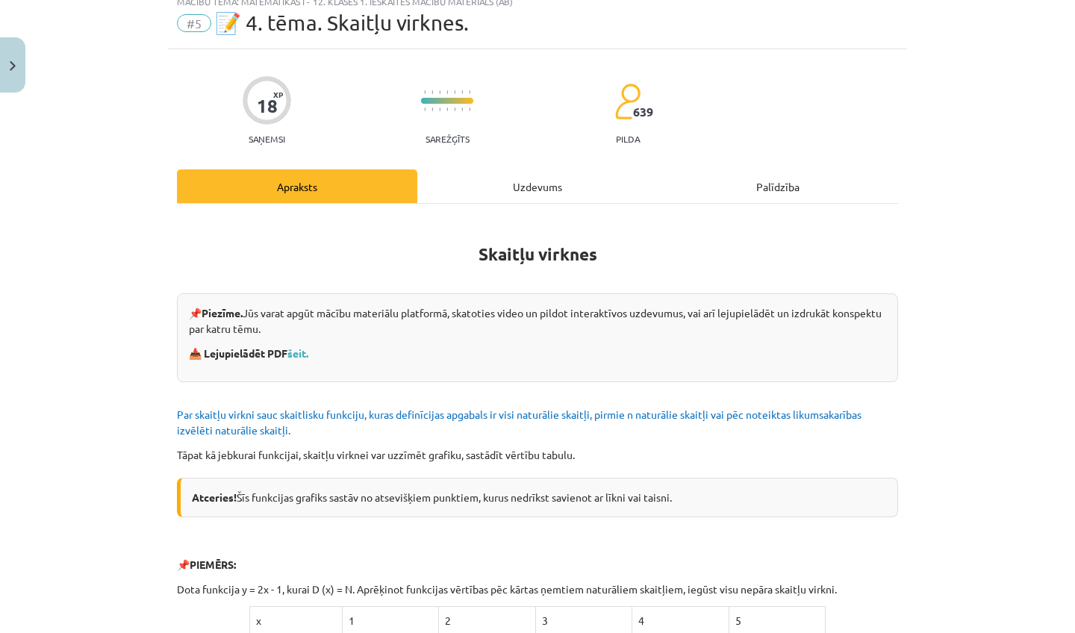
scroll to position [51, 0]
click at [533, 192] on div "Uzdevums" at bounding box center [537, 186] width 240 height 34
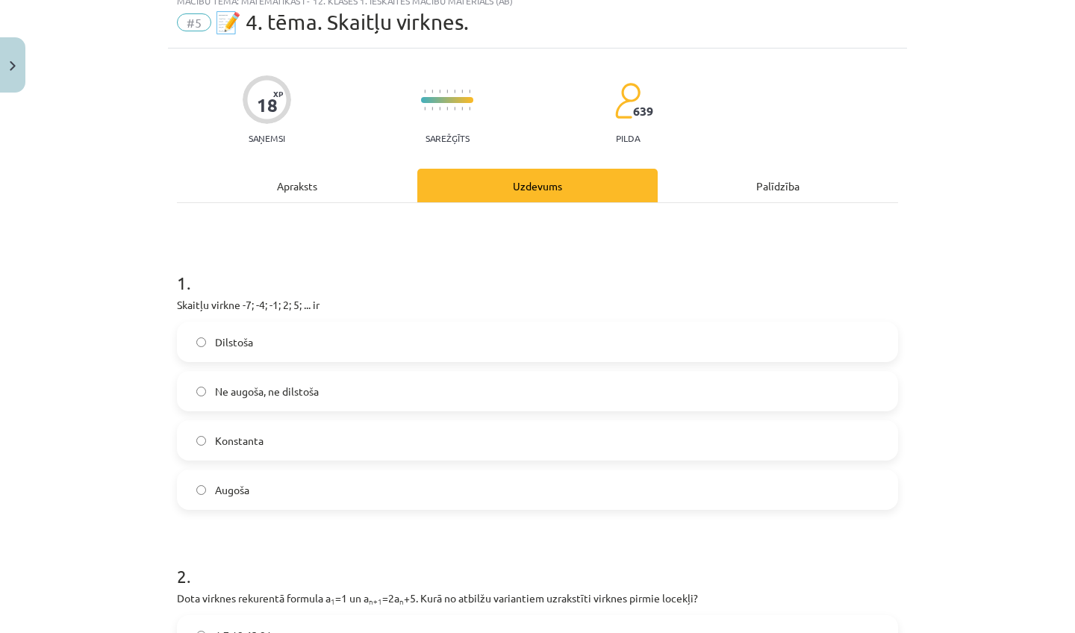
scroll to position [37, 0]
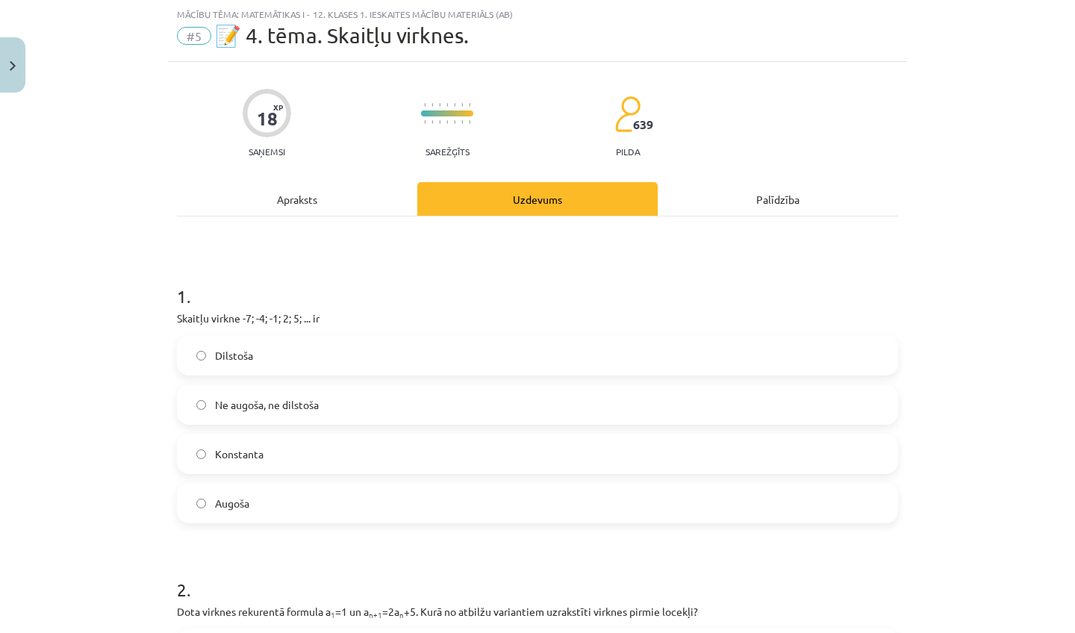
click at [364, 187] on div "Apraksts" at bounding box center [297, 199] width 240 height 34
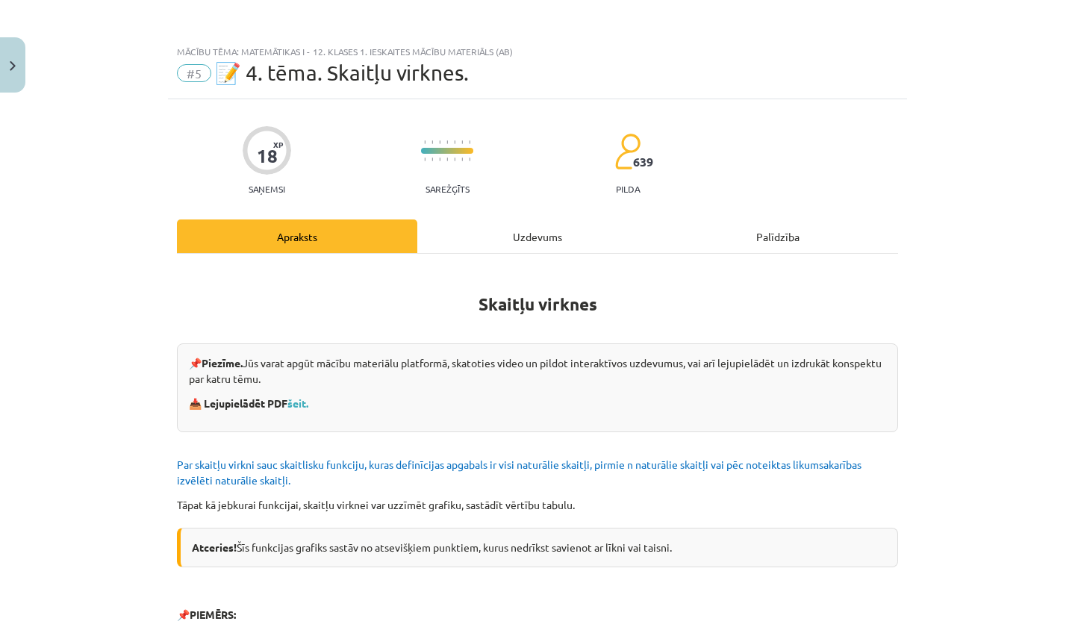
scroll to position [0, 0]
click at [535, 235] on div "Uzdevums" at bounding box center [537, 237] width 240 height 34
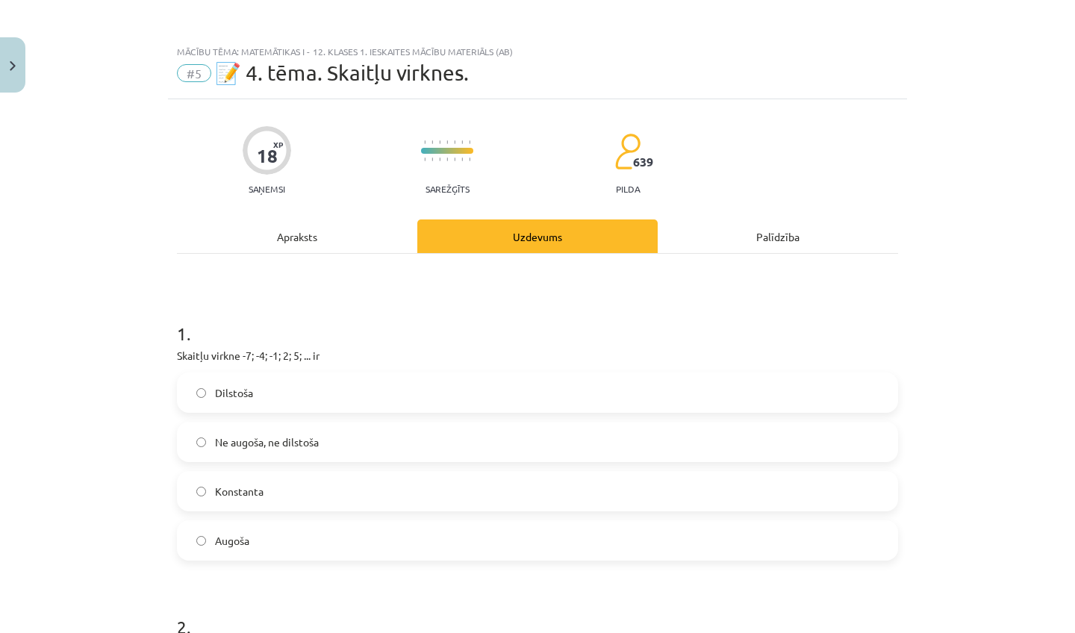
scroll to position [37, 0]
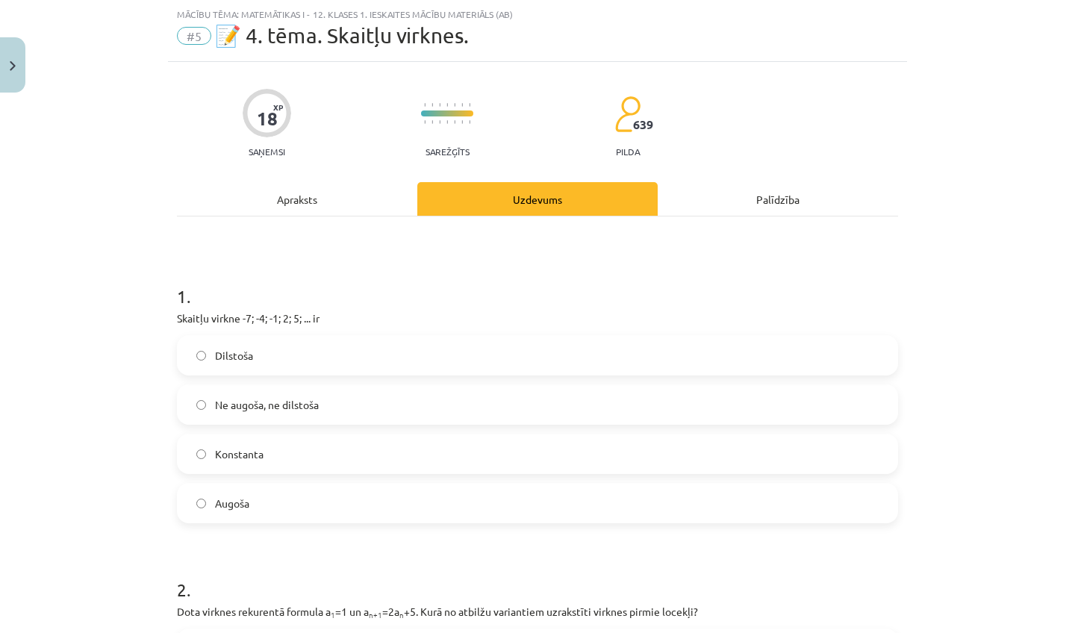
click at [282, 406] on span "Ne augoša, ne dilstoša" at bounding box center [267, 405] width 104 height 16
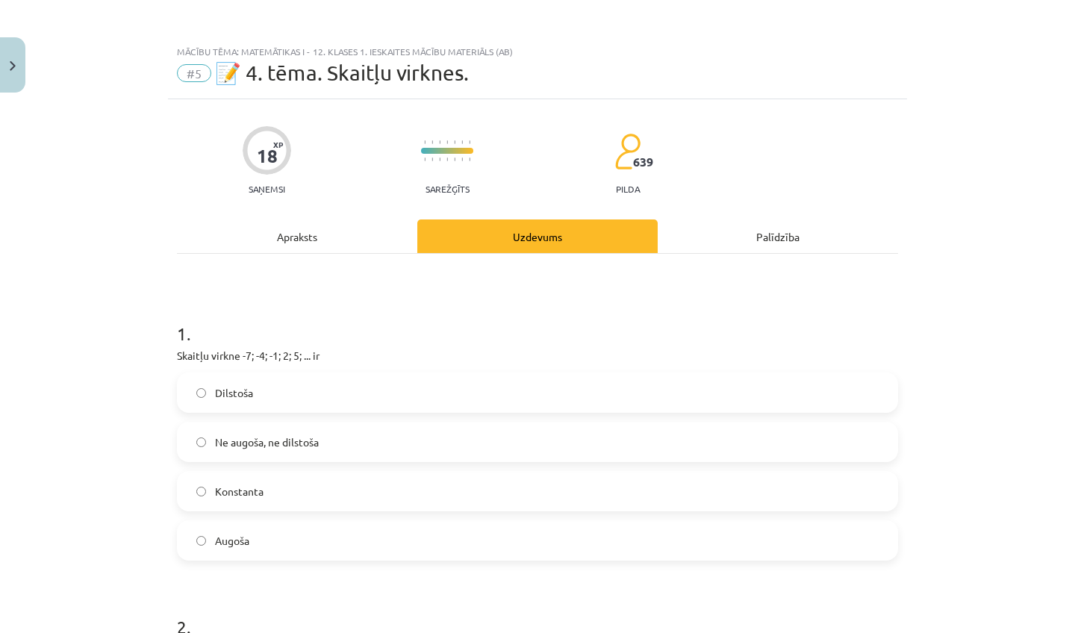
scroll to position [0, 0]
click at [337, 234] on div "Apraksts" at bounding box center [297, 237] width 240 height 34
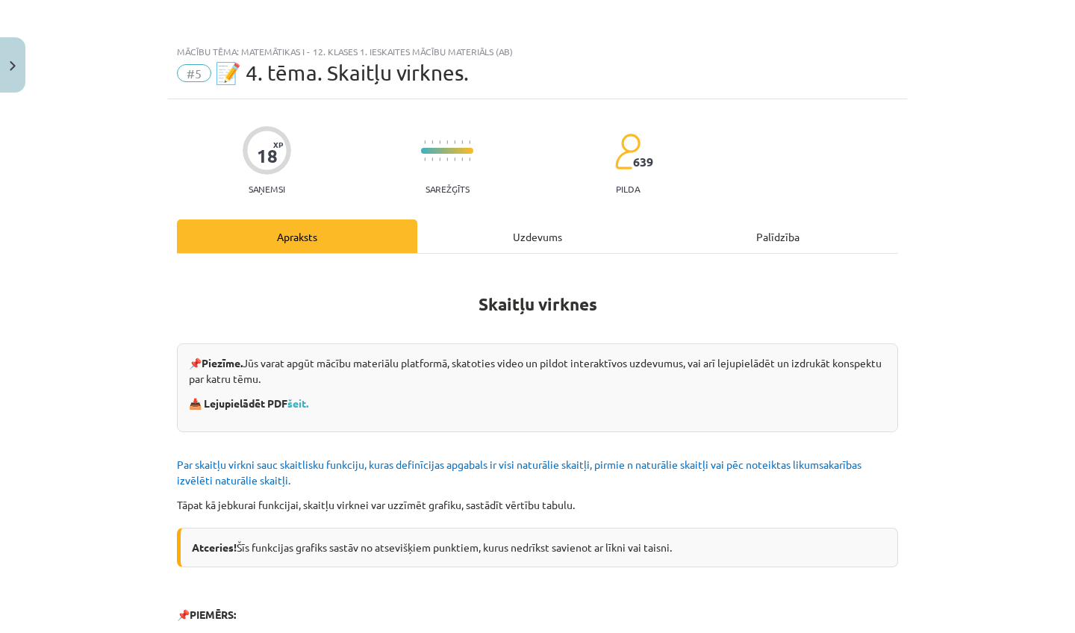
click at [562, 232] on div "Uzdevums" at bounding box center [537, 237] width 240 height 34
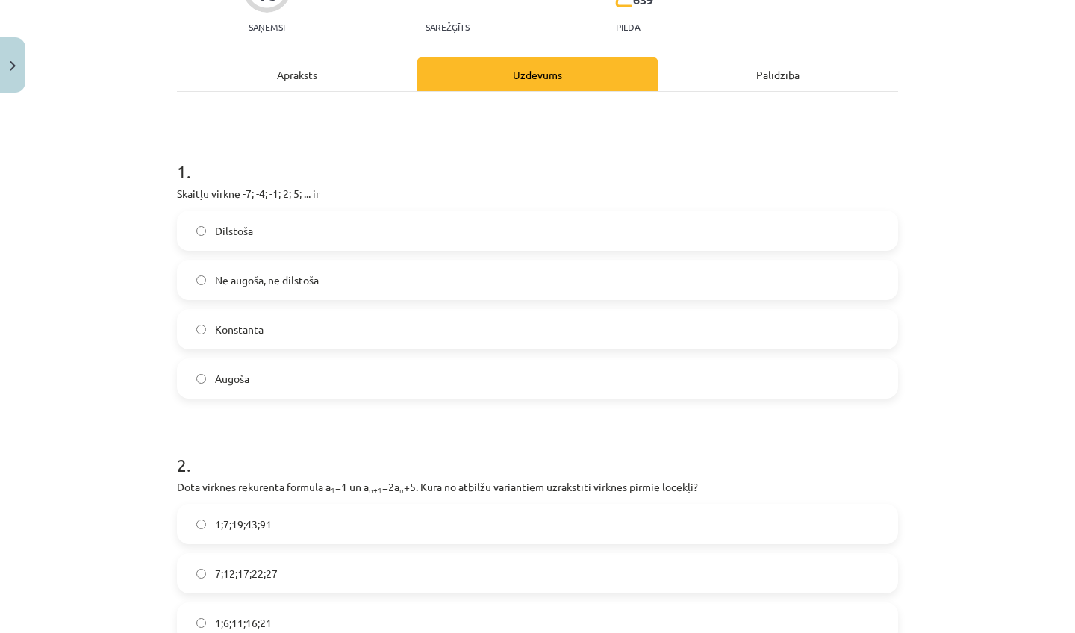
scroll to position [159, 0]
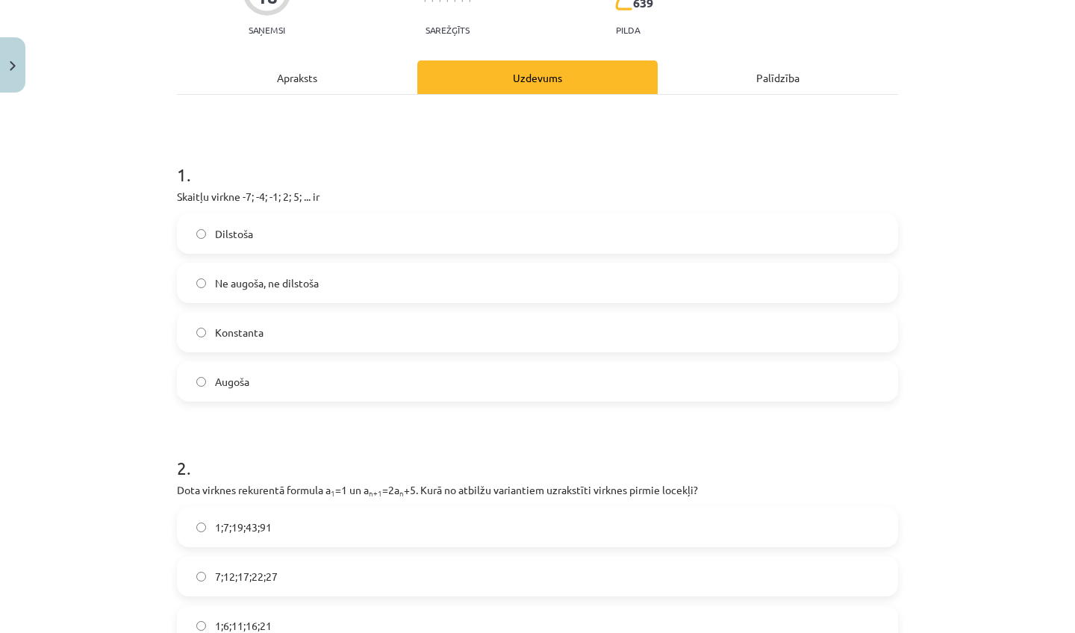
click at [771, 72] on div "Palīdzība" at bounding box center [778, 77] width 240 height 34
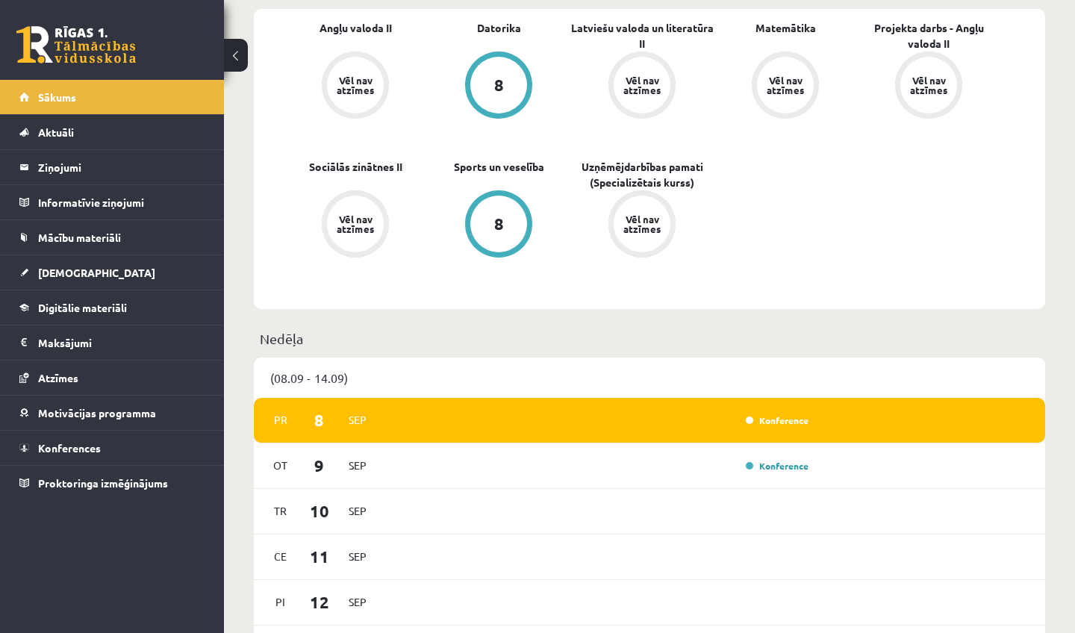
scroll to position [475, 0]
click at [771, 426] on div "Konference" at bounding box center [776, 419] width 75 height 15
click at [768, 419] on link "Konference" at bounding box center [777, 420] width 63 height 12
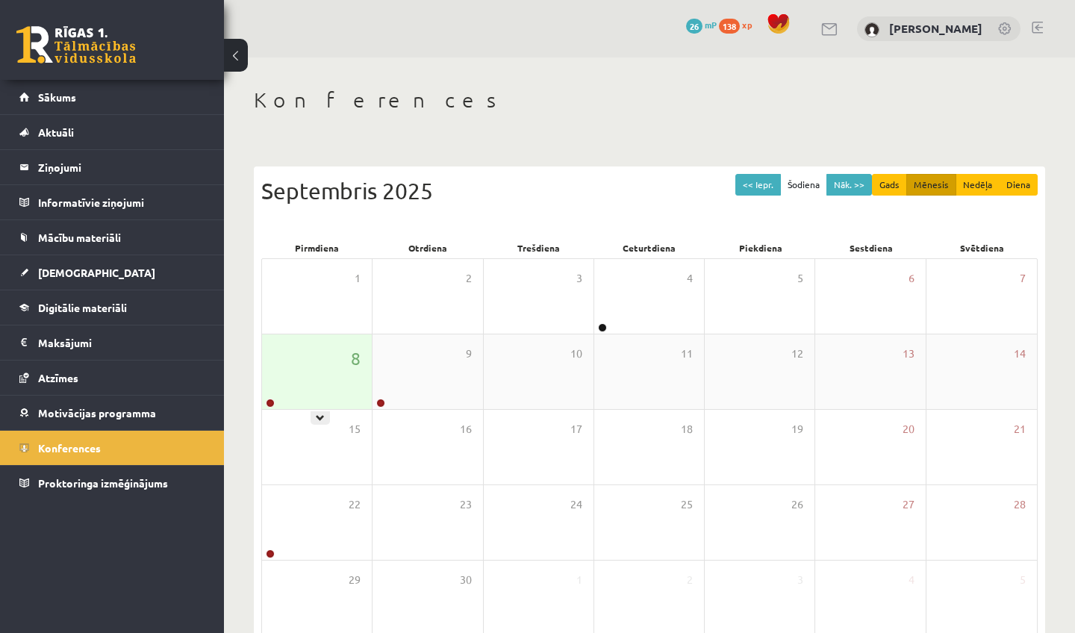
click at [318, 400] on div "8" at bounding box center [317, 372] width 110 height 75
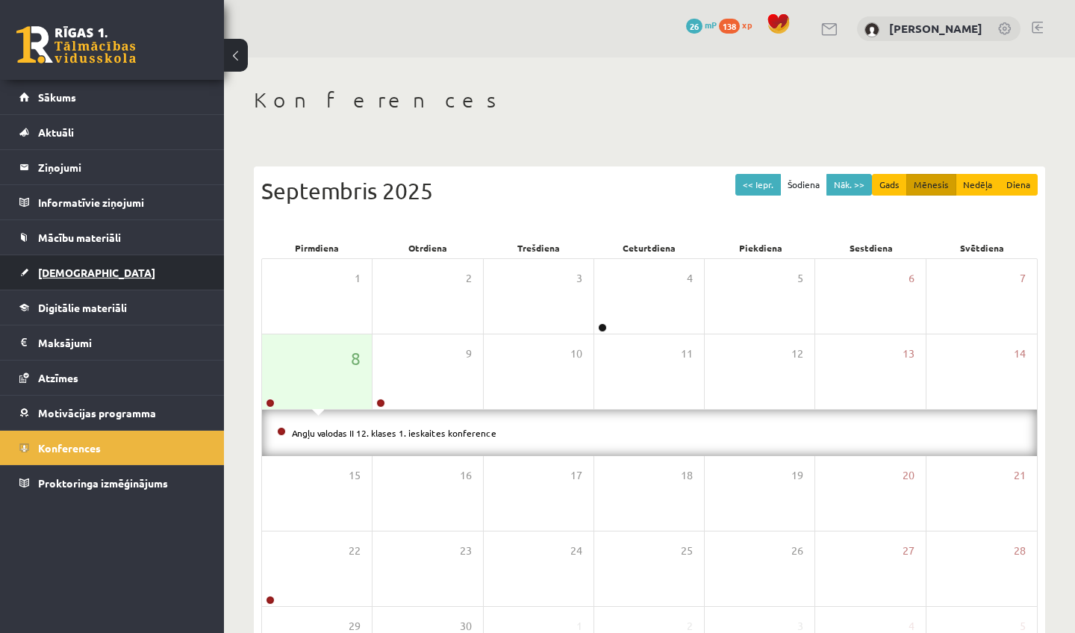
click at [48, 274] on span "[DEMOGRAPHIC_DATA]" at bounding box center [96, 272] width 117 height 13
